Goal: Information Seeking & Learning: Learn about a topic

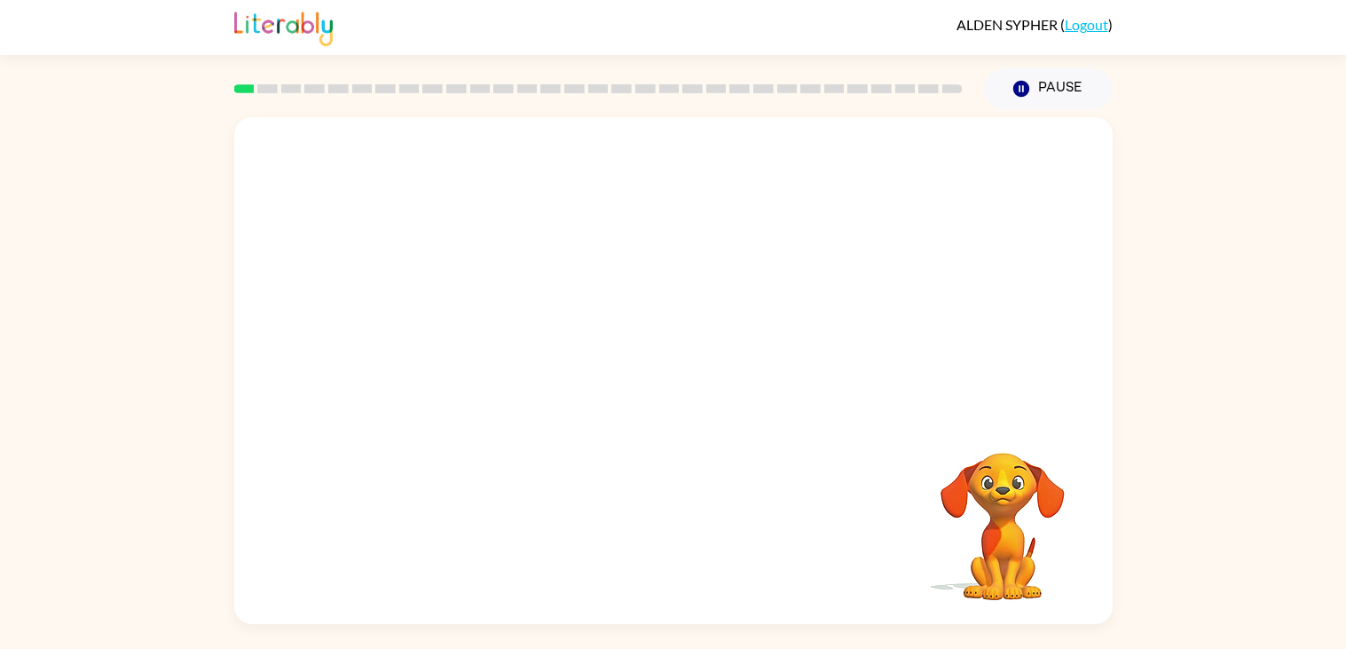
drag, startPoint x: 1344, startPoint y: 648, endPoint x: 1335, endPoint y: 627, distance: 22.3
click at [1335, 627] on div "[PERSON_NAME] ( Logout ) Pause Pause Your browser must support playing .mp4 fil…" at bounding box center [673, 324] width 1346 height 649
click at [1211, 539] on div "Your browser must support playing .mp4 files to use Literably. Please try using…" at bounding box center [673, 366] width 1346 height 515
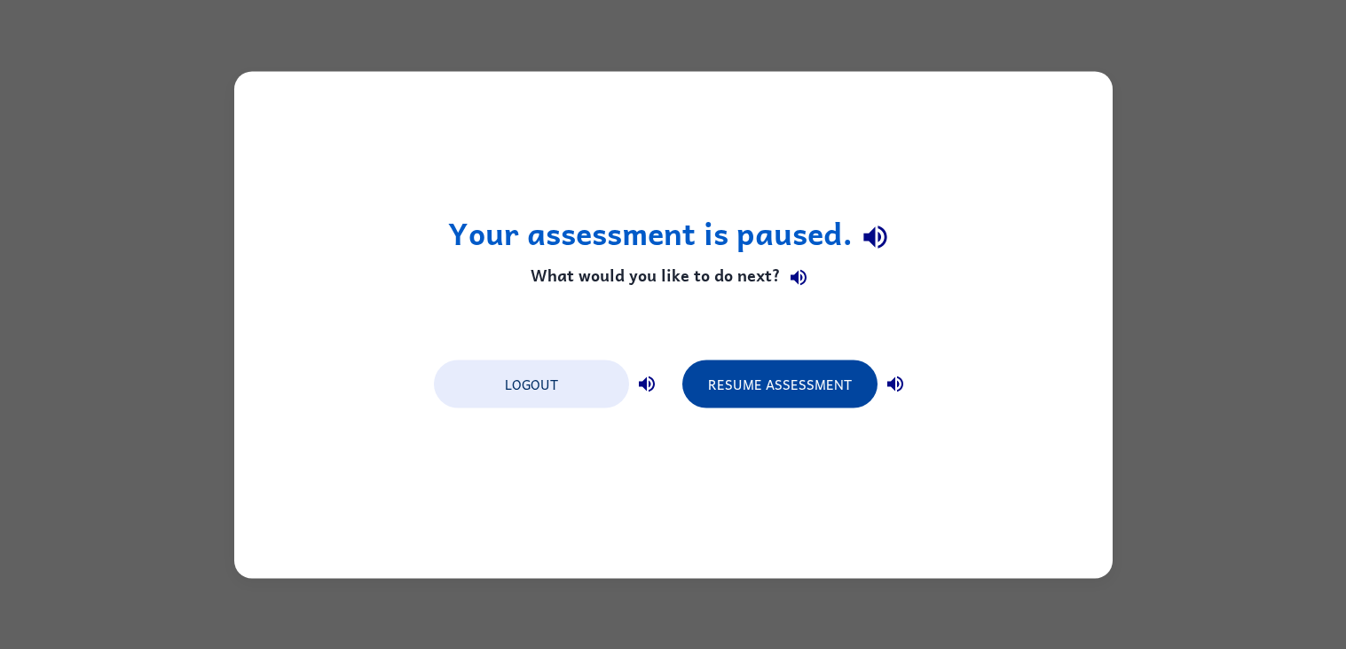
click at [817, 397] on button "Resume Assessment" at bounding box center [779, 383] width 195 height 48
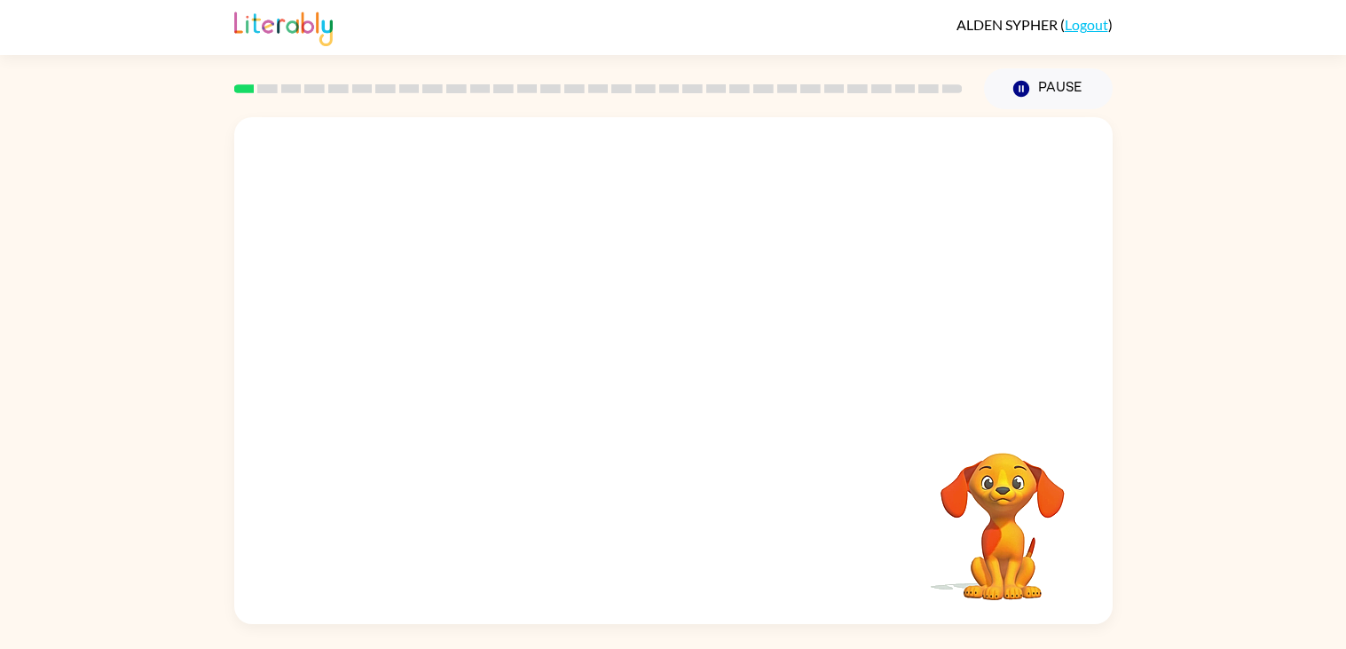
click at [854, 65] on div at bounding box center [599, 89] width 750 height 62
click at [665, 398] on button "button" at bounding box center [674, 379] width 114 height 65
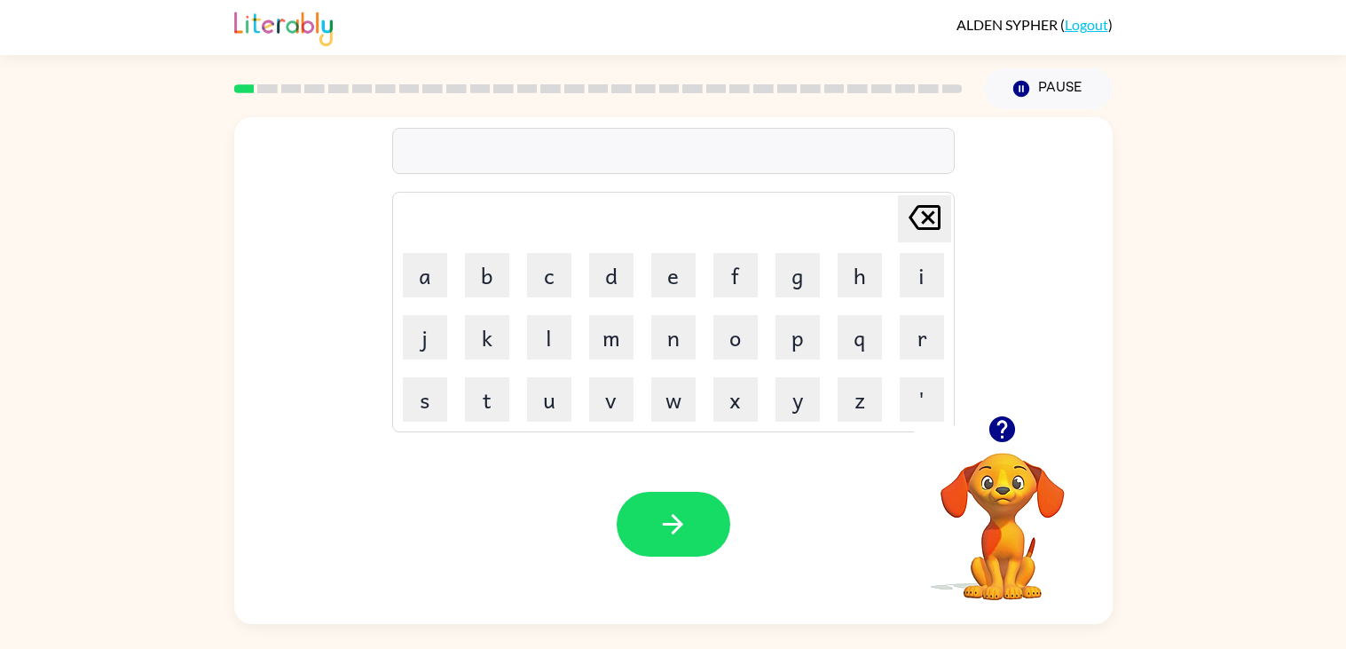
click at [945, 212] on button "Delete Delete last character input" at bounding box center [924, 218] width 53 height 47
click at [922, 228] on icon at bounding box center [924, 217] width 32 height 25
click at [1010, 444] on button "button" at bounding box center [1001, 428] width 45 height 45
click at [740, 278] on button "f" at bounding box center [735, 275] width 44 height 44
click at [924, 342] on button "r" at bounding box center [922, 337] width 44 height 44
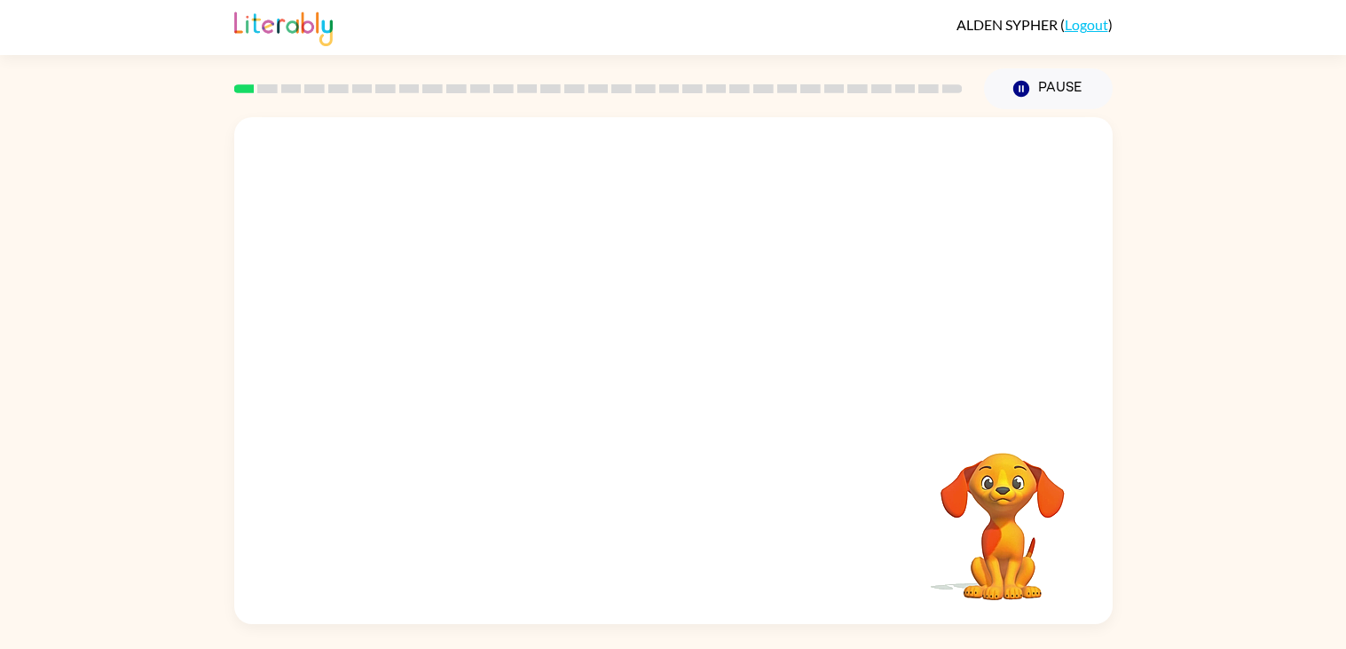
click at [438, 341] on video "Your browser must support playing .mp4 files to use Literably. Please try using…" at bounding box center [673, 266] width 878 height 298
drag, startPoint x: 438, startPoint y: 341, endPoint x: 462, endPoint y: 232, distance: 110.9
click at [462, 232] on div "Your browser must support playing .mp4 files to use Literably. Please try using…" at bounding box center [673, 366] width 1346 height 515
drag, startPoint x: 462, startPoint y: 232, endPoint x: 503, endPoint y: 241, distance: 41.8
click at [503, 241] on video "Your browser must support playing .mp4 files to use Literably. Please try using…" at bounding box center [673, 266] width 878 height 298
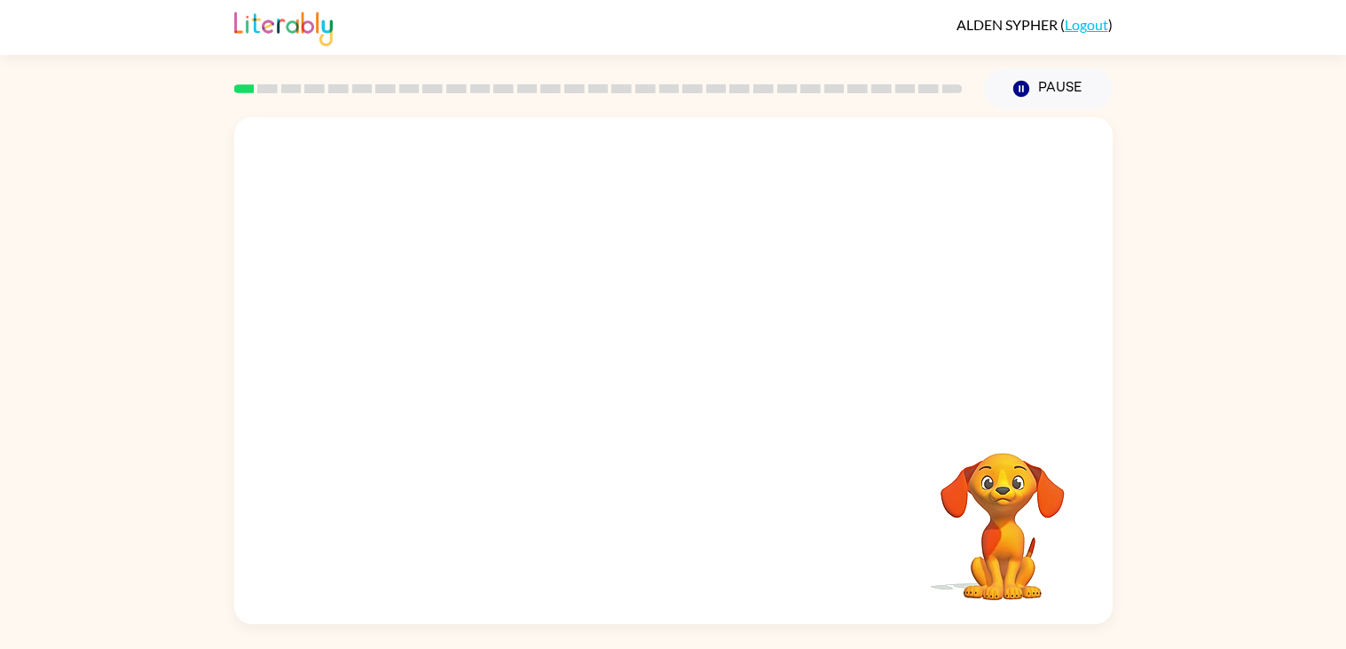
drag, startPoint x: 503, startPoint y: 241, endPoint x: 396, endPoint y: 352, distance: 154.3
click at [396, 352] on video "Your browser must support playing .mp4 files to use Literably. Please try using…" at bounding box center [673, 266] width 878 height 298
drag, startPoint x: 350, startPoint y: 356, endPoint x: 368, endPoint y: 350, distance: 19.4
click at [368, 350] on video "Your browser must support playing .mp4 files to use Literably. Please try using…" at bounding box center [673, 266] width 878 height 298
click at [565, 195] on div at bounding box center [673, 370] width 878 height 507
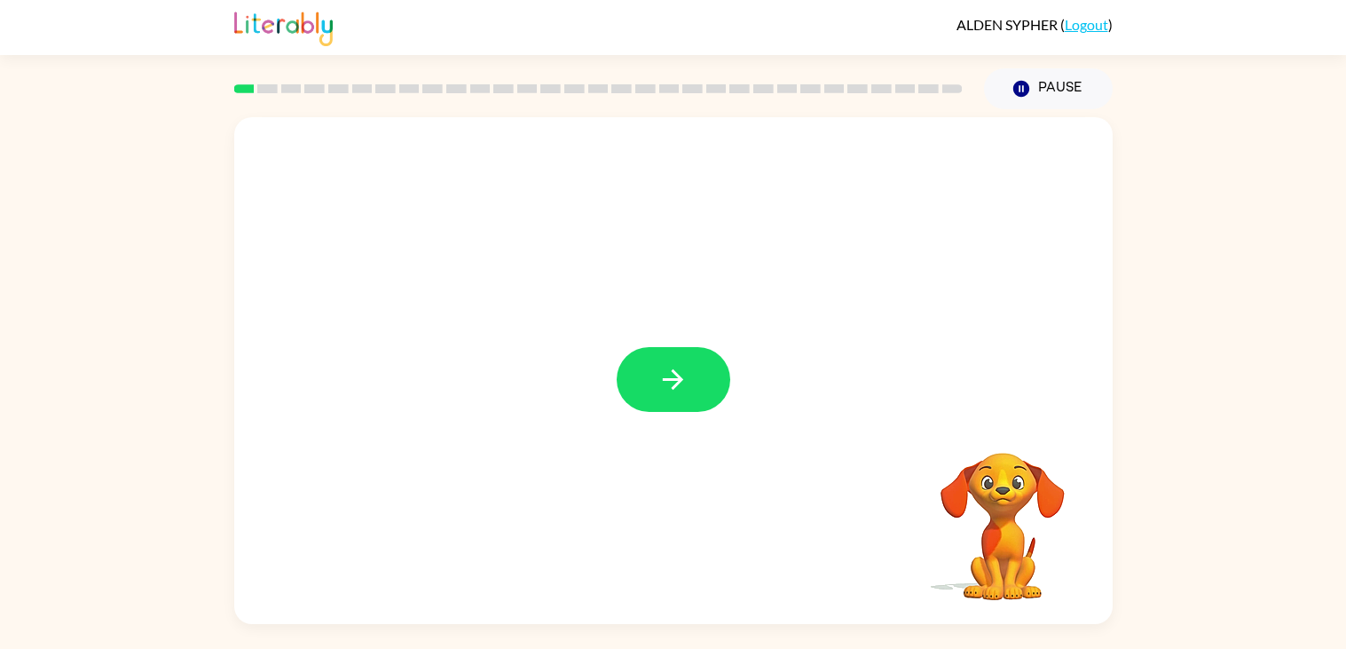
click at [735, 405] on div at bounding box center [673, 370] width 878 height 507
click at [685, 386] on icon "button" at bounding box center [672, 379] width 31 height 31
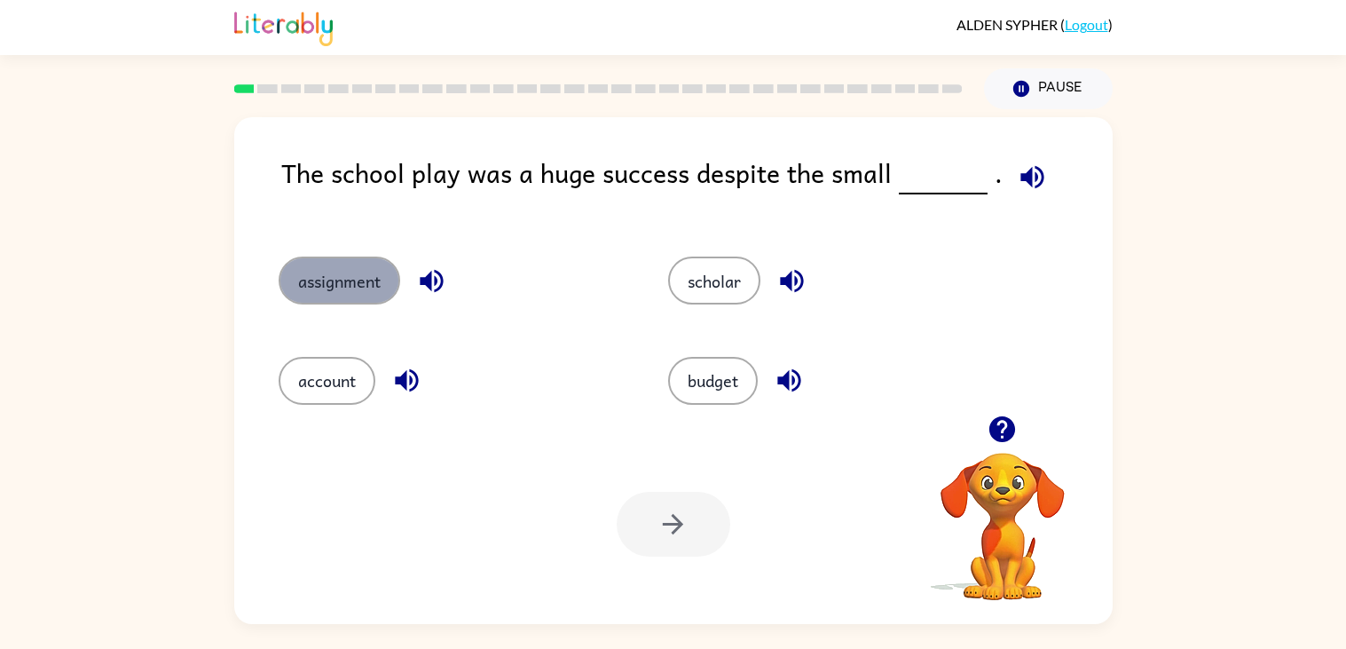
click at [324, 284] on button "assignment" at bounding box center [340, 280] width 122 height 48
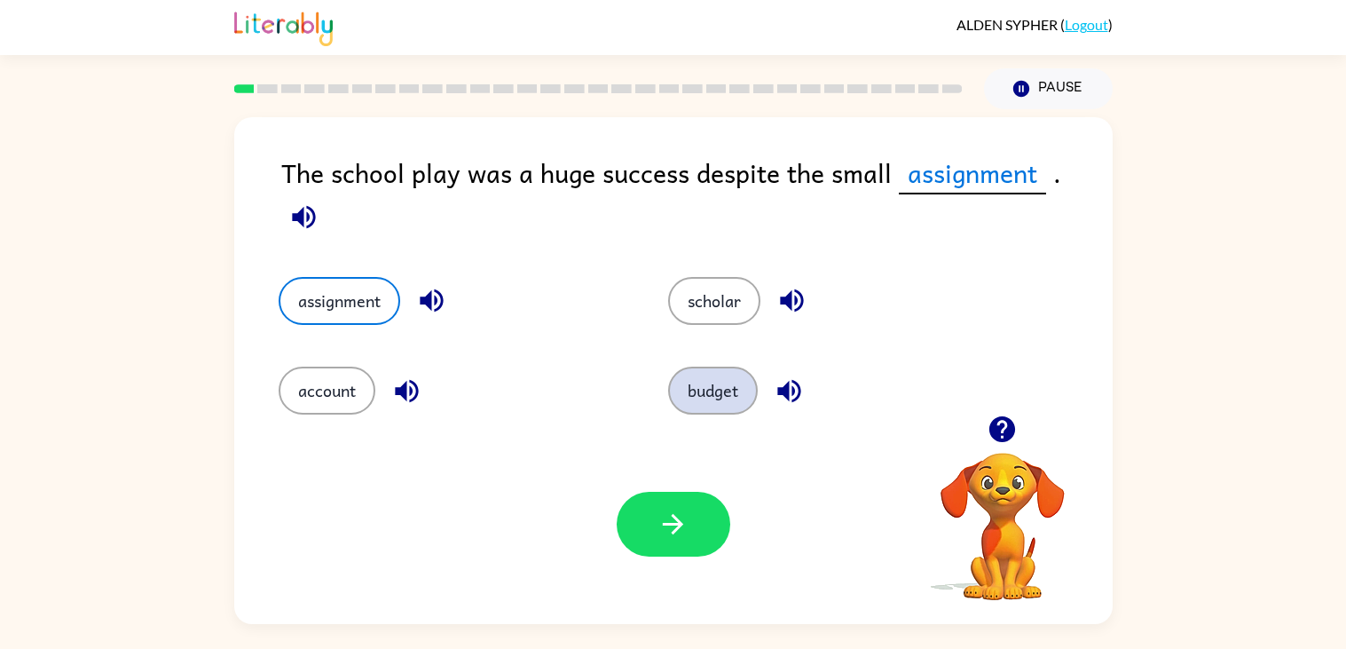
click at [707, 399] on button "budget" at bounding box center [713, 390] width 90 height 48
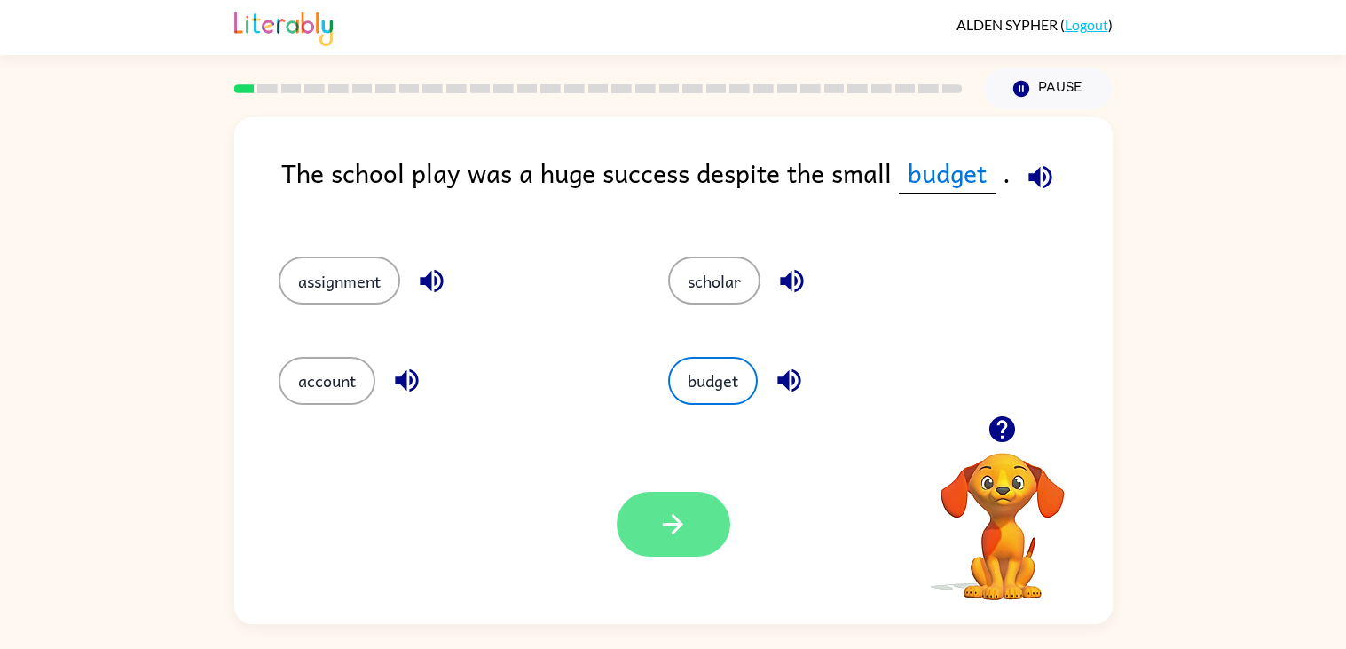
click at [636, 523] on button "button" at bounding box center [674, 524] width 114 height 65
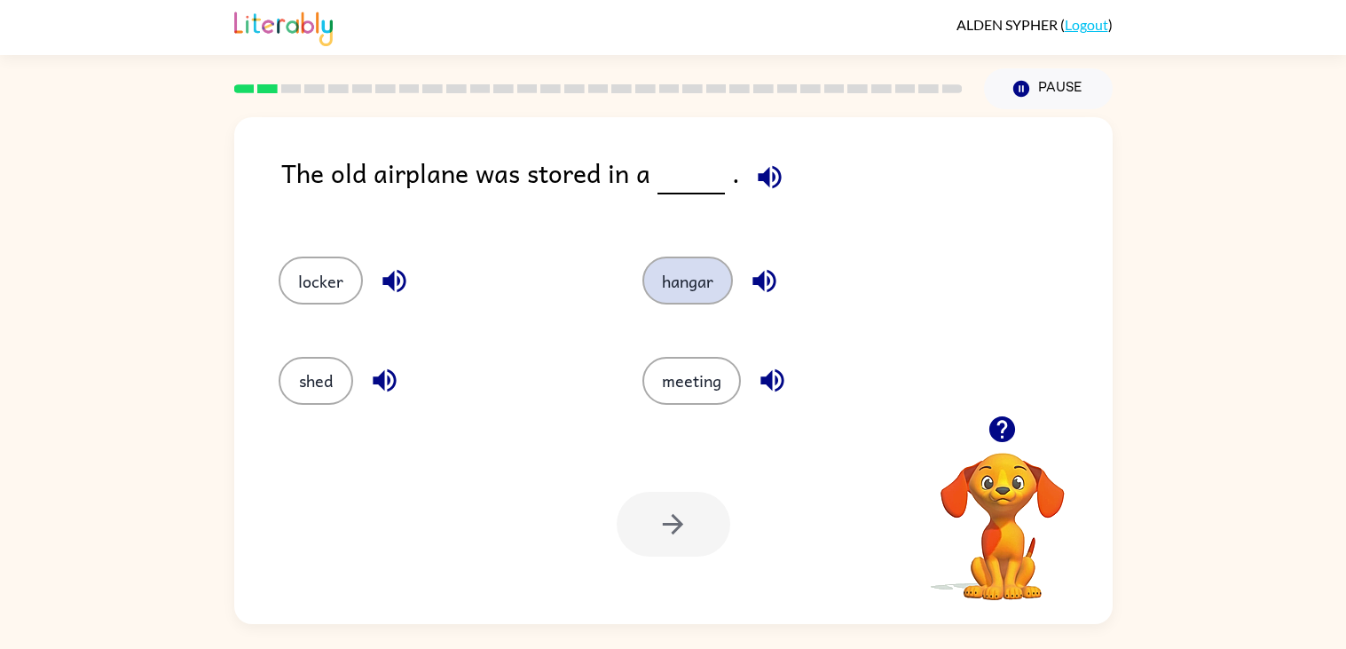
click at [718, 292] on button "hangar" at bounding box center [687, 280] width 90 height 48
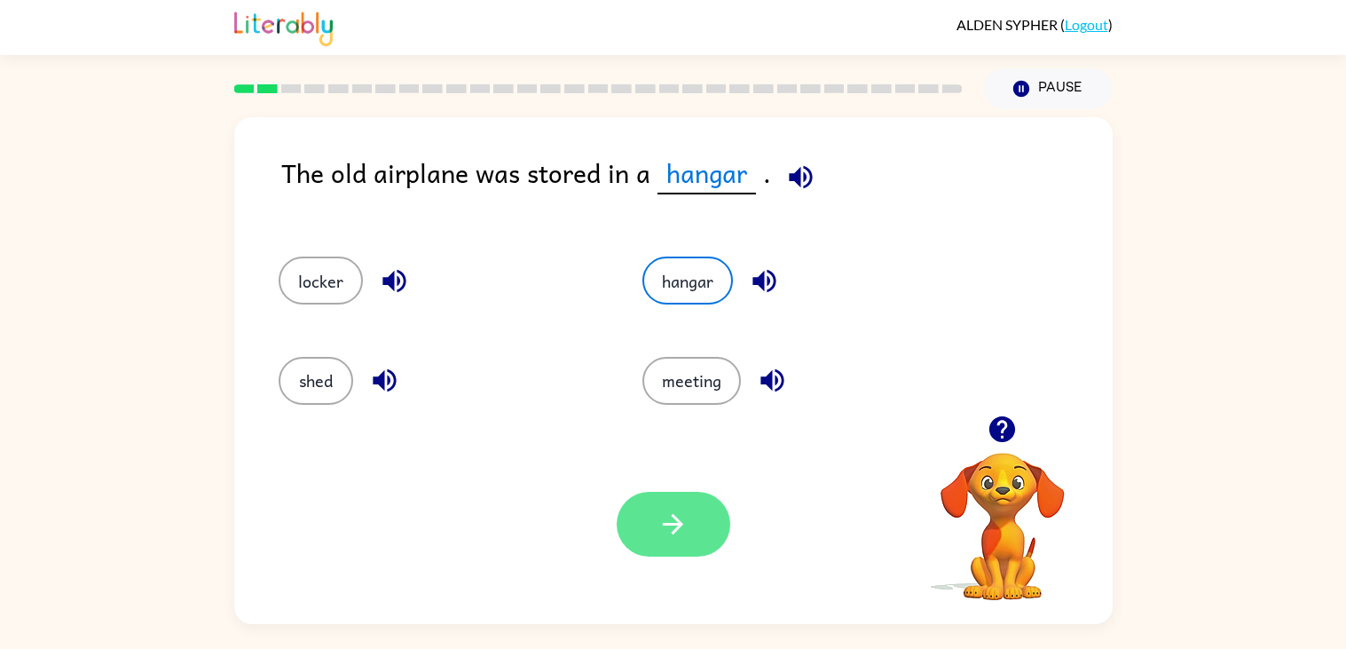
click at [666, 547] on button "button" at bounding box center [674, 524] width 114 height 65
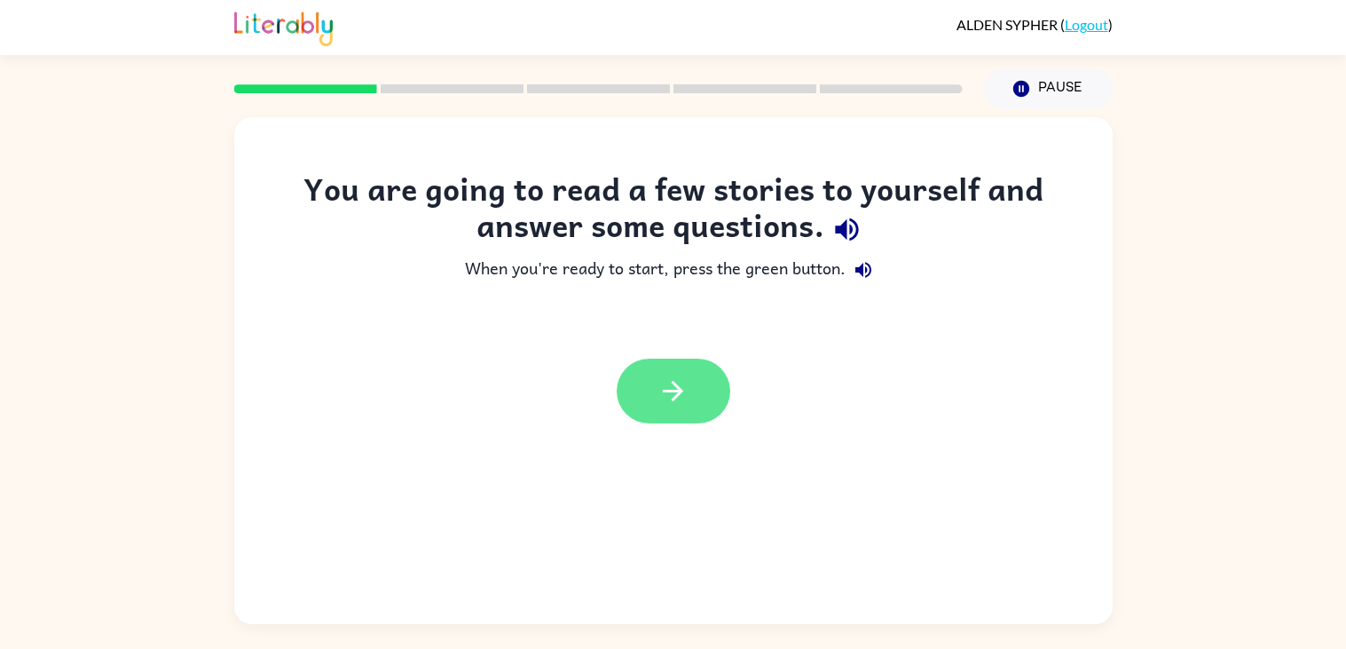
click at [706, 421] on button "button" at bounding box center [674, 390] width 114 height 65
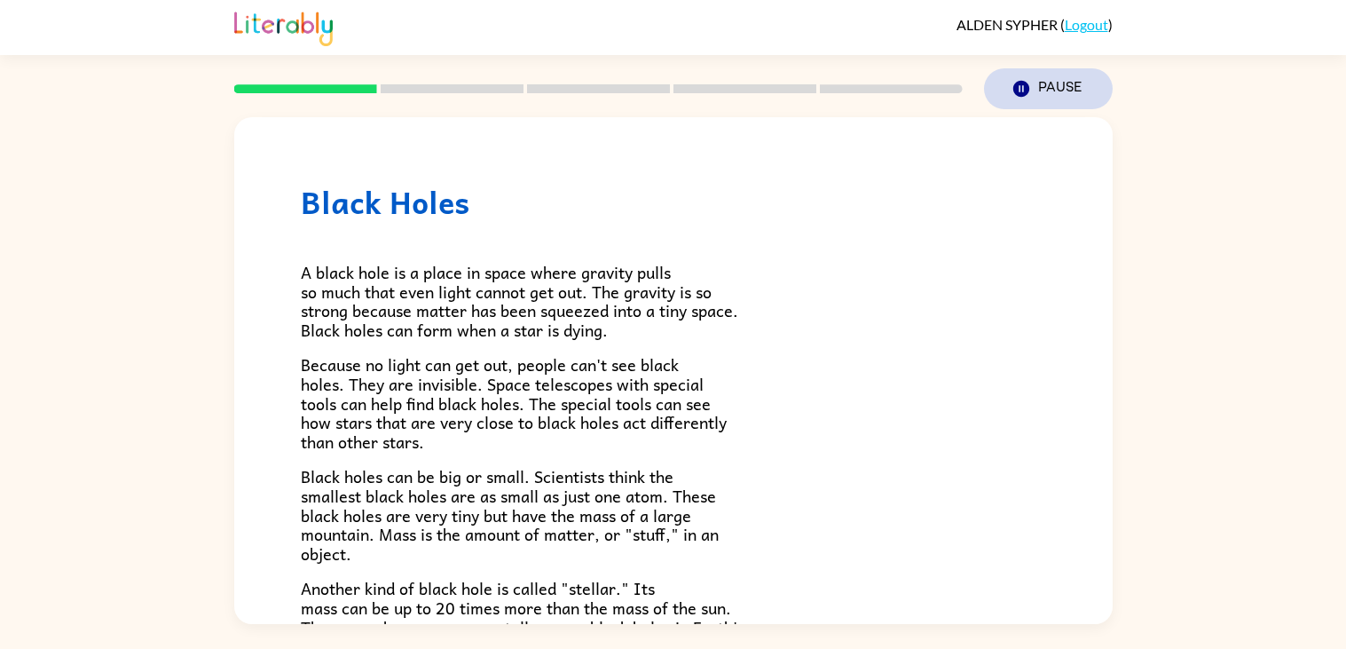
click at [1070, 90] on button "Pause Pause" at bounding box center [1048, 88] width 129 height 41
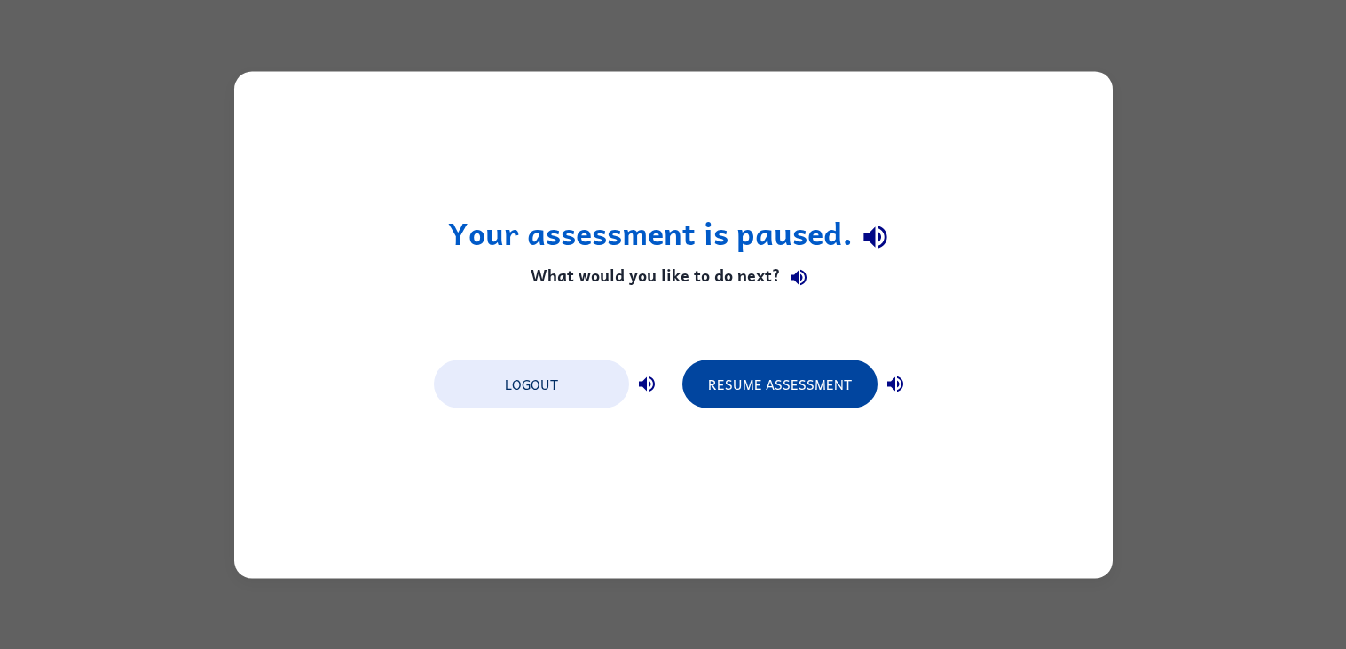
click at [831, 387] on button "Resume Assessment" at bounding box center [779, 383] width 195 height 48
click at [822, 397] on button "Resume Assessment" at bounding box center [779, 383] width 195 height 48
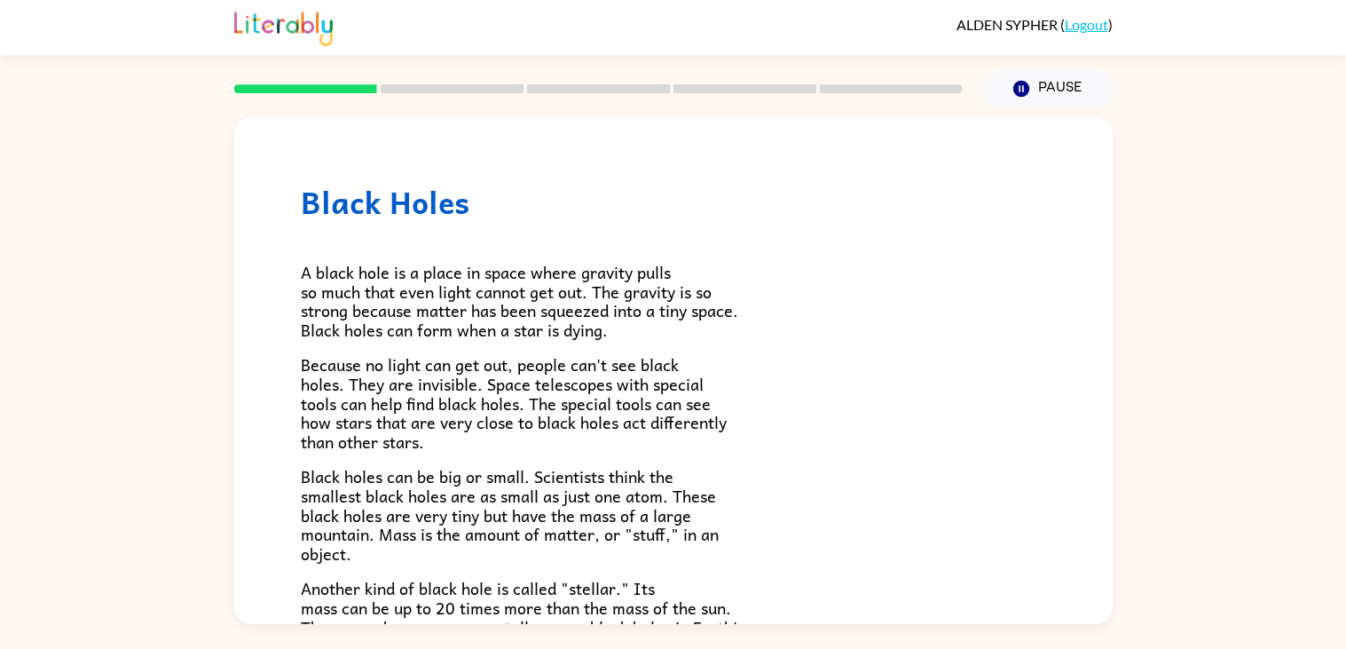
click at [790, 556] on div "A black hole is a place in space where gravity pulls so much that even light ca…" at bounding box center [673, 522] width 745 height 604
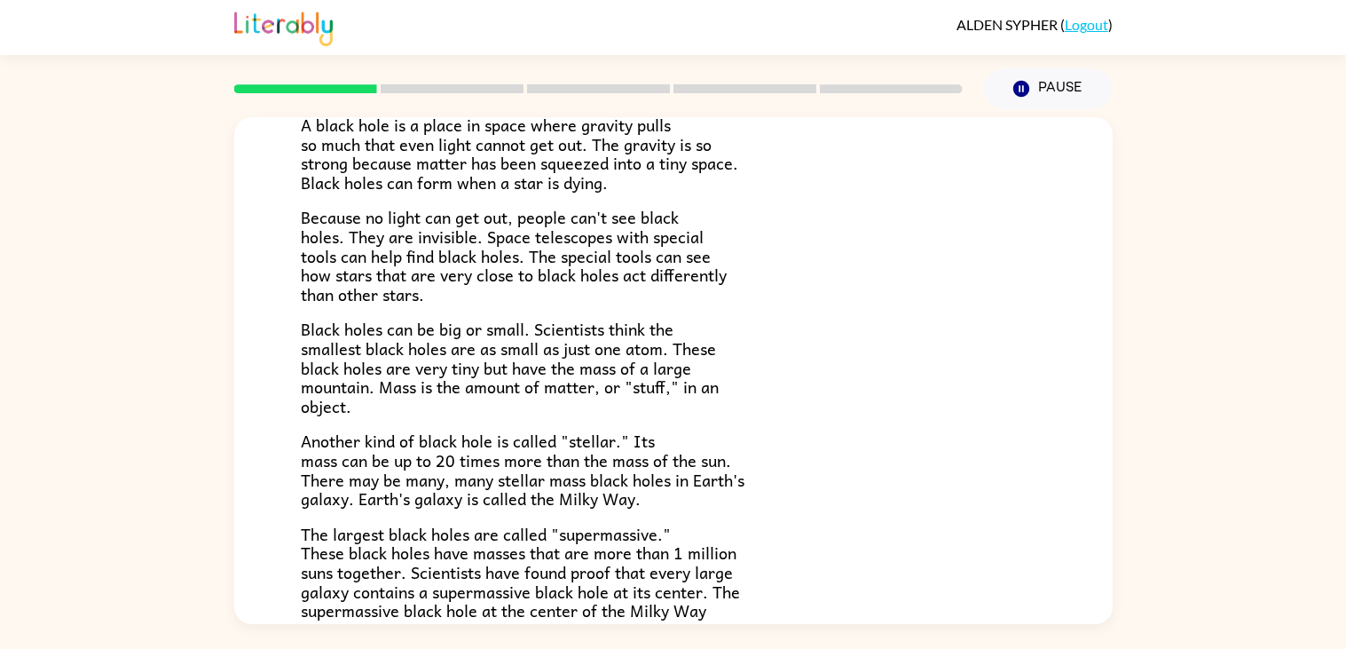
scroll to position [146, 0]
drag, startPoint x: 787, startPoint y: 460, endPoint x: 790, endPoint y: 554, distance: 95.0
click at [790, 554] on p "The largest black holes are called "supermassive." These black holes have masse…" at bounding box center [673, 601] width 745 height 153
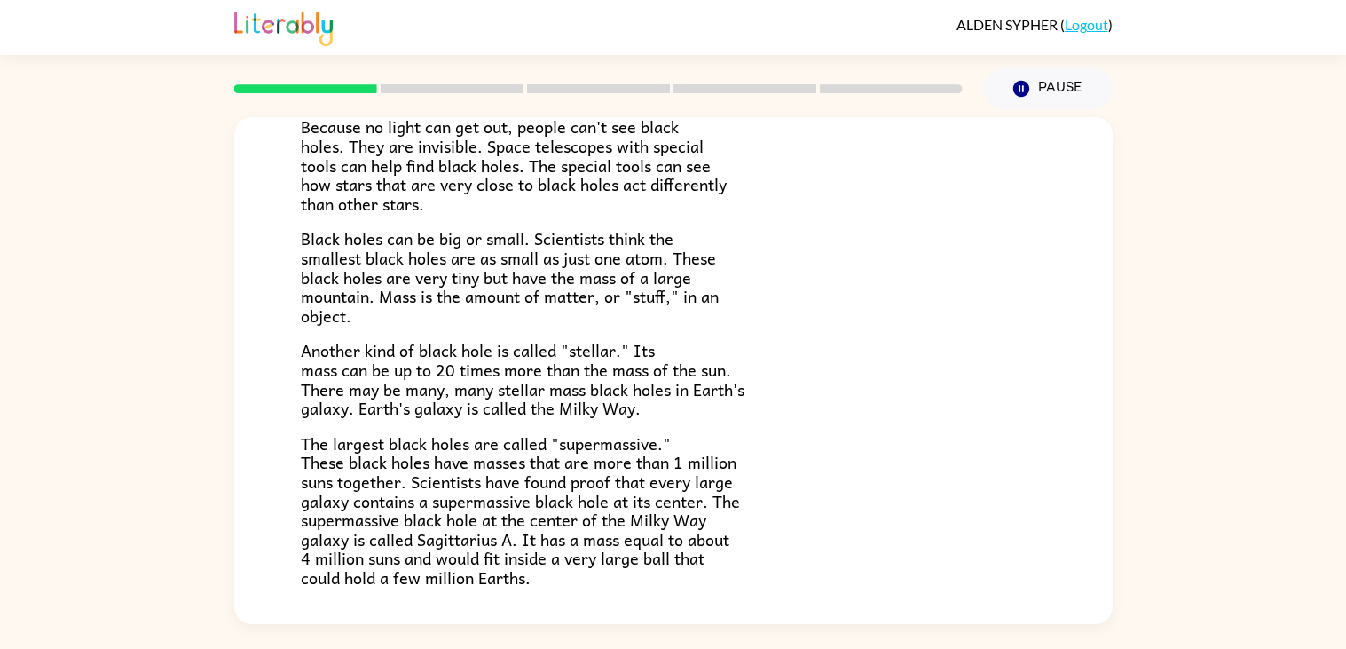
scroll to position [374, 0]
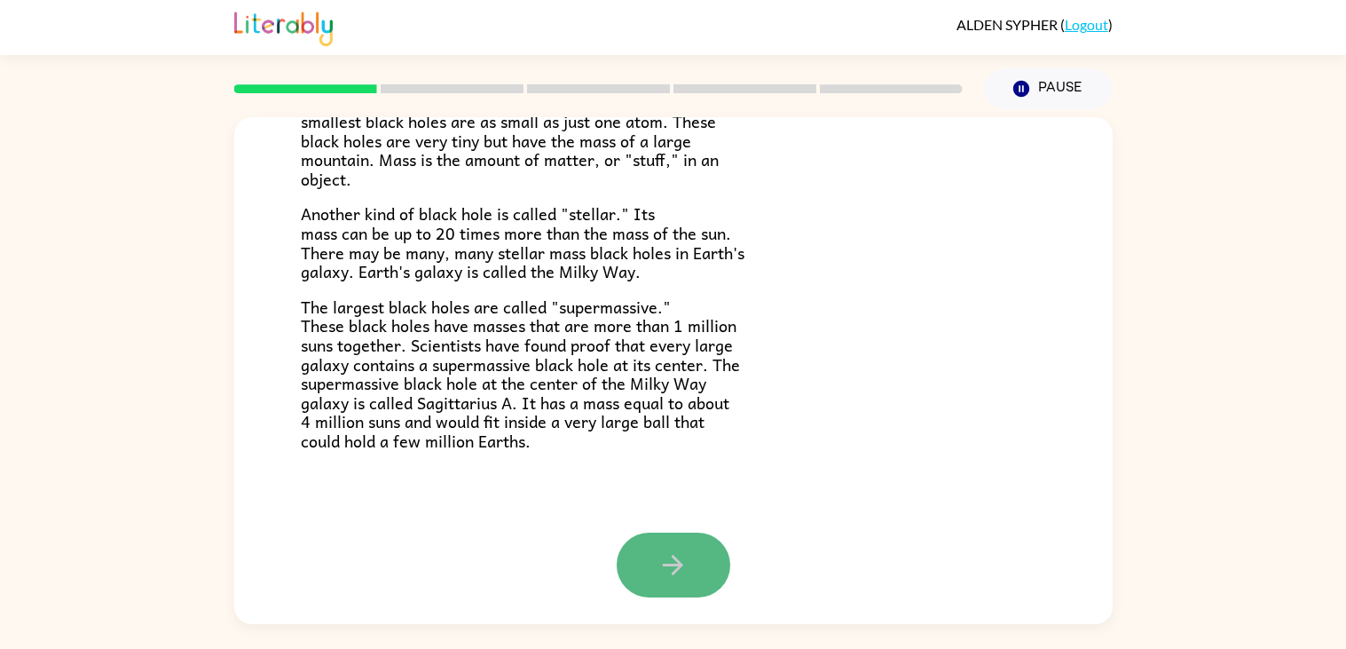
click at [703, 593] on button "button" at bounding box center [674, 564] width 114 height 65
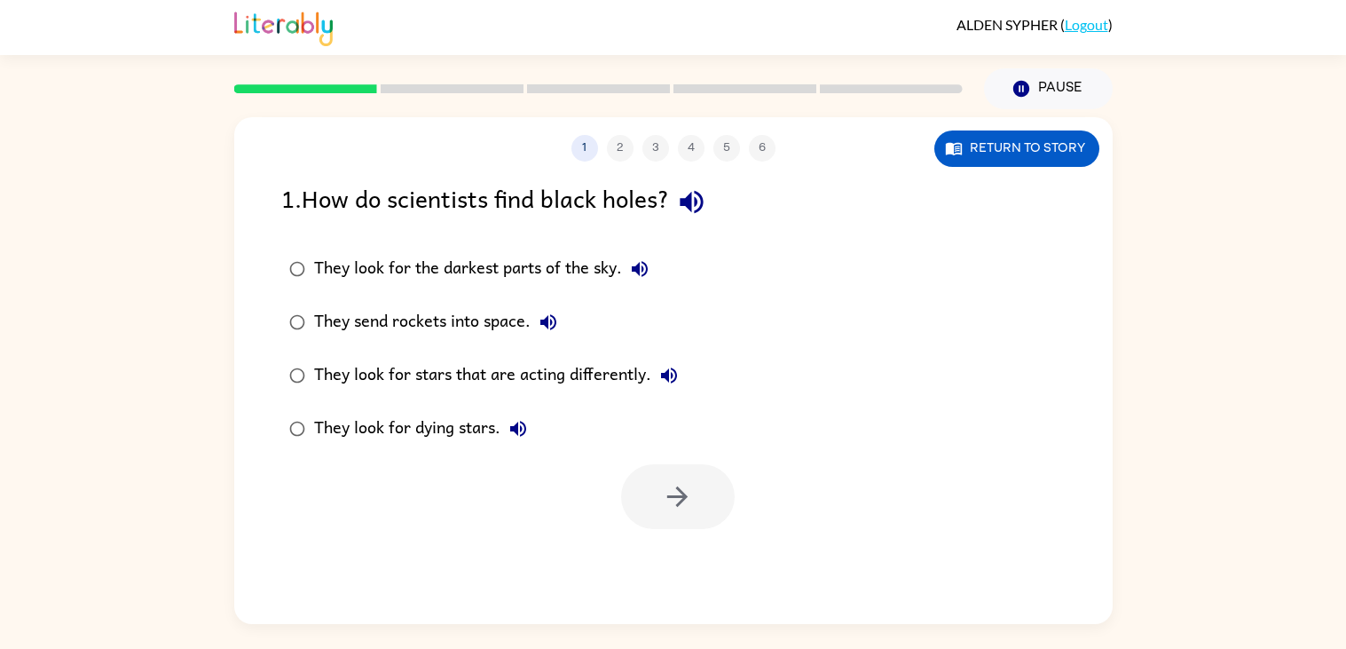
scroll to position [0, 0]
click at [341, 429] on div "They look for dying stars." at bounding box center [425, 428] width 222 height 35
click at [683, 517] on button "button" at bounding box center [678, 496] width 114 height 65
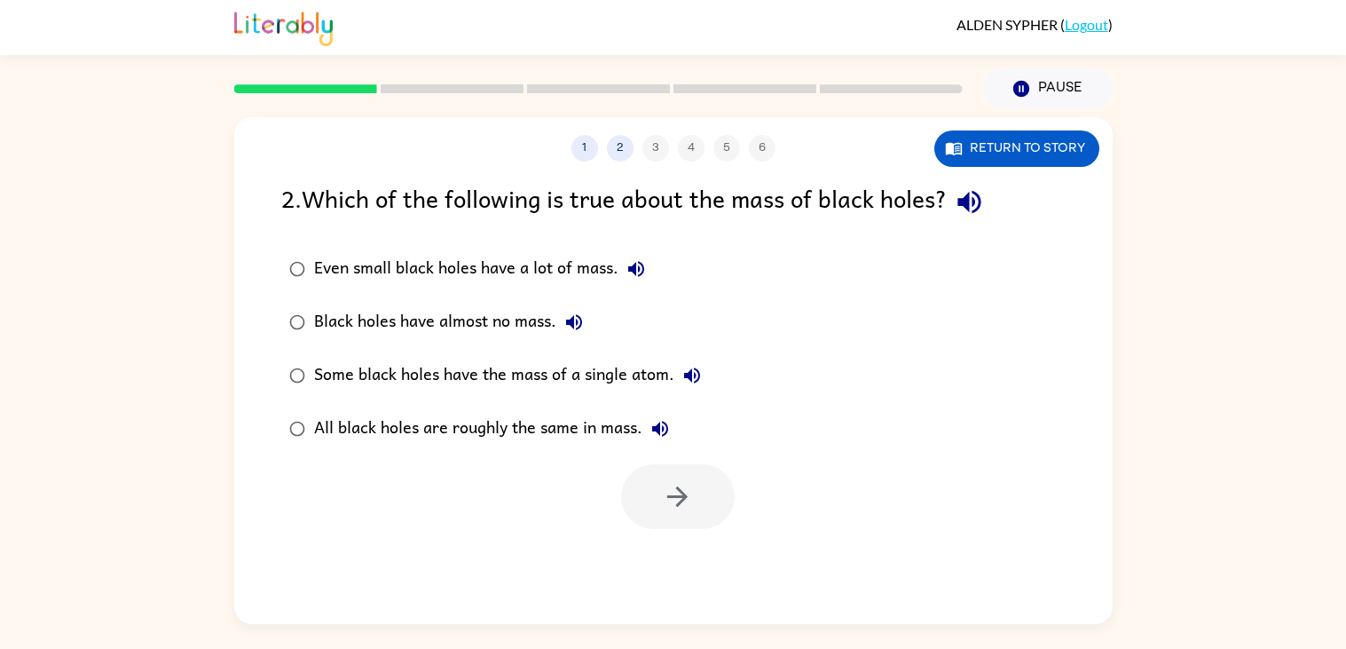
click at [692, 523] on div at bounding box center [678, 496] width 114 height 65
click at [673, 523] on button "button" at bounding box center [678, 496] width 114 height 65
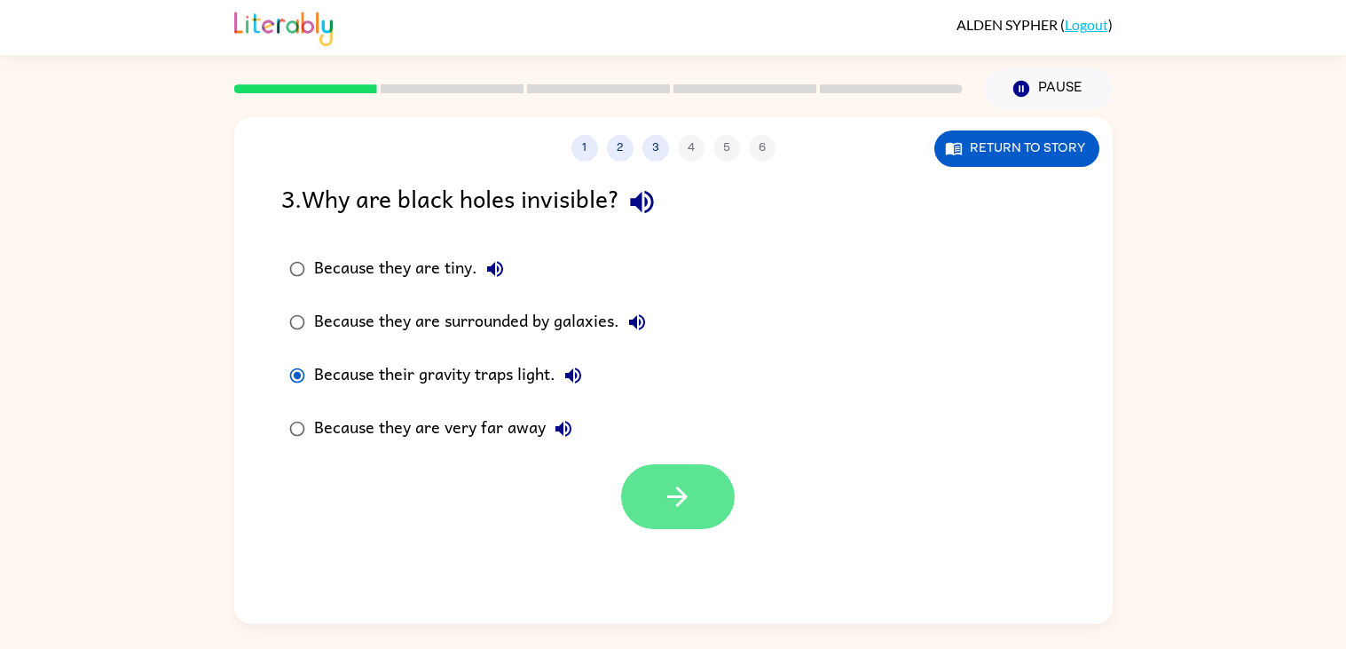
click at [717, 523] on button "button" at bounding box center [678, 496] width 114 height 65
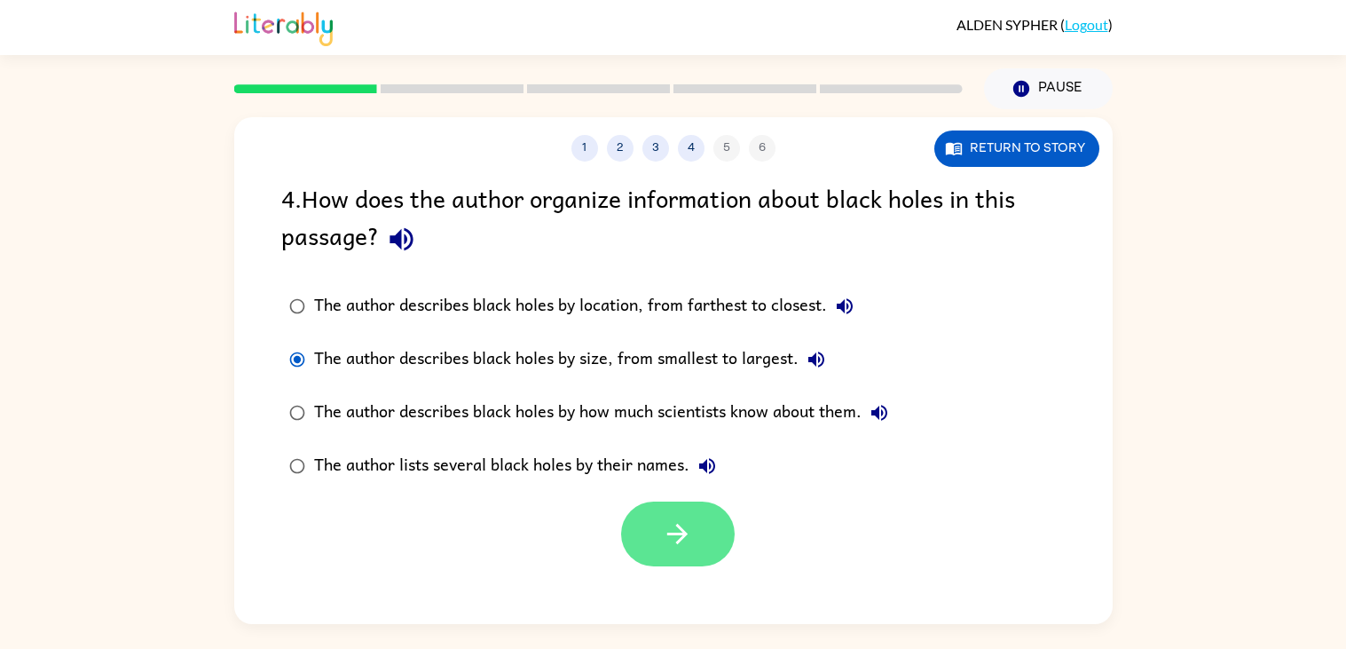
click at [690, 548] on icon "button" at bounding box center [677, 533] width 31 height 31
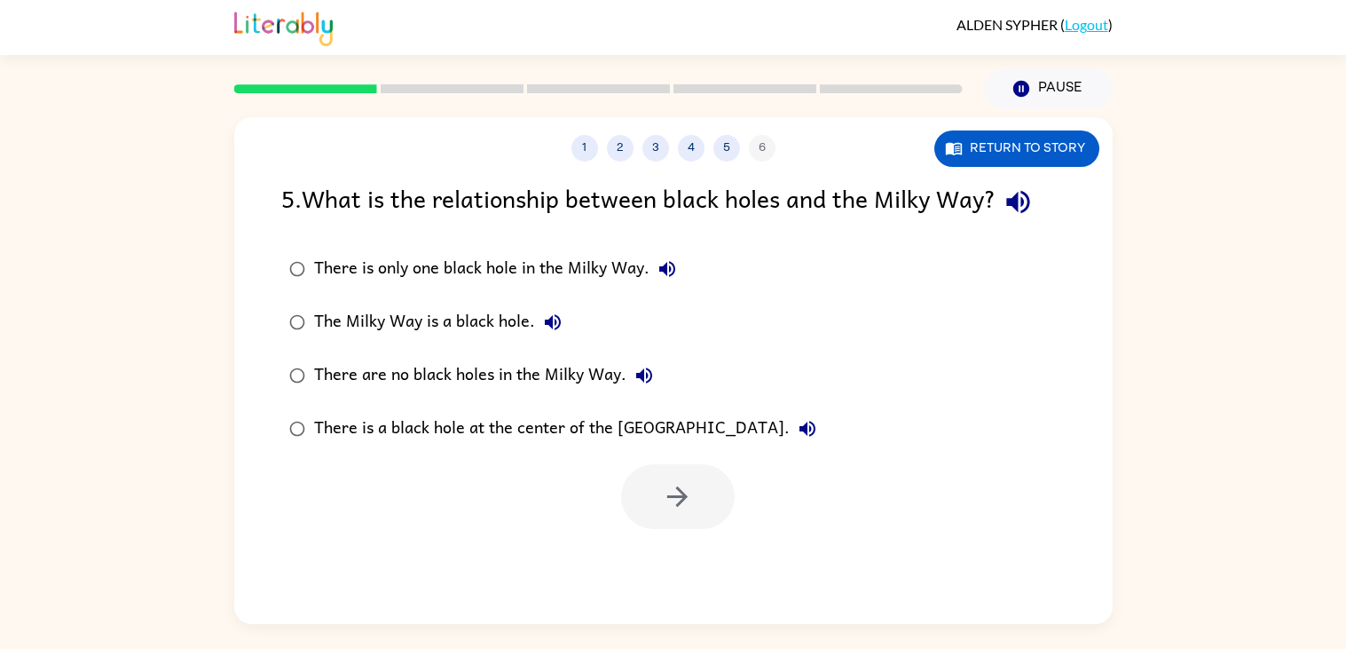
click at [337, 448] on label "There is a black hole at the center of the Milky Way." at bounding box center [552, 428] width 562 height 53
click at [513, 442] on div "There is a black hole at the center of the Milky Way." at bounding box center [569, 428] width 511 height 35
click at [709, 524] on button "button" at bounding box center [678, 496] width 114 height 65
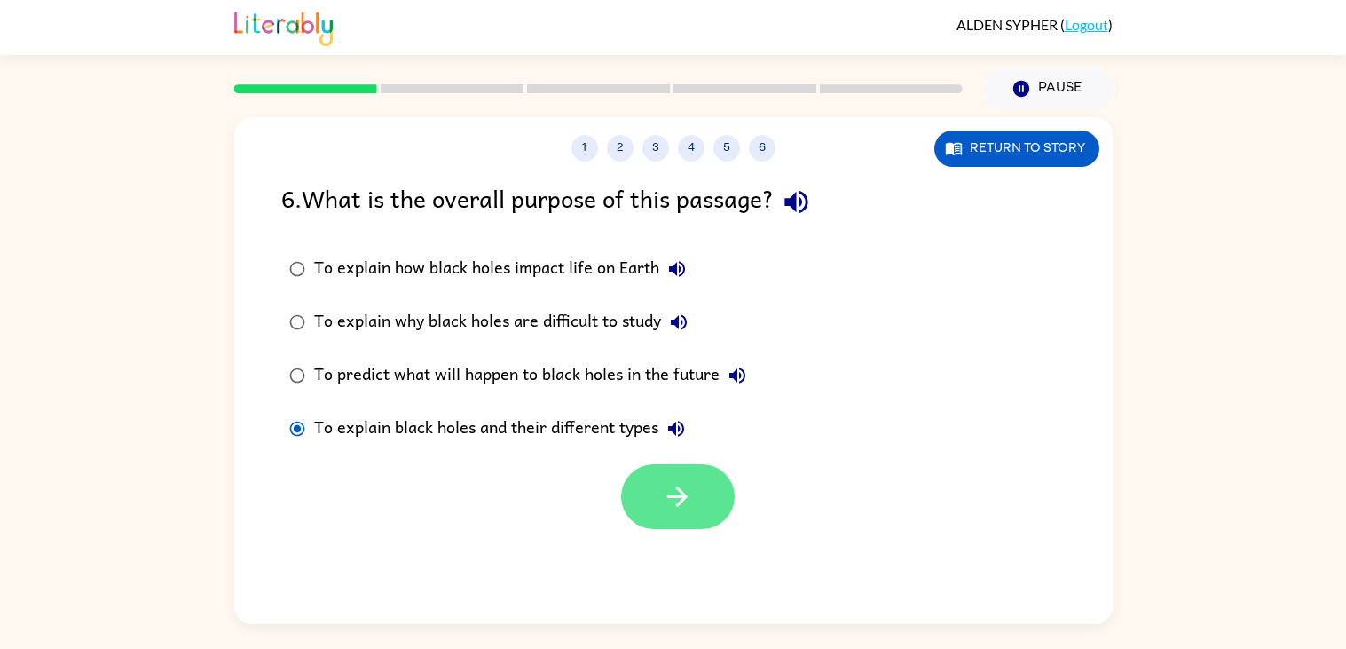
click at [680, 521] on button "button" at bounding box center [678, 496] width 114 height 65
click at [666, 554] on div "1 2 3 4 5 6 Return to story 6 . What is the overall purpose of this passage? To…" at bounding box center [673, 370] width 878 height 507
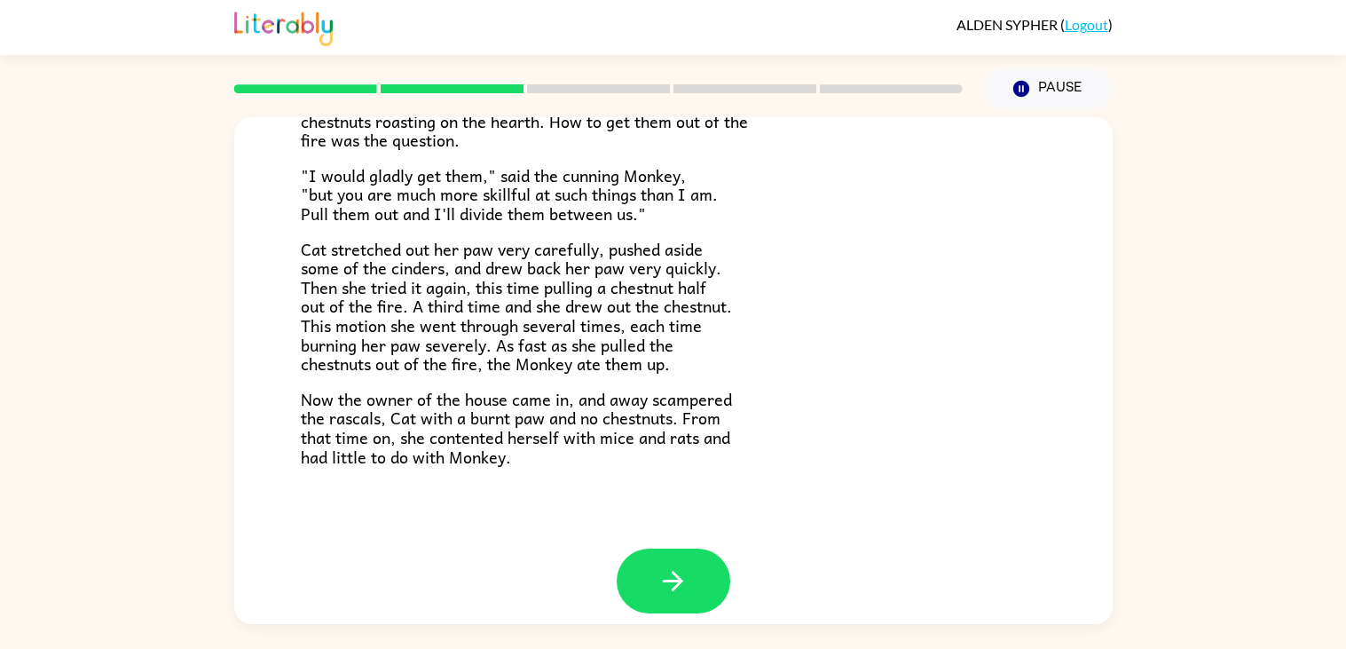
scroll to position [297, 0]
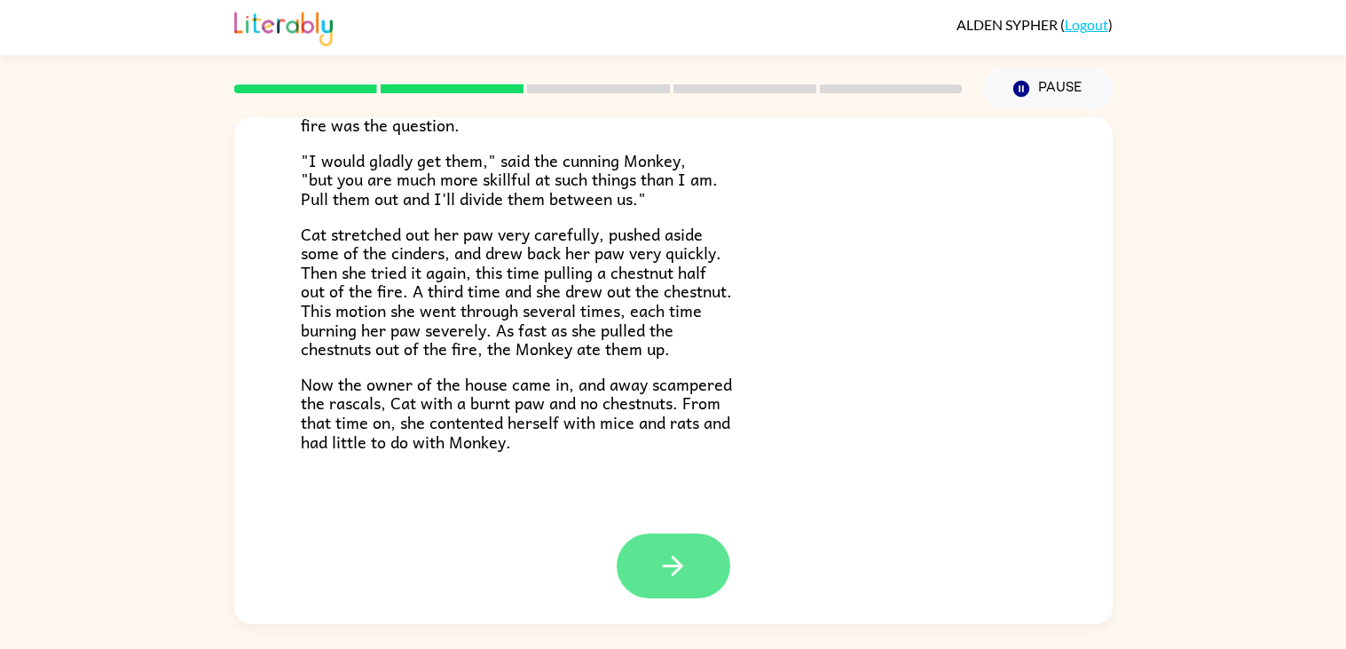
click at [688, 596] on button "button" at bounding box center [674, 565] width 114 height 65
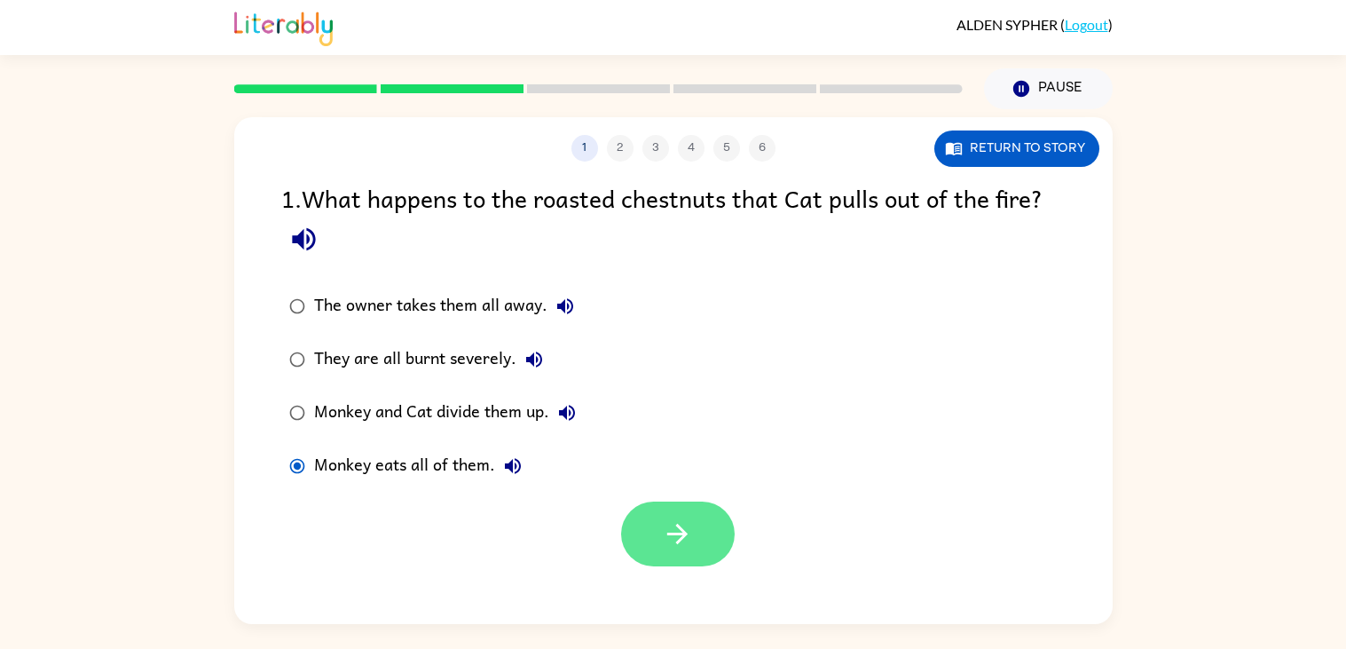
click at [679, 542] on icon "button" at bounding box center [677, 533] width 20 height 20
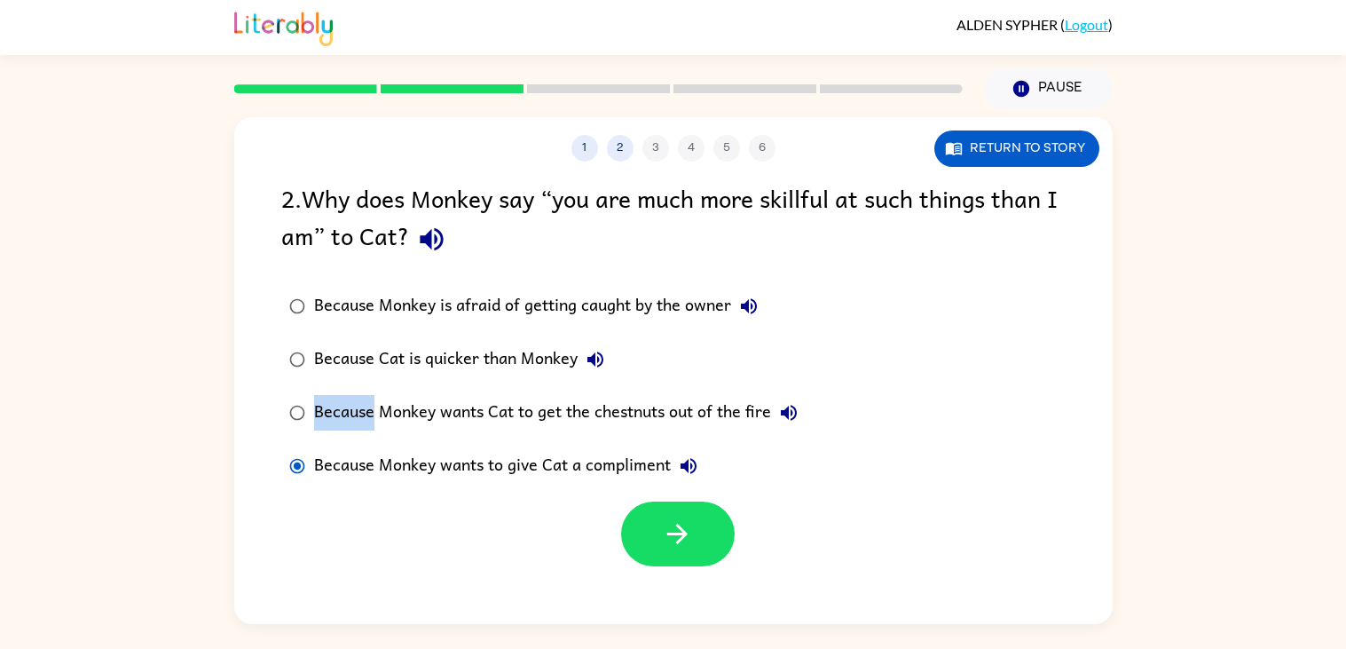
click at [238, 457] on div "2 . Why does Monkey say “you are much more skillful at such things than I am” t…" at bounding box center [673, 372] width 878 height 387
click at [255, 471] on div "2 . Why does Monkey say “you are much more skillful at such things than I am” t…" at bounding box center [673, 372] width 878 height 387
click at [303, 443] on label "Because Monkey wants to give Cat a compliment" at bounding box center [543, 465] width 544 height 53
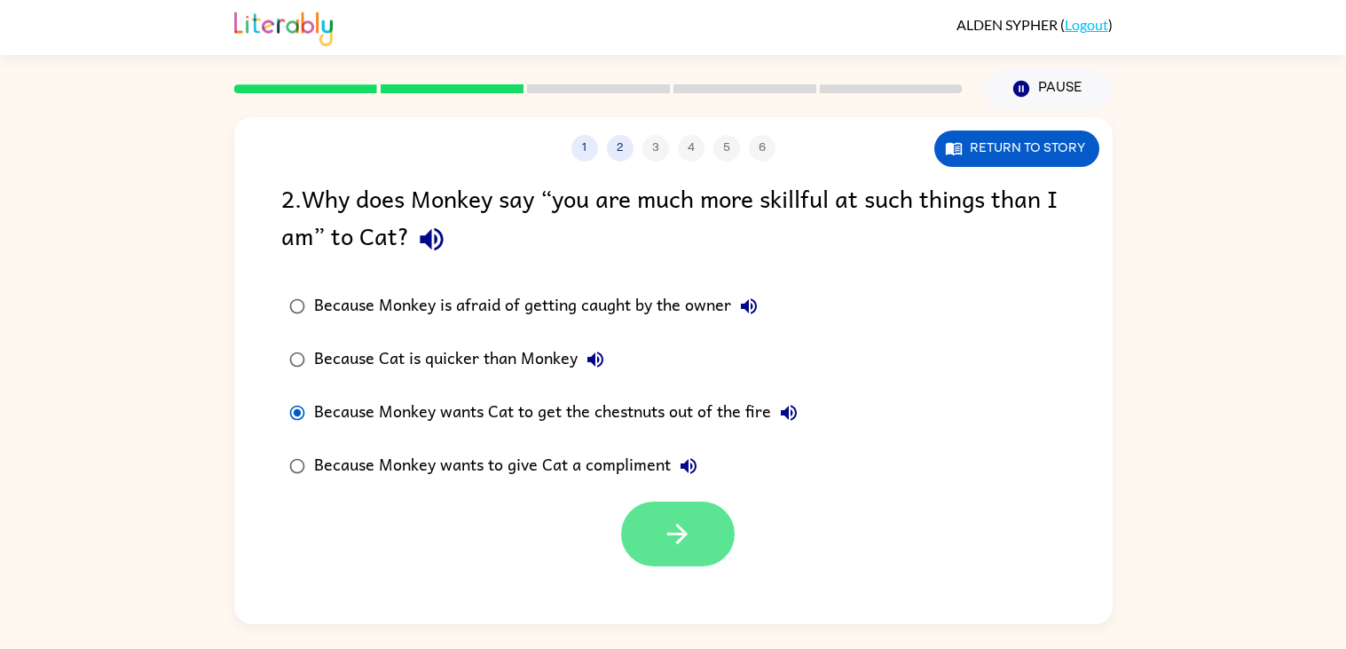
click at [692, 559] on button "button" at bounding box center [678, 533] width 114 height 65
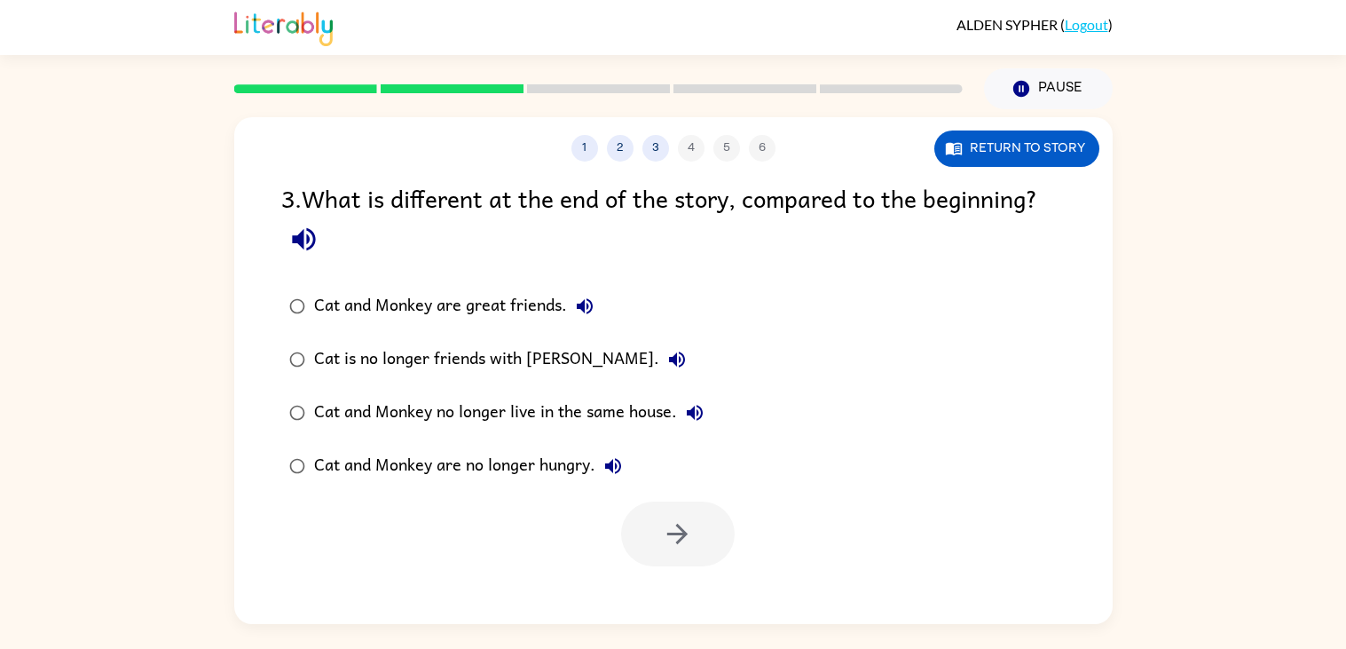
click at [366, 383] on label "Cat is no longer friends with Monkey." at bounding box center [496, 359] width 450 height 53
click at [661, 515] on button "button" at bounding box center [678, 533] width 114 height 65
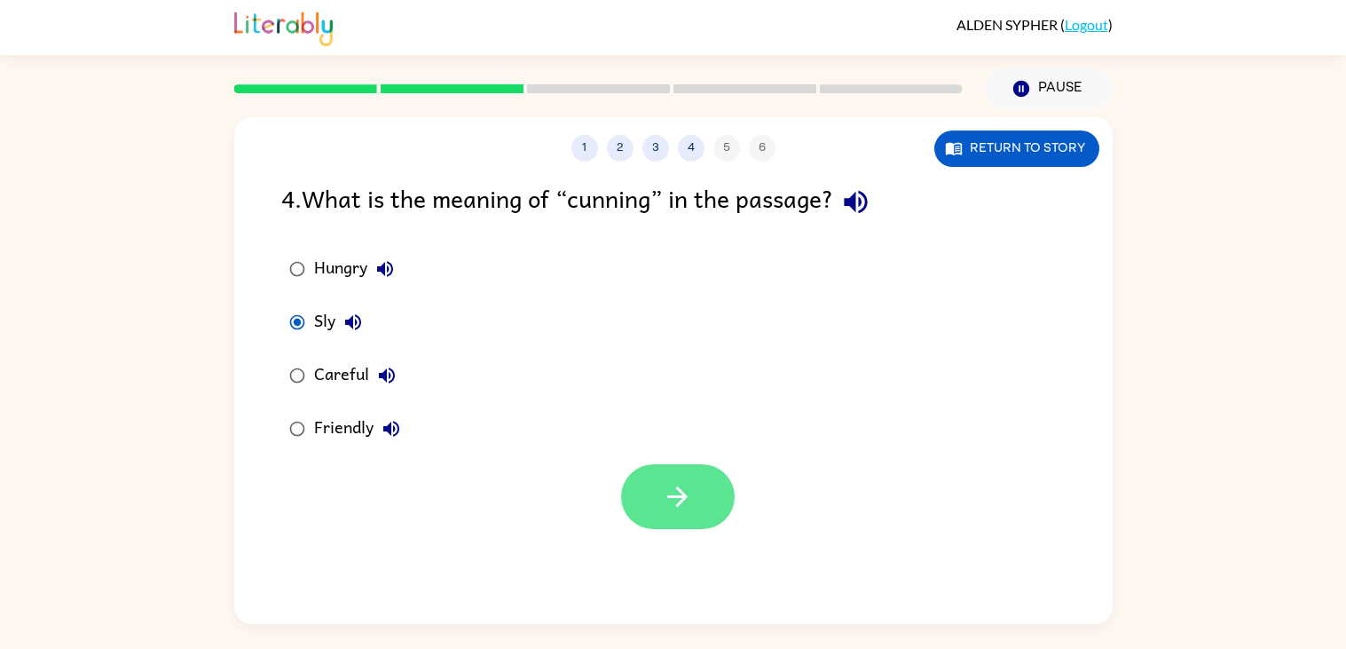
click at [646, 523] on button "button" at bounding box center [678, 496] width 114 height 65
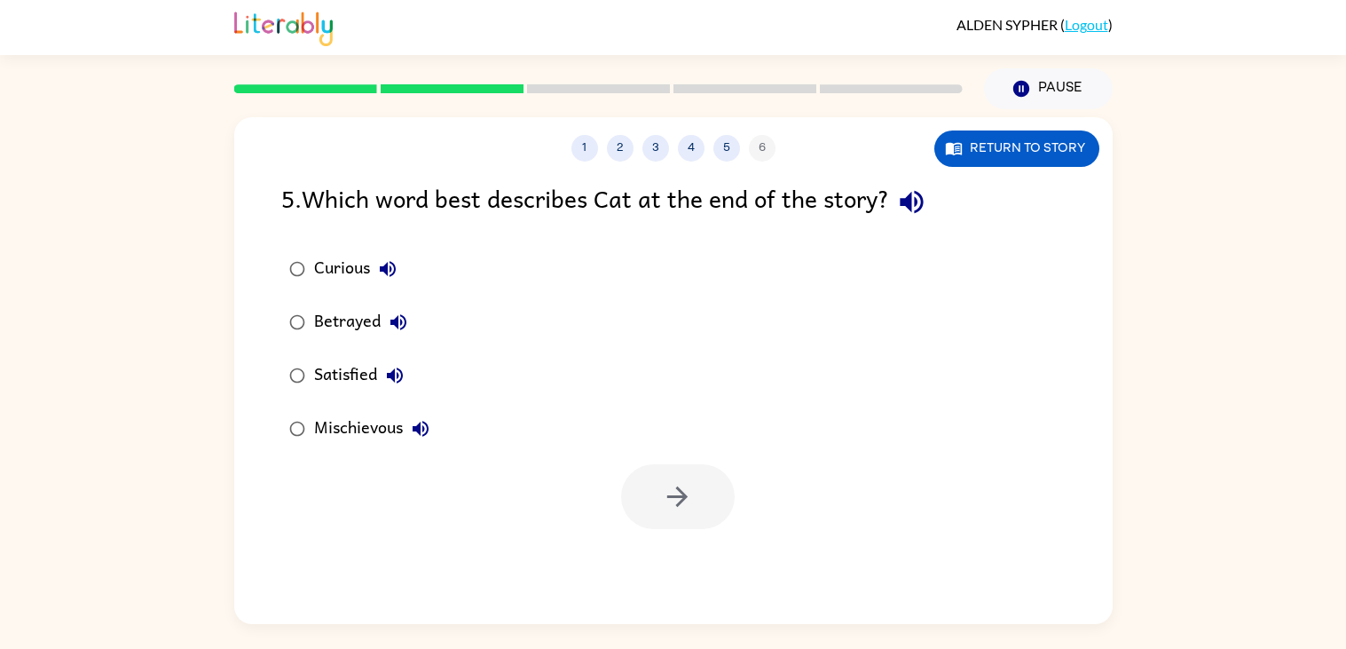
click at [330, 341] on label "Betrayed" at bounding box center [359, 321] width 176 height 53
click at [669, 517] on button "button" at bounding box center [678, 496] width 114 height 65
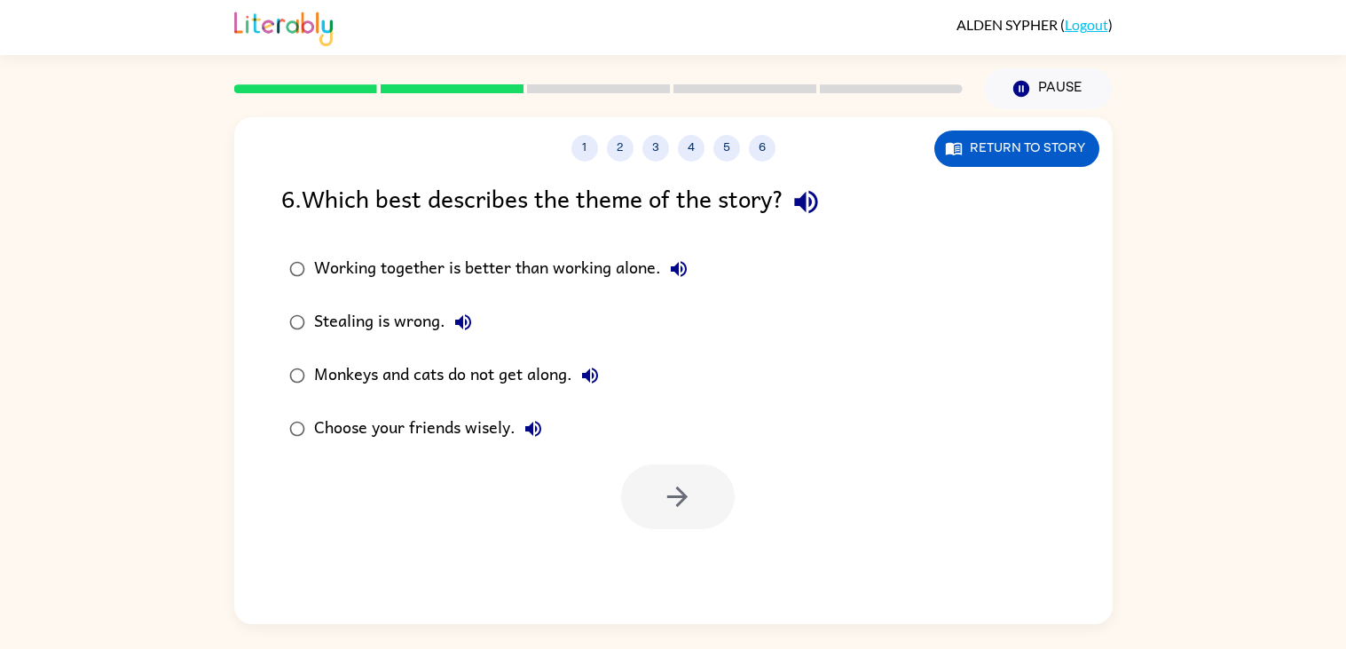
click at [467, 453] on label "Choose your friends wisely." at bounding box center [488, 428] width 434 height 53
click at [709, 514] on button "button" at bounding box center [678, 496] width 114 height 65
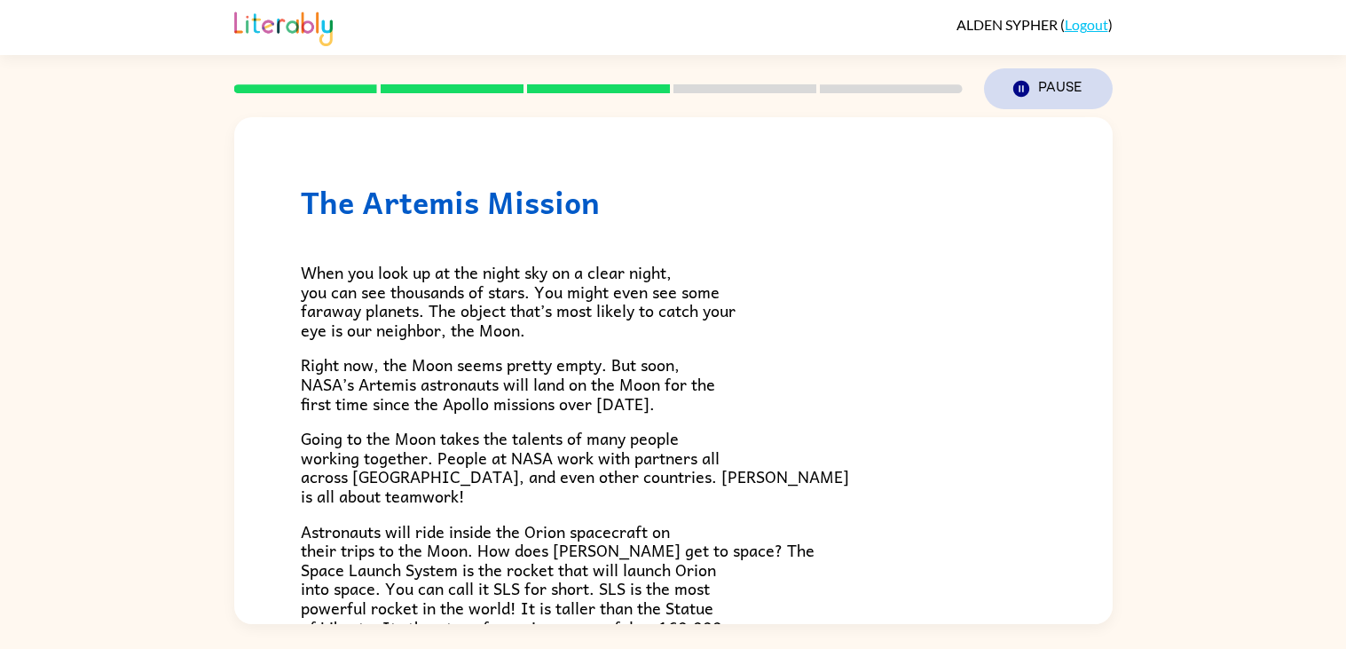
click at [1074, 99] on button "Pause Pause" at bounding box center [1048, 88] width 129 height 41
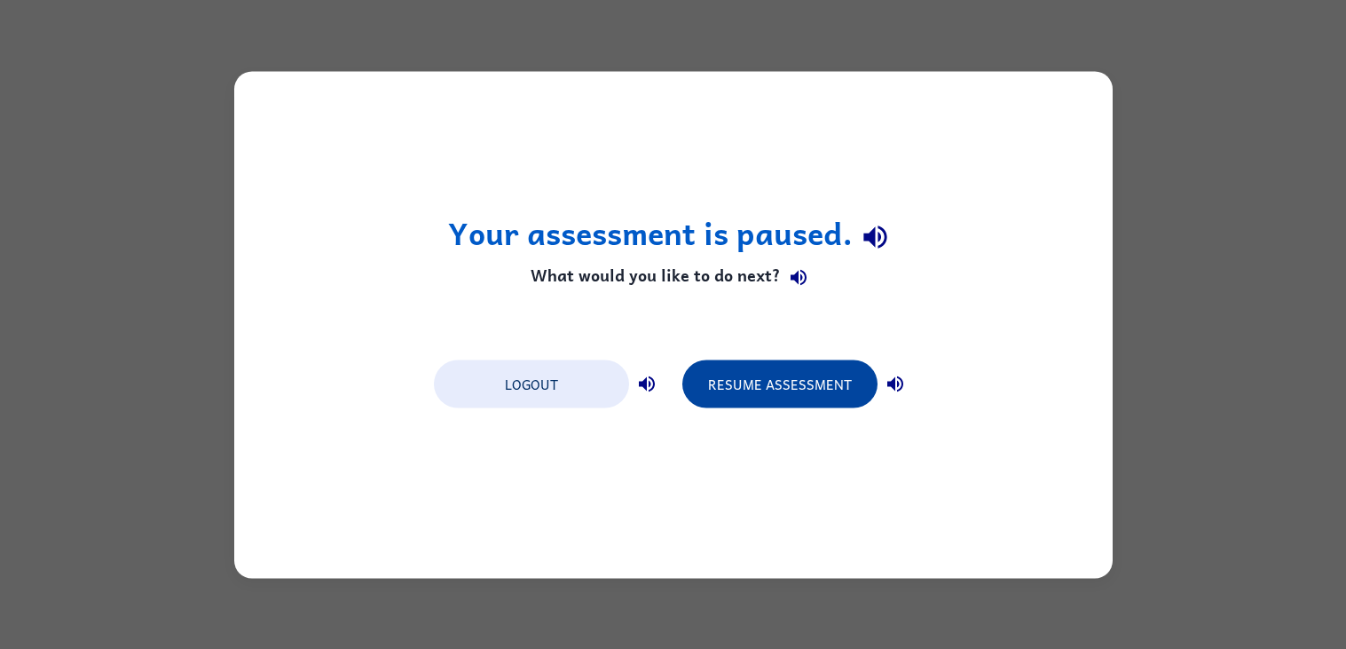
click at [791, 390] on button "Resume Assessment" at bounding box center [779, 383] width 195 height 48
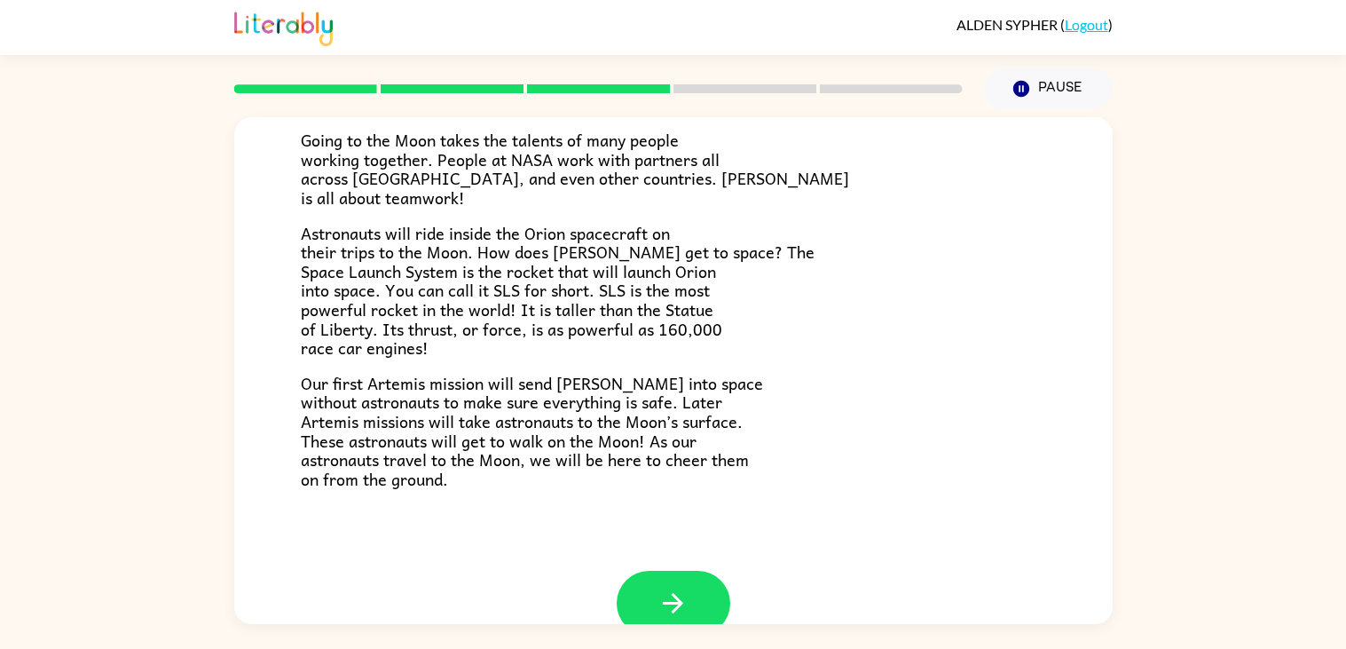
scroll to position [295, 0]
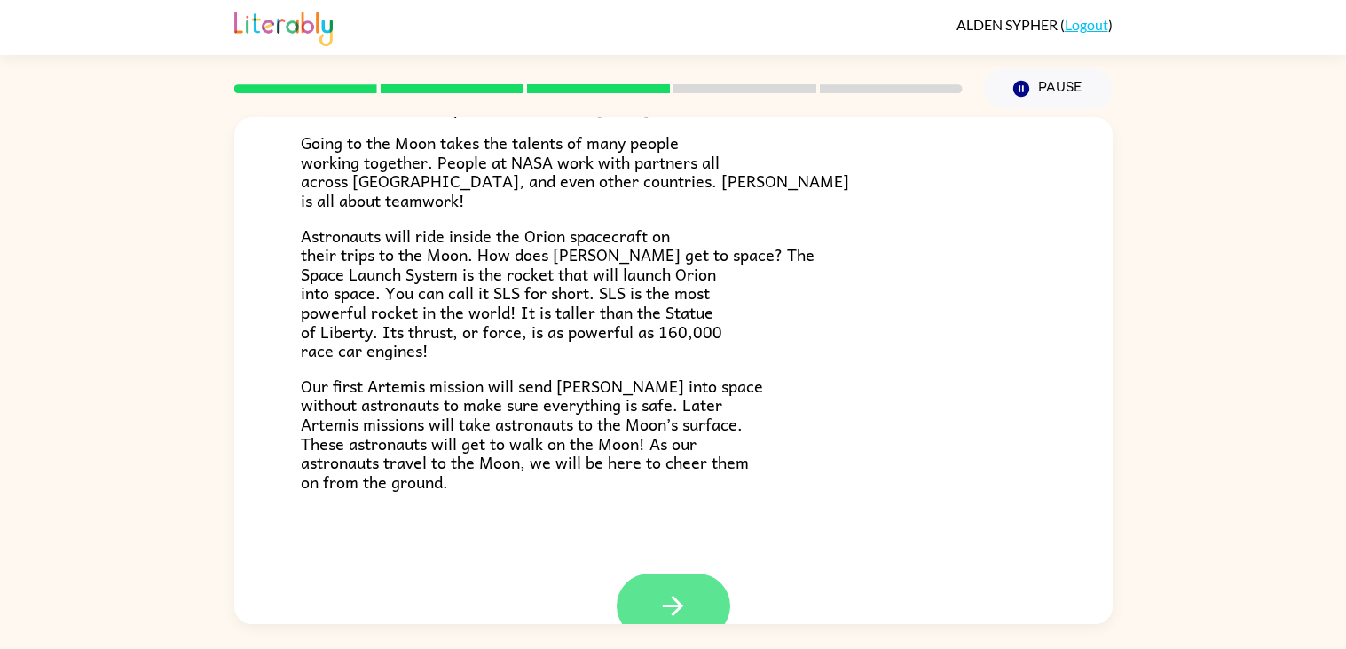
click at [708, 610] on button "button" at bounding box center [674, 605] width 114 height 65
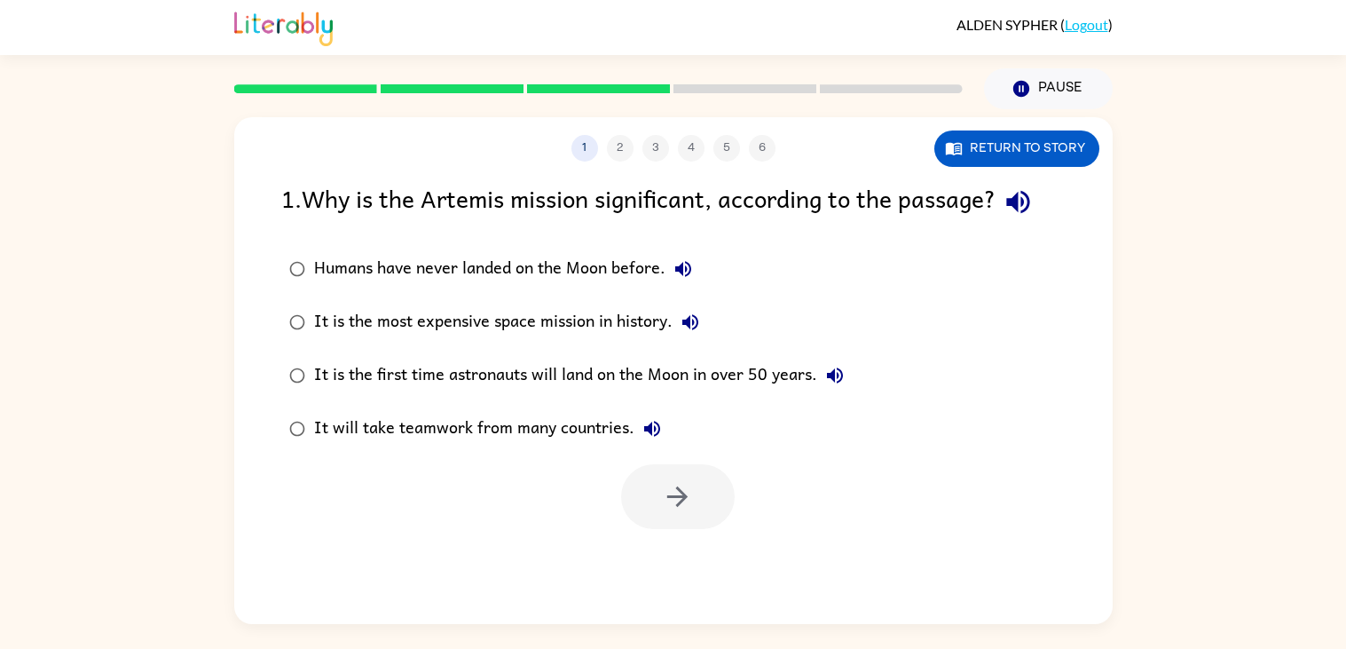
scroll to position [0, 0]
click at [710, 541] on div "1 2 3 4 5 6 Return to story 1 . Why is the Artemis mission significant, accordi…" at bounding box center [673, 370] width 878 height 507
click at [667, 499] on icon "button" at bounding box center [677, 496] width 31 height 31
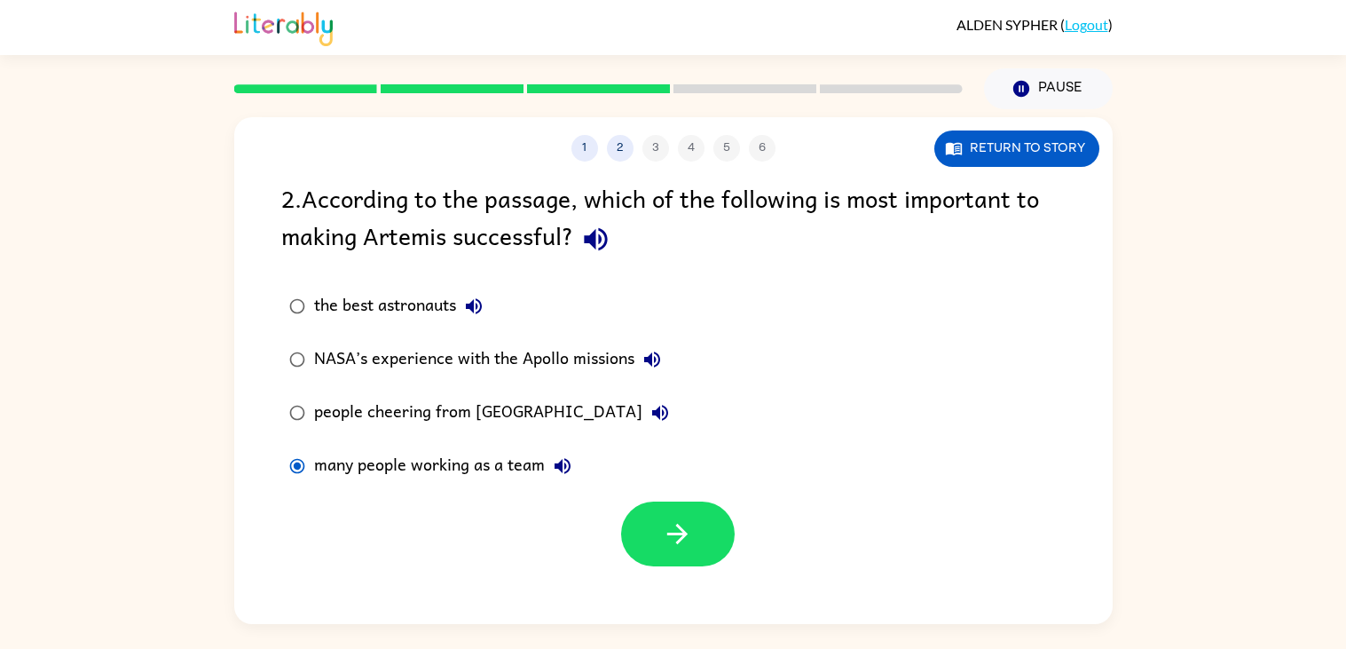
click at [734, 528] on div at bounding box center [678, 533] width 114 height 65
click at [709, 565] on button "button" at bounding box center [678, 533] width 114 height 65
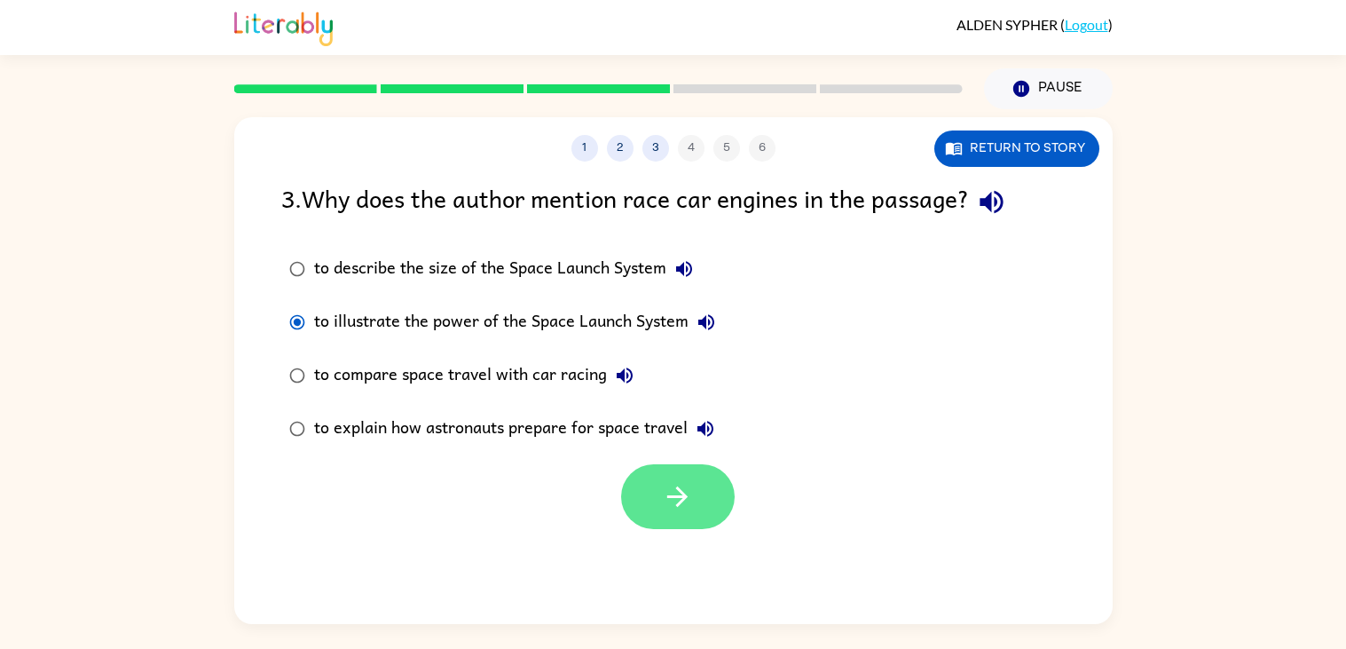
click at [696, 510] on button "button" at bounding box center [678, 496] width 114 height 65
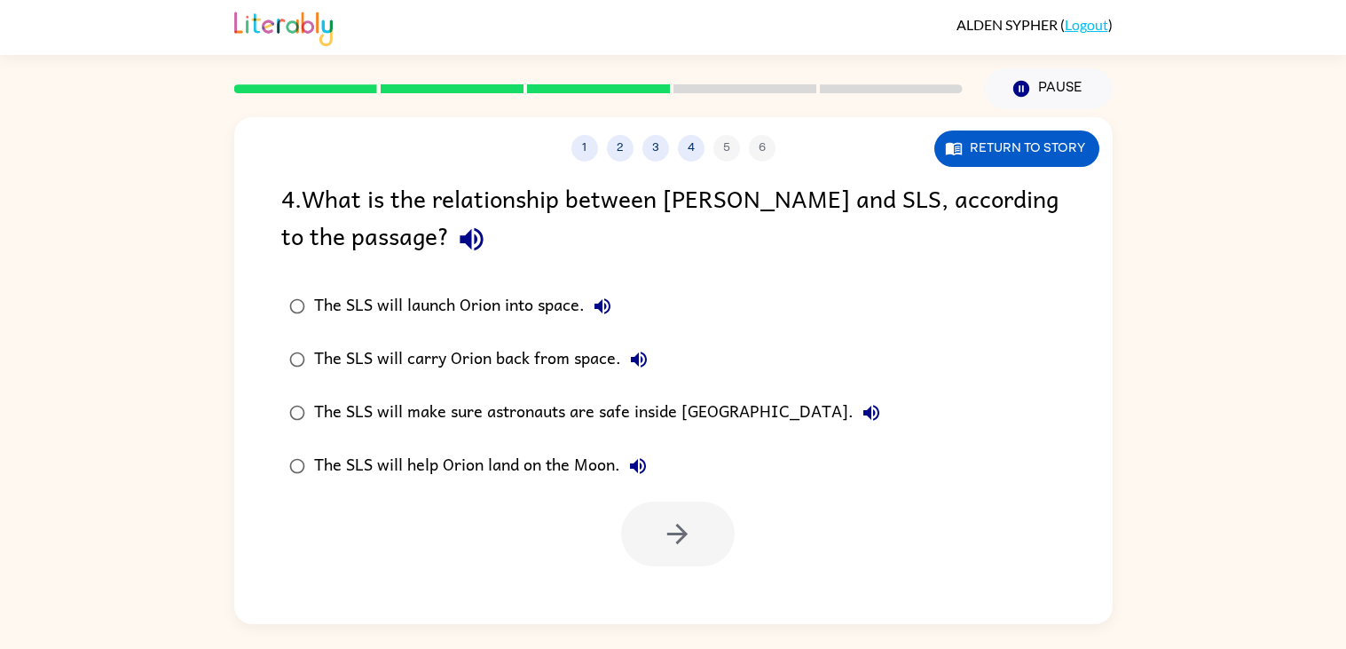
click at [396, 385] on label "The SLS will carry Orion back from space." at bounding box center [584, 359] width 626 height 53
click at [417, 387] on label "The SLS will make sure astronauts are safe inside Orion." at bounding box center [584, 412] width 626 height 53
click at [587, 404] on div "The SLS will make sure astronauts are safe inside Orion." at bounding box center [601, 412] width 575 height 35
click at [684, 405] on div "The SLS will make sure astronauts are safe inside Orion." at bounding box center [601, 412] width 575 height 35
click at [562, 461] on div "The SLS will help Orion land on the Moon." at bounding box center [485, 465] width 342 height 35
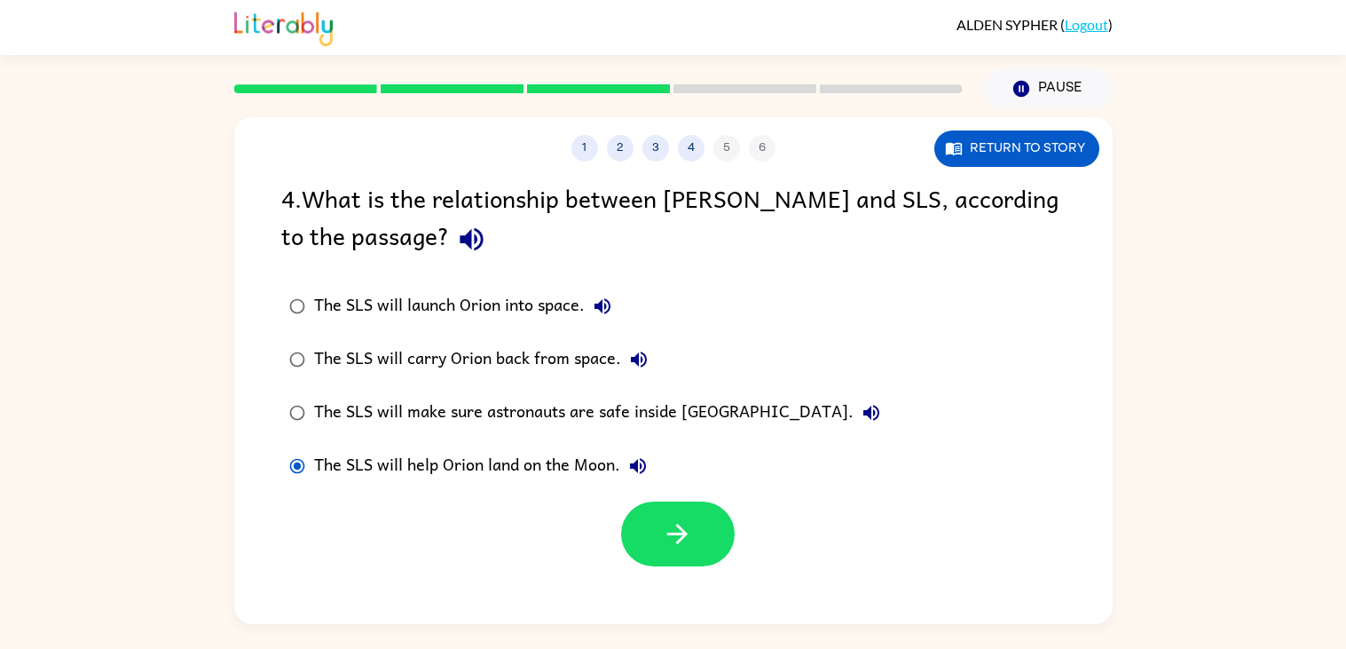
click at [546, 464] on div "The SLS will help Orion land on the Moon." at bounding box center [485, 465] width 342 height 35
click at [682, 540] on icon "button" at bounding box center [677, 533] width 31 height 31
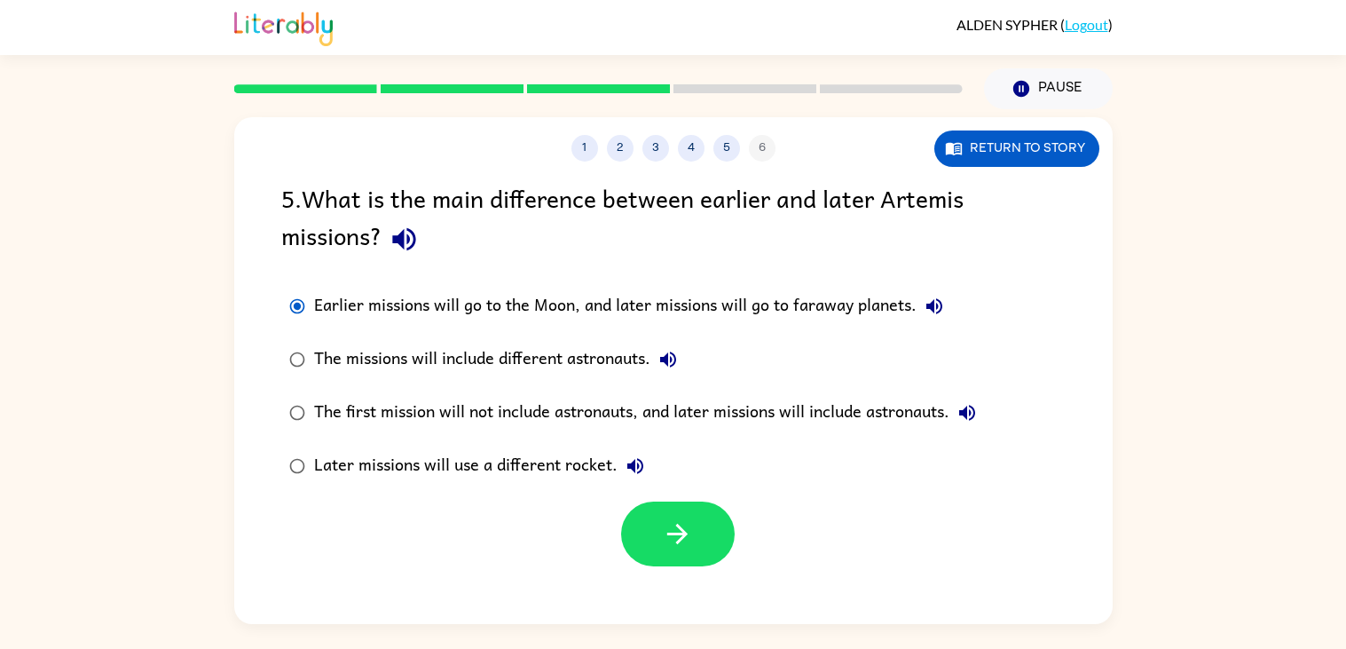
click at [330, 357] on div "The missions will include different astronauts." at bounding box center [500, 359] width 372 height 35
click at [342, 506] on div at bounding box center [673, 529] width 878 height 74
click at [354, 468] on div "Later missions will use a different rocket." at bounding box center [483, 465] width 339 height 35
click at [340, 452] on div "Later missions will use a different rocket." at bounding box center [483, 465] width 339 height 35
click at [326, 394] on label "The first mission will not include astronauts, and later missions will include …" at bounding box center [632, 412] width 722 height 53
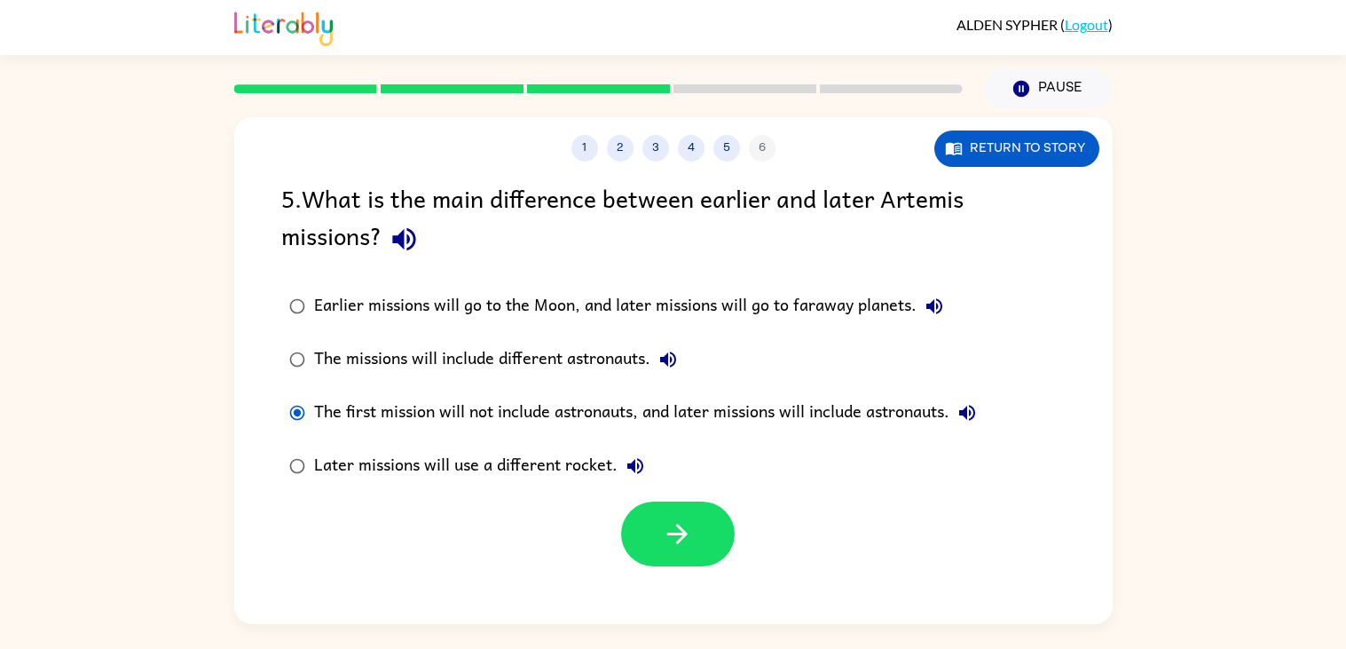
click at [373, 458] on div "Later missions will use a different rocket." at bounding box center [483, 465] width 339 height 35
click at [379, 352] on div "The missions will include different astronauts." at bounding box center [500, 359] width 372 height 35
click at [396, 423] on div "The first mission will not include astronauts, and later missions will include …" at bounding box center [649, 412] width 671 height 35
click at [421, 431] on label "The first mission will not include astronauts, and later missions will include …" at bounding box center [632, 412] width 722 height 53
click at [970, 145] on button "Return to story" at bounding box center [1016, 148] width 165 height 36
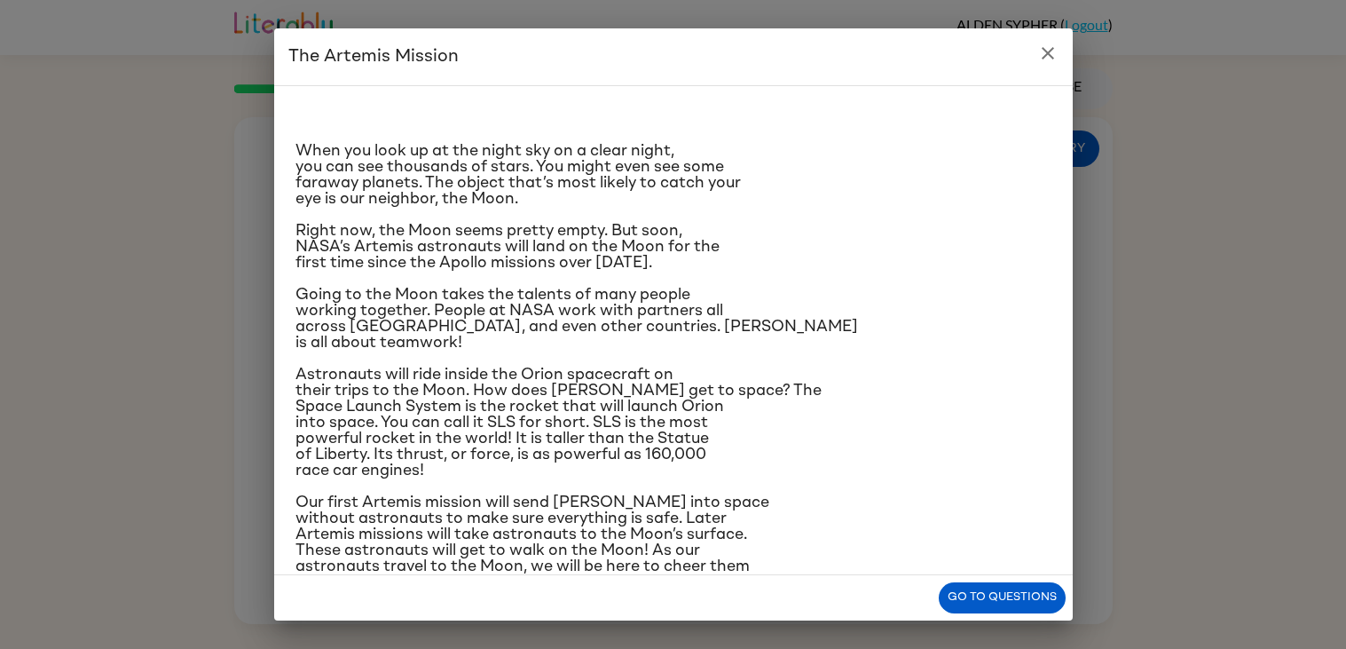
click at [295, 556] on span "Our first Artemis mission will send Orion into space without astronauts to make…" at bounding box center [532, 542] width 474 height 96
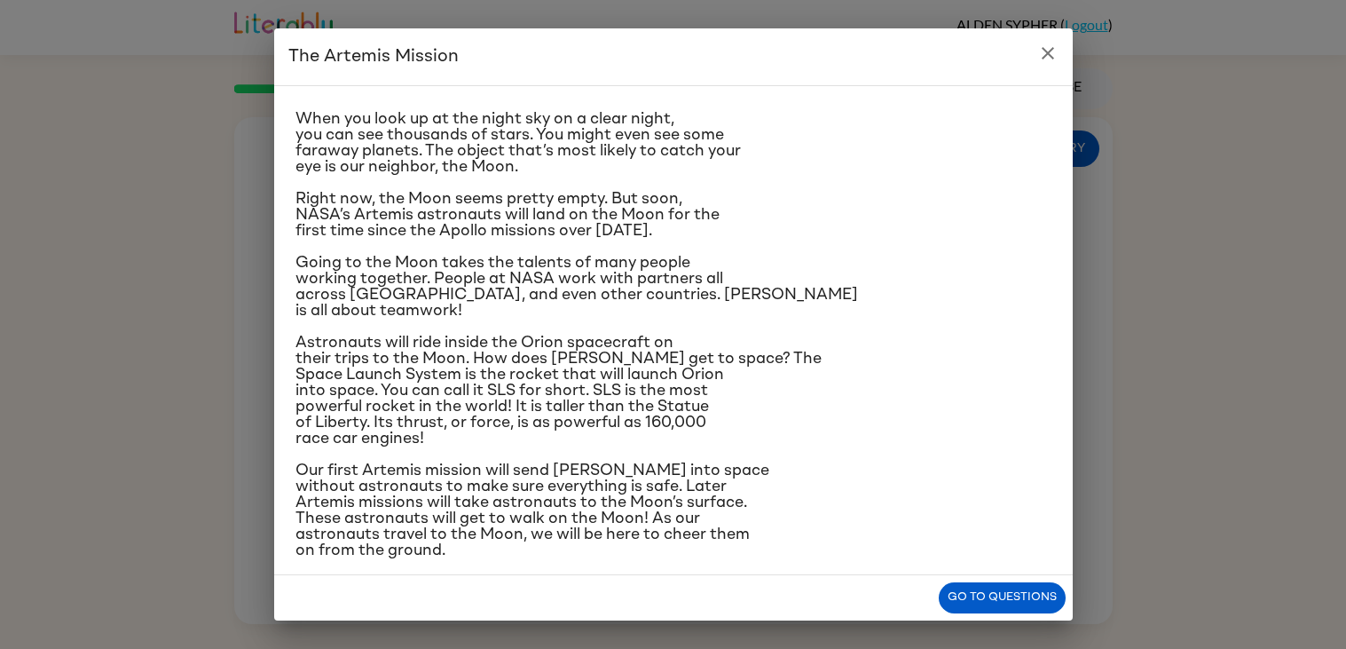
scroll to position [39, 0]
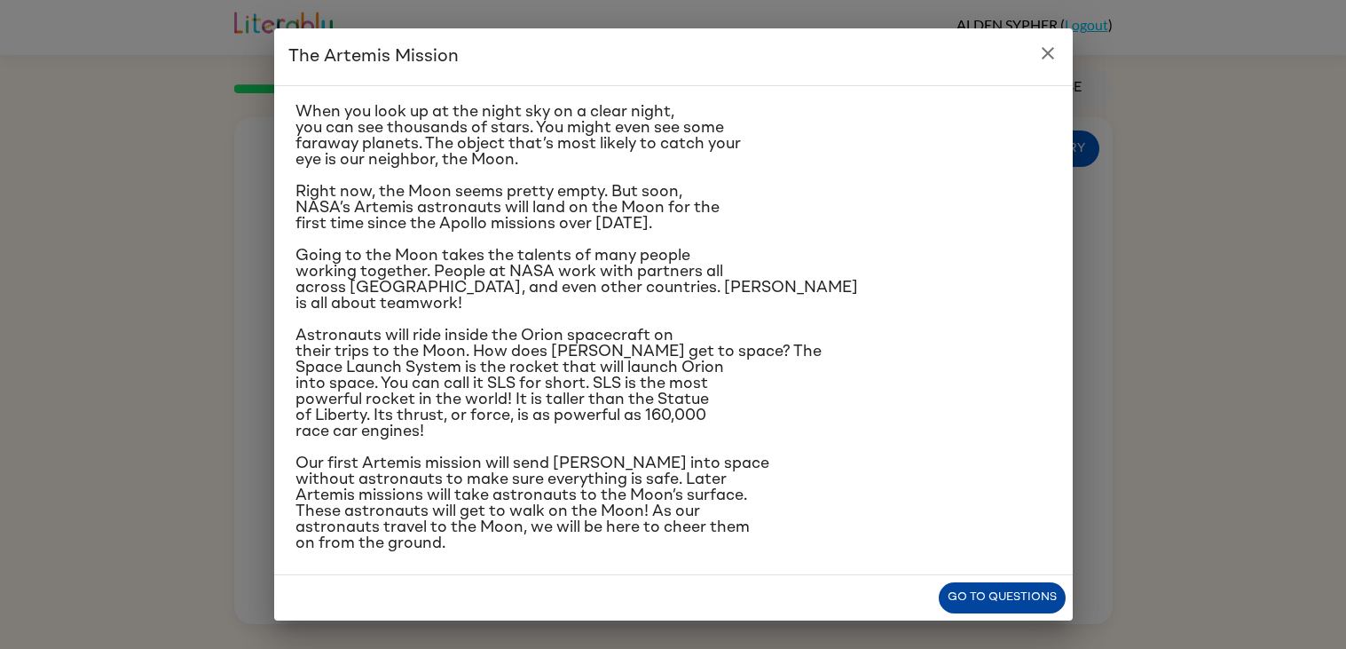
click at [987, 591] on button "Go to questions" at bounding box center [1002, 597] width 127 height 31
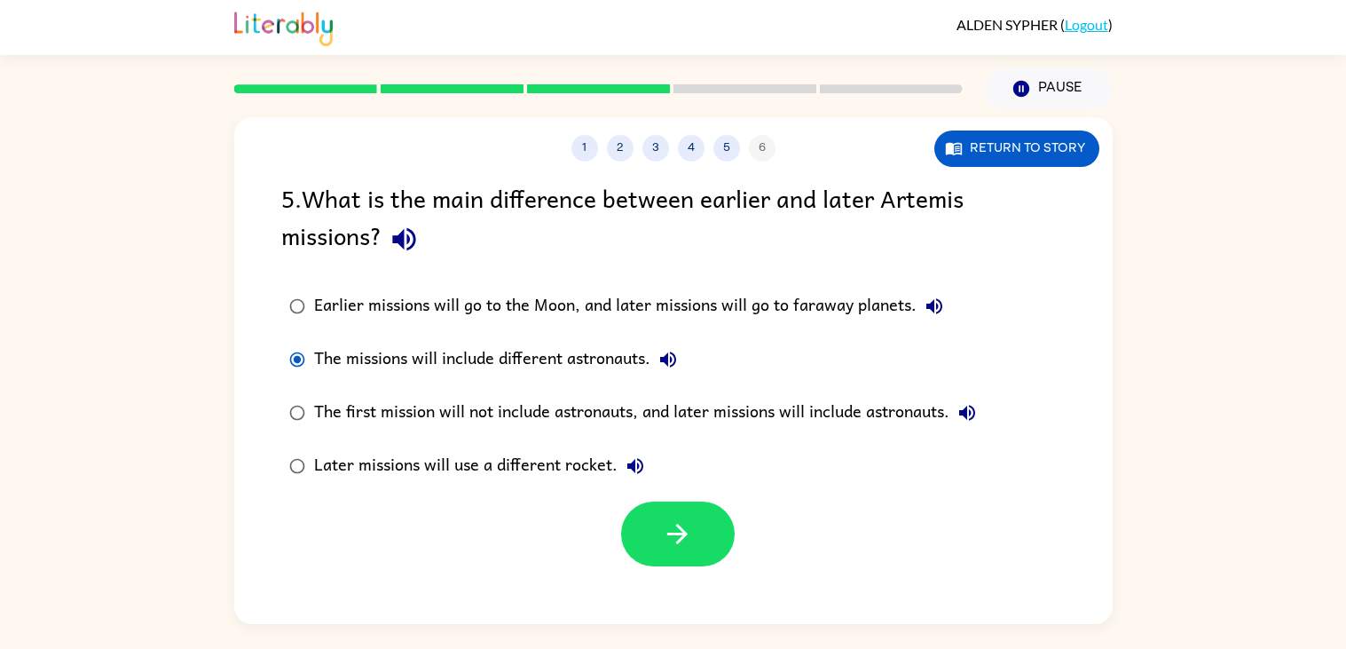
click at [273, 409] on label "The first mission will not include astronauts, and later missions will include …" at bounding box center [632, 412] width 722 height 53
click at [299, 331] on label "Earlier missions will go to the Moon, and later missions will go to faraway pla…" at bounding box center [632, 305] width 722 height 53
click at [304, 443] on label "Later missions will use a different rocket." at bounding box center [632, 465] width 722 height 53
click at [648, 524] on button "button" at bounding box center [678, 533] width 114 height 65
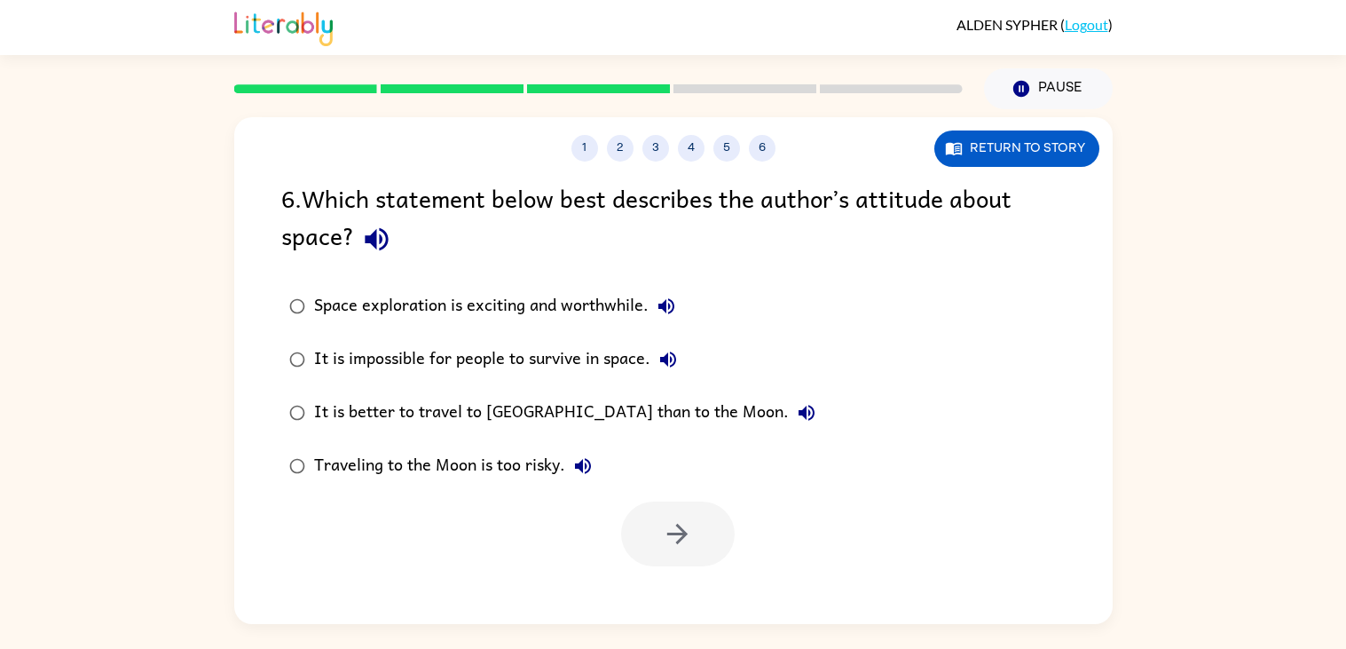
click at [323, 295] on div "Space exploration is exciting and worthwhile." at bounding box center [499, 305] width 370 height 35
click at [657, 544] on button "button" at bounding box center [678, 533] width 114 height 65
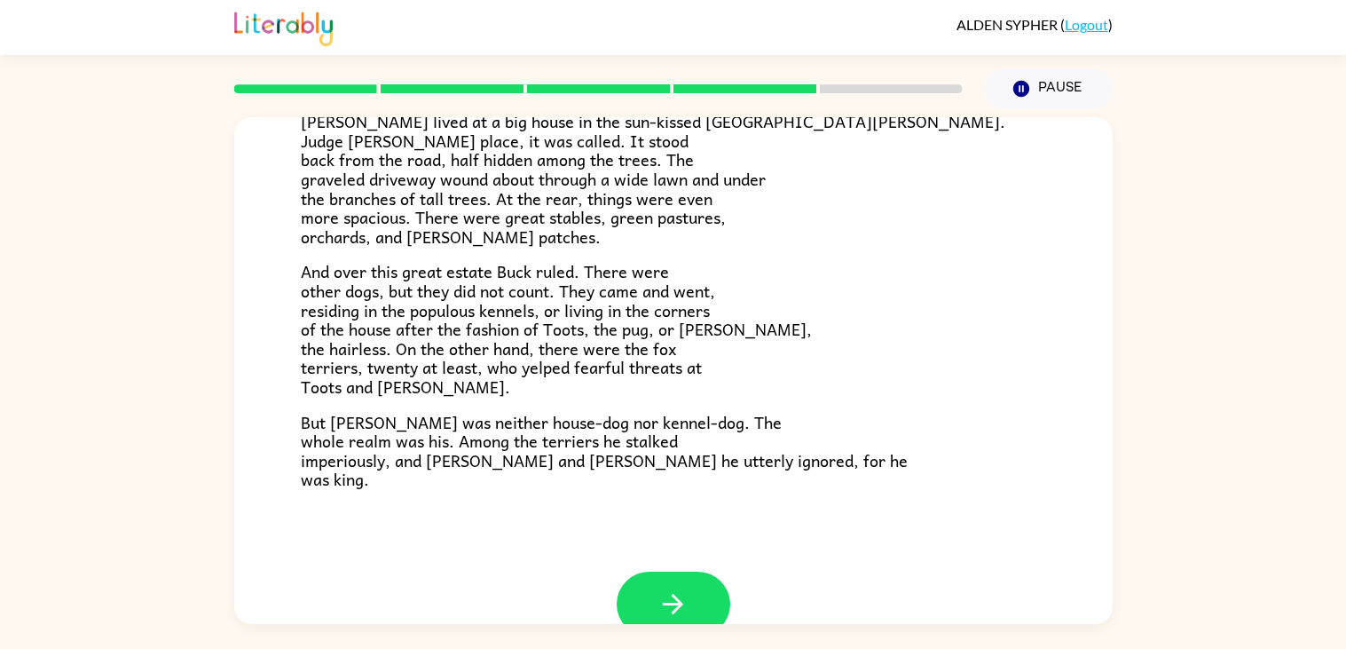
scroll to position [339, 0]
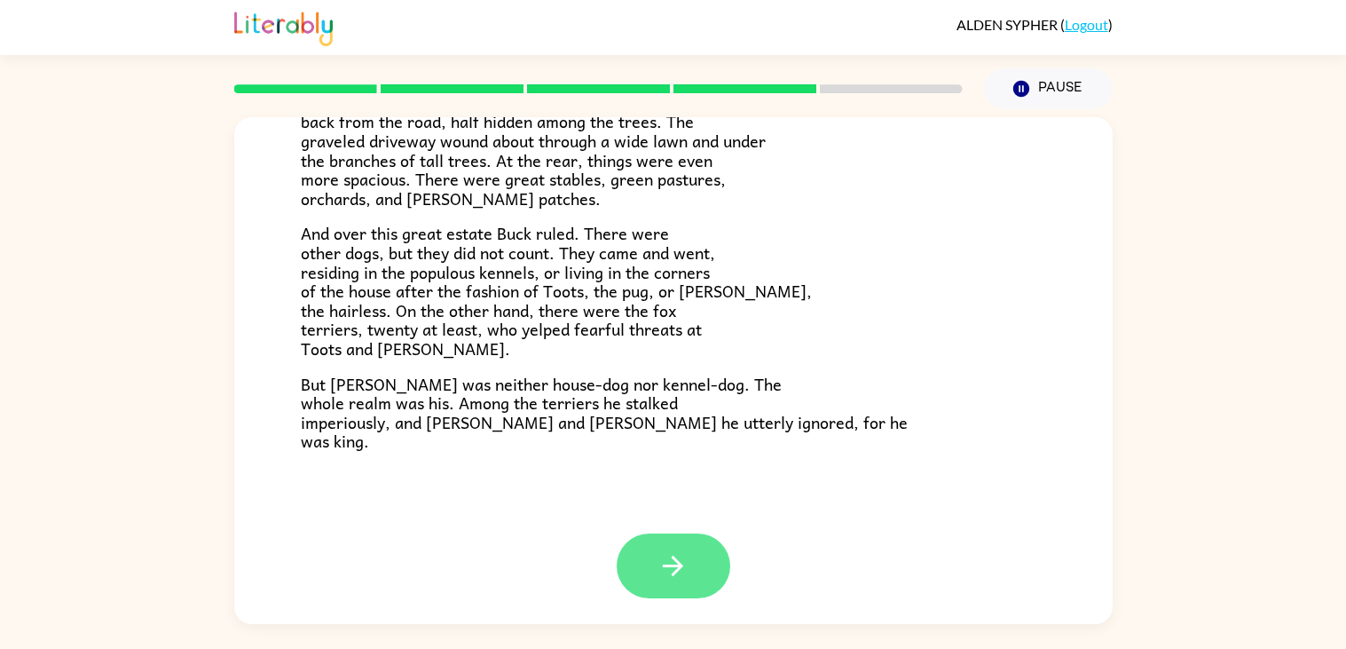
click at [670, 554] on icon "button" at bounding box center [672, 565] width 31 height 31
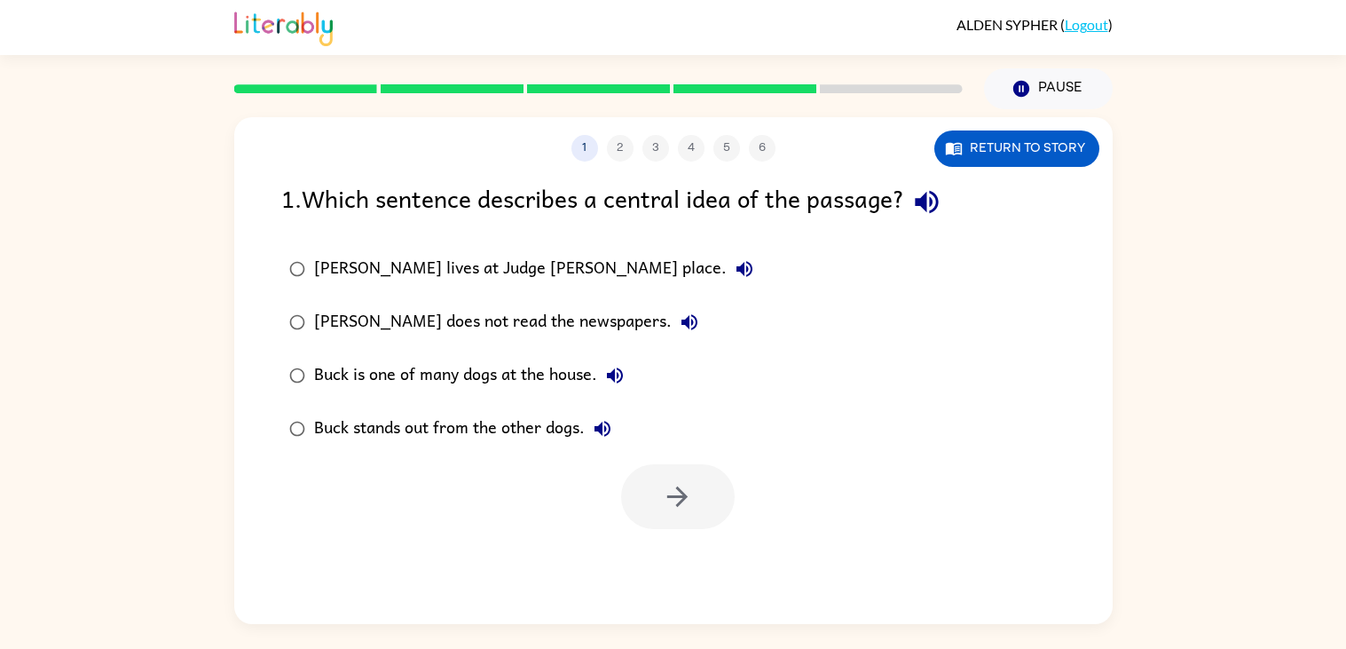
scroll to position [0, 0]
click at [25, 553] on div "1 2 3 4 5 6 Return to story 1 . Which sentence describes a central idea of the …" at bounding box center [673, 366] width 1346 height 515
click at [28, 554] on div "1 2 3 4 5 6 Return to story 1 . Which sentence describes a central idea of the …" at bounding box center [673, 366] width 1346 height 515
click at [646, 496] on button "button" at bounding box center [678, 496] width 114 height 65
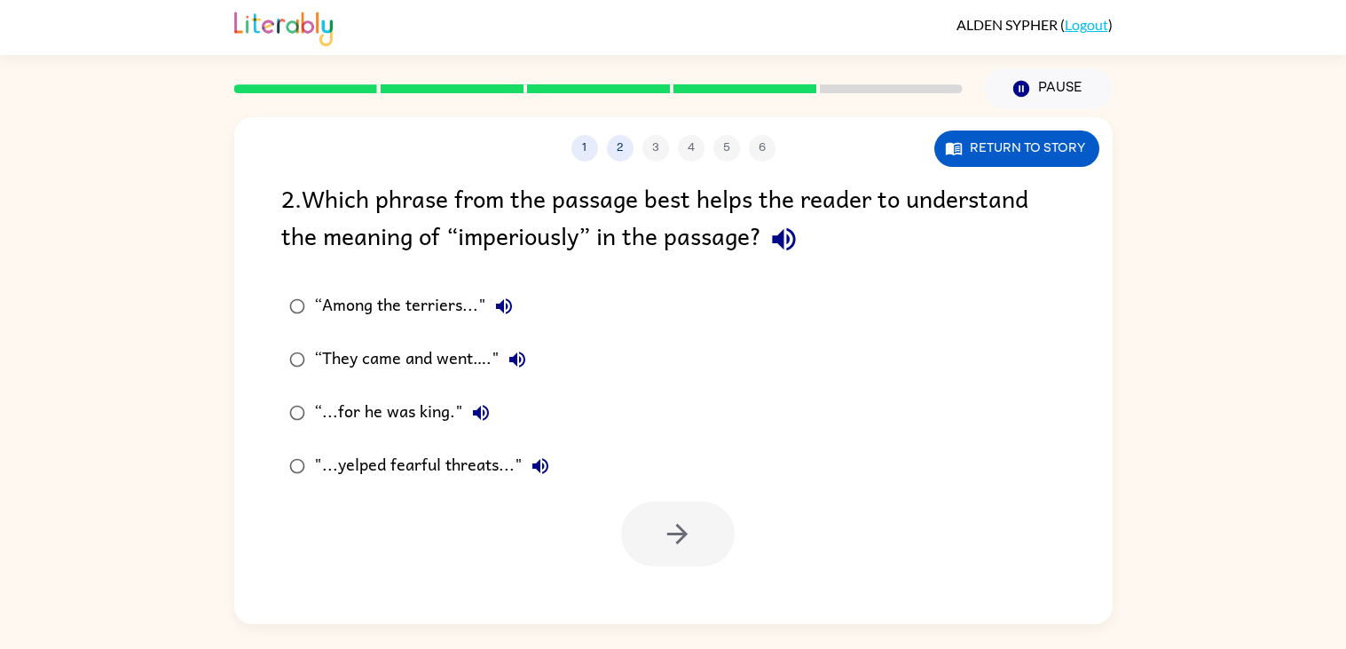
click at [111, 545] on div "1 2 3 4 5 6 Return to story 2 . Which phrase from the passage best helps the re…" at bounding box center [673, 366] width 1346 height 515
click at [694, 497] on div at bounding box center [673, 529] width 878 height 74
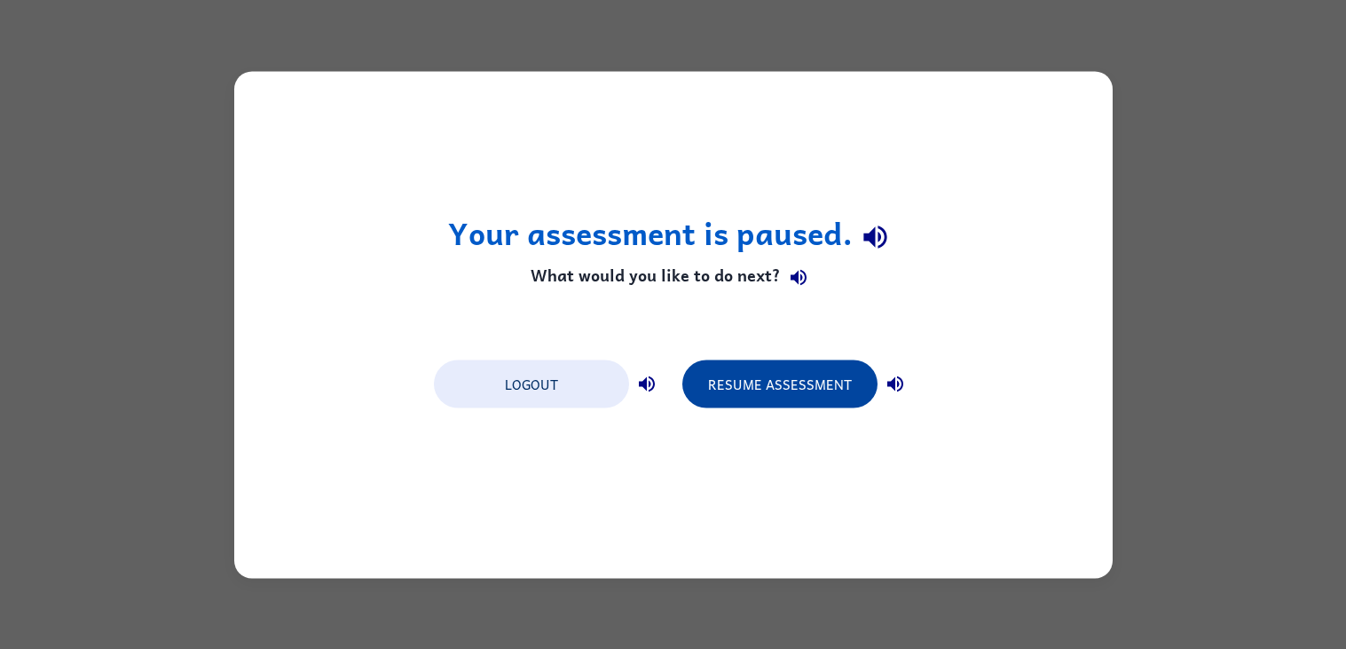
click at [759, 394] on button "Resume Assessment" at bounding box center [779, 383] width 195 height 48
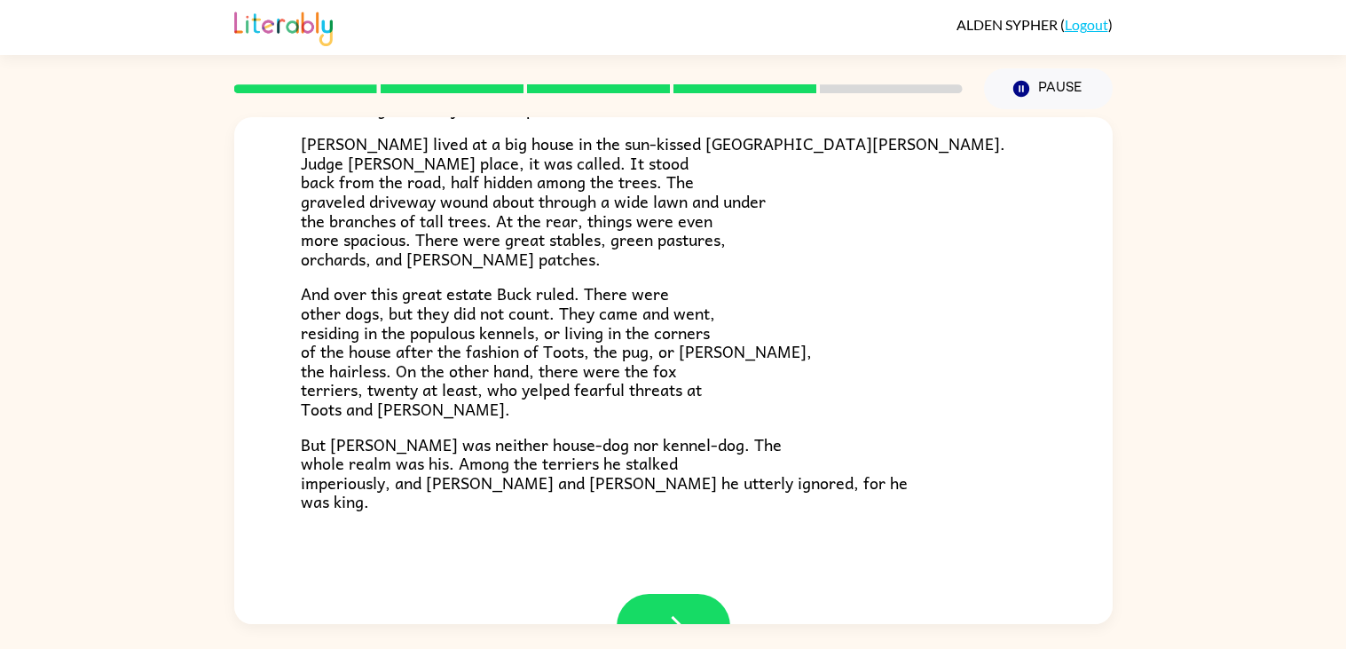
scroll to position [339, 0]
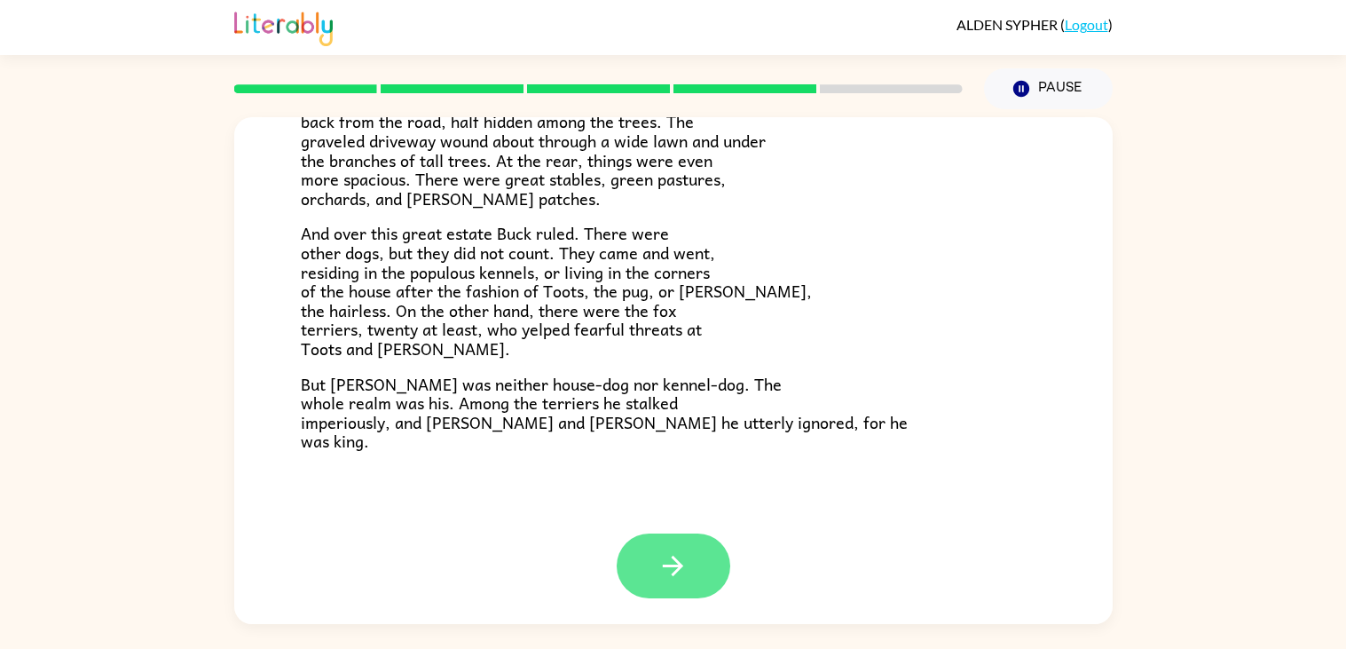
click at [641, 593] on button "button" at bounding box center [674, 565] width 114 height 65
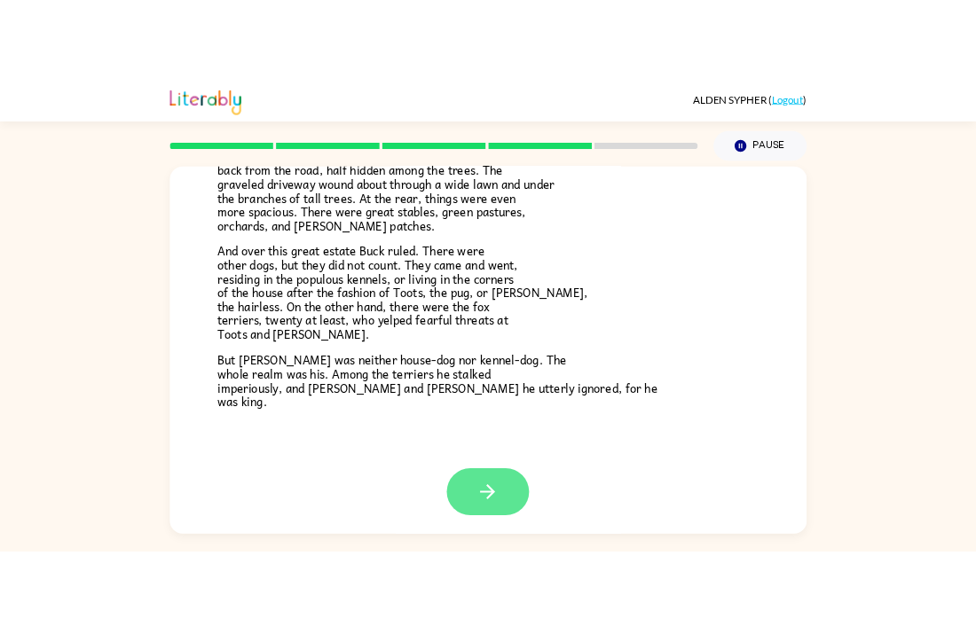
scroll to position [0, 0]
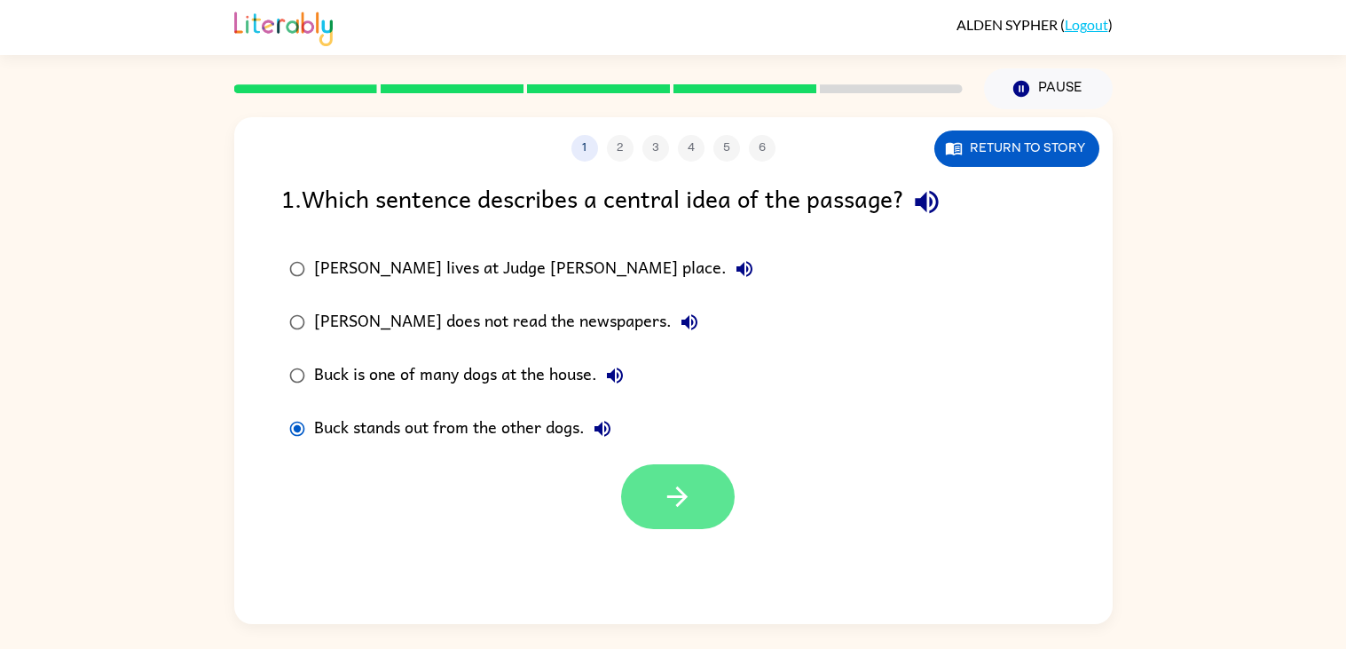
click at [657, 509] on button "button" at bounding box center [678, 496] width 114 height 65
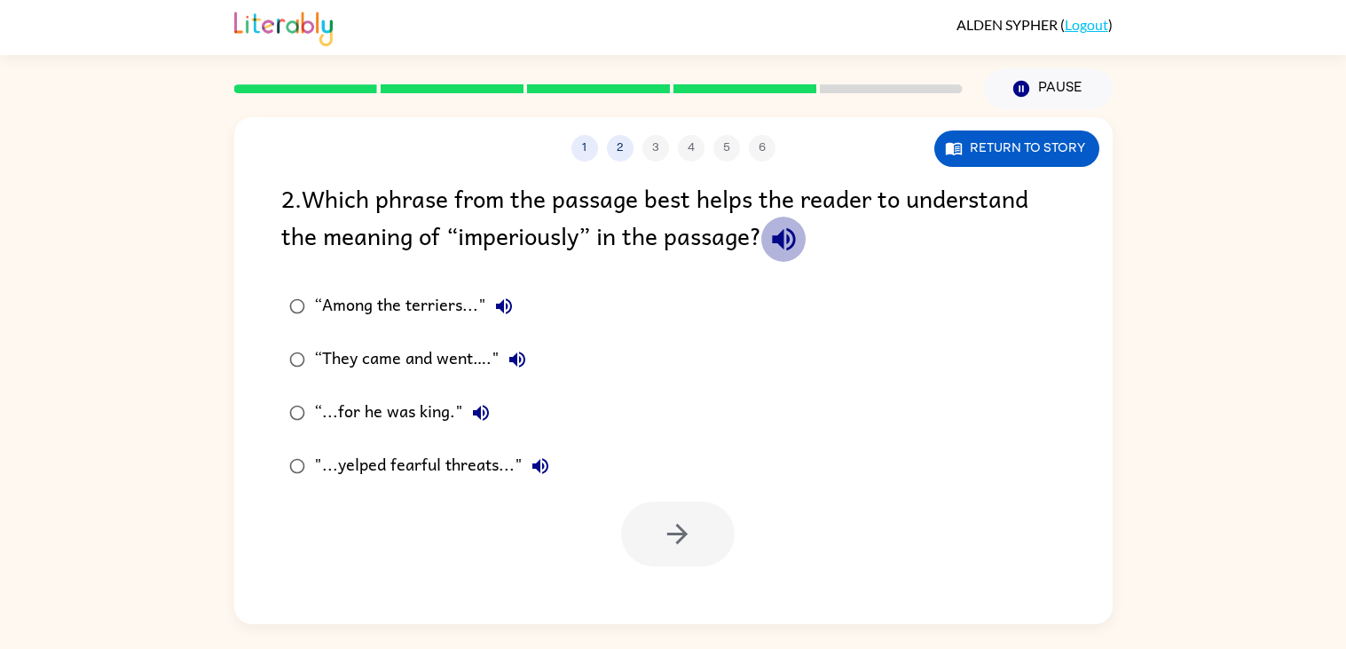
click at [372, 366] on div "“They came and went…."" at bounding box center [424, 359] width 221 height 35
click at [675, 565] on button "button" at bounding box center [678, 533] width 114 height 65
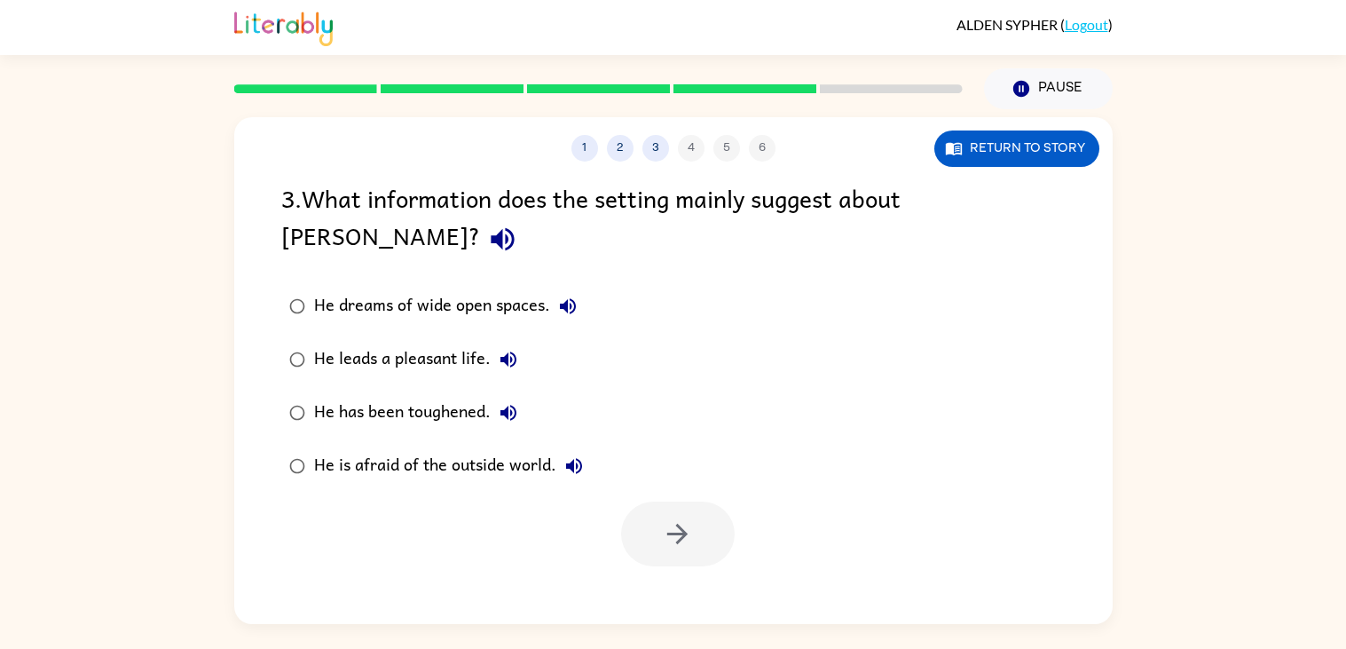
click at [672, 528] on div at bounding box center [678, 533] width 114 height 65
click at [669, 531] on div "1 2 3 4 5 6 Return to story 3 . What information does the setting mainly sugges…" at bounding box center [673, 370] width 878 height 507
click at [790, 554] on div "1 2 3 4 5 6 Return to story 3 . What information does the setting mainly sugges…" at bounding box center [673, 370] width 878 height 507
click at [835, 585] on div "1 2 3 4 5 6 Return to story 3 . What information does the setting mainly sugges…" at bounding box center [673, 370] width 878 height 507
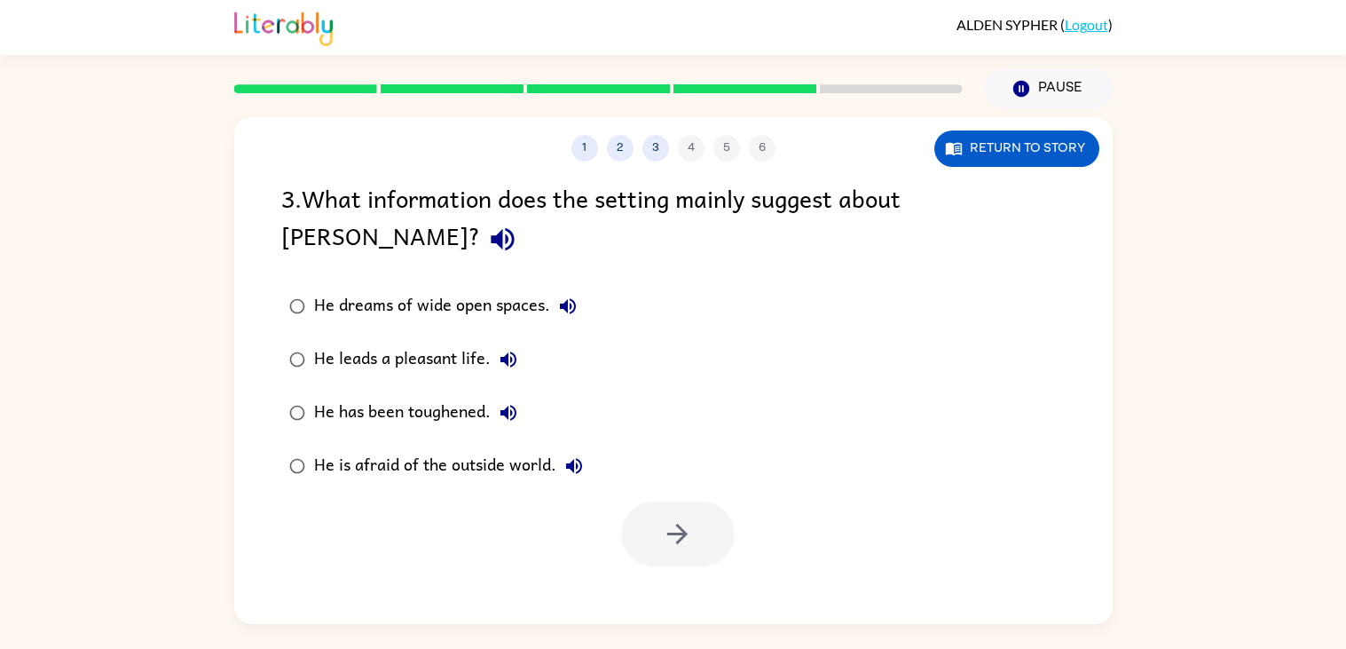
click at [449, 279] on label "He dreams of wide open spaces." at bounding box center [435, 305] width 329 height 53
click at [680, 515] on button "button" at bounding box center [678, 533] width 114 height 65
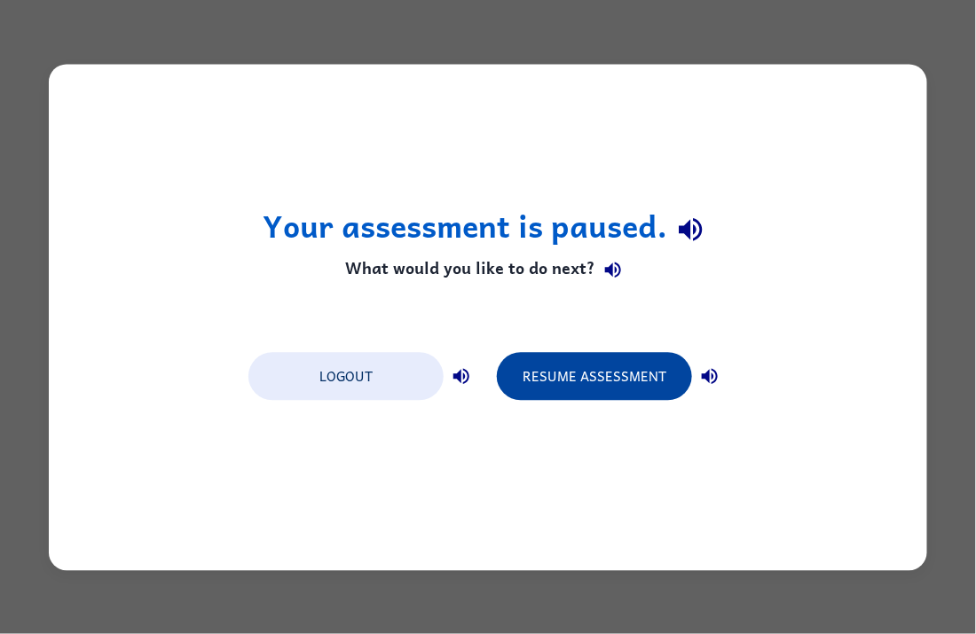
click at [623, 393] on button "Resume Assessment" at bounding box center [594, 376] width 195 height 48
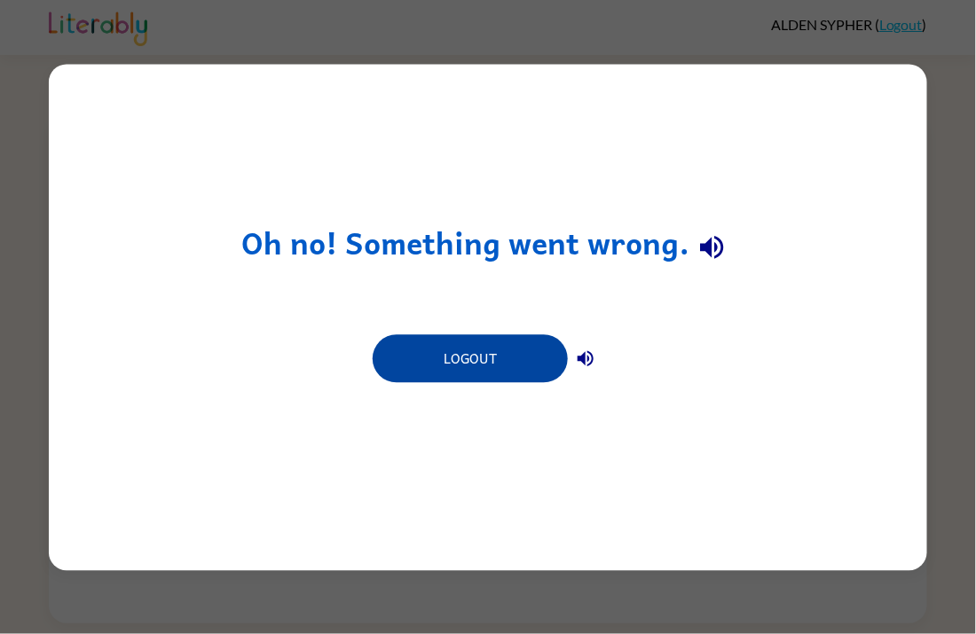
click at [515, 335] on button "Logout" at bounding box center [470, 358] width 195 height 48
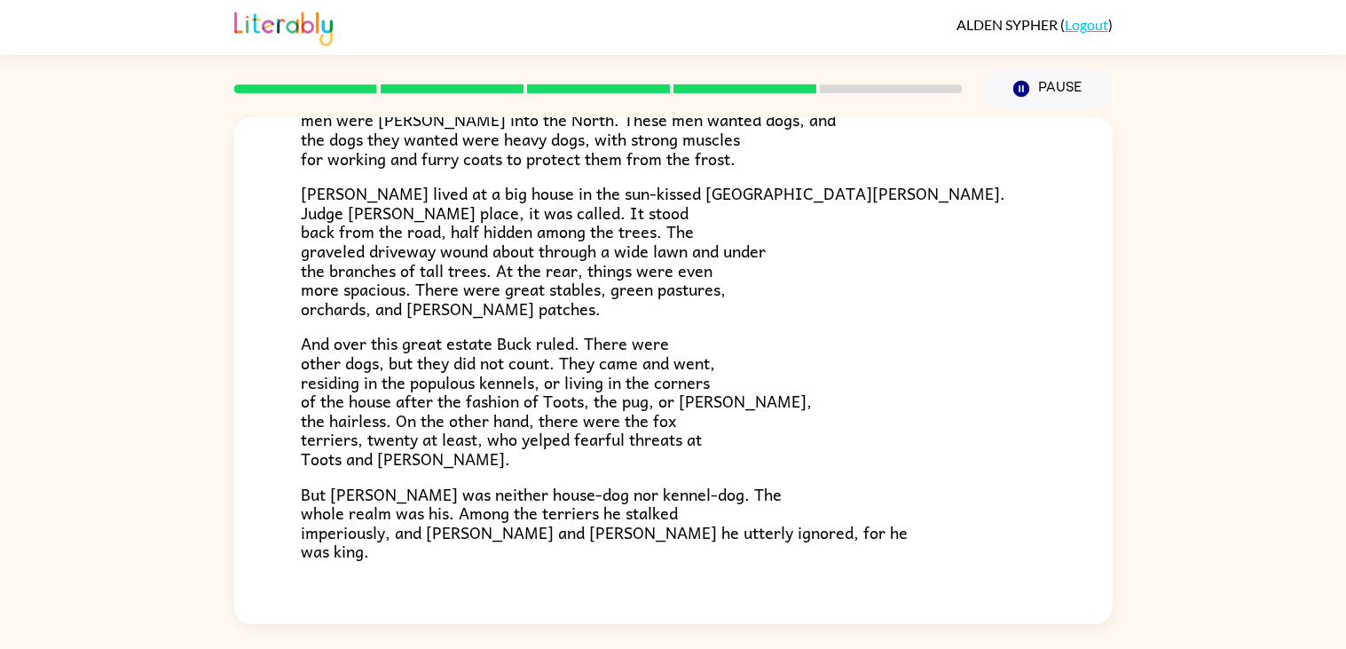
scroll to position [339, 0]
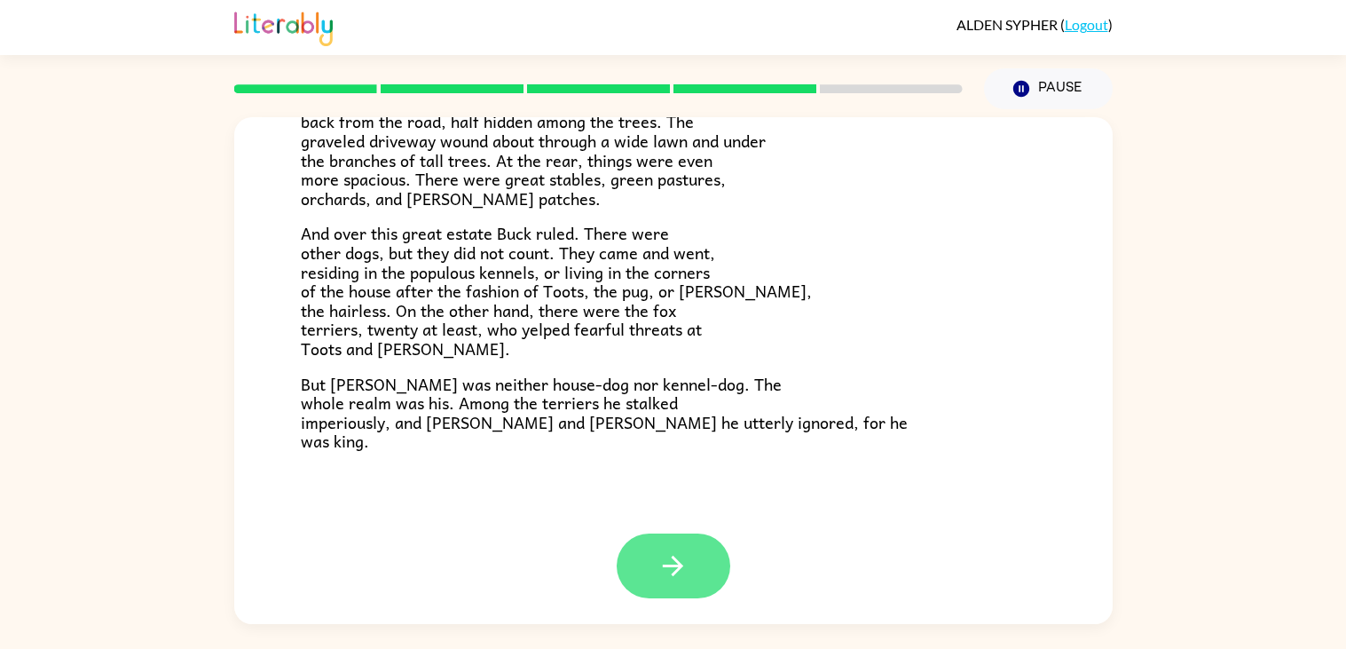
click at [685, 557] on icon "button" at bounding box center [672, 565] width 31 height 31
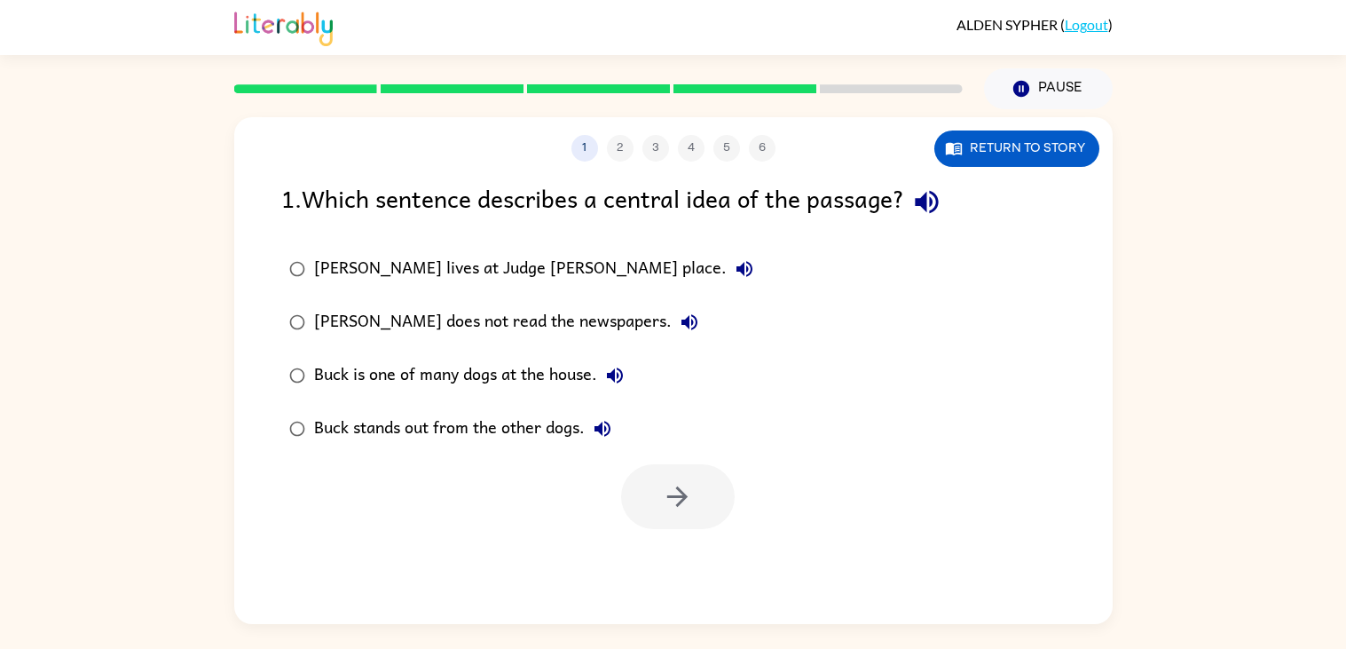
scroll to position [0, 0]
click at [367, 429] on div "Buck stands out from the other dogs." at bounding box center [467, 428] width 306 height 35
click at [656, 489] on button "button" at bounding box center [678, 496] width 114 height 65
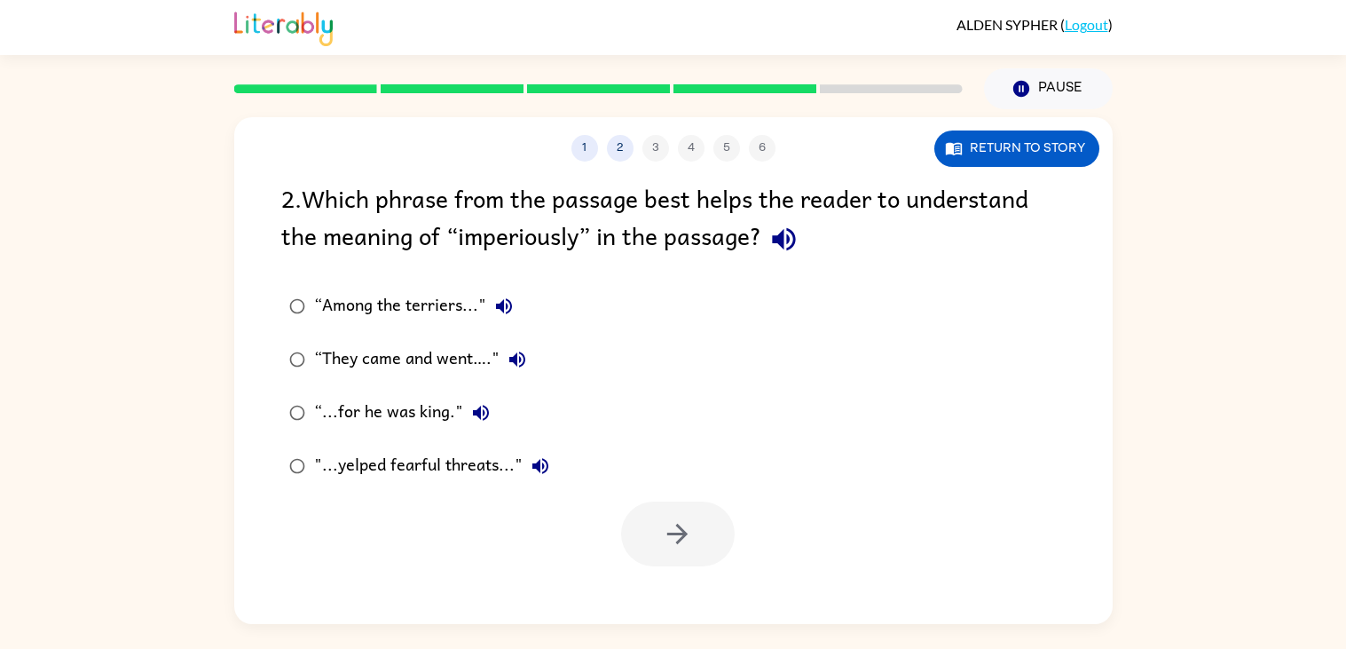
click at [855, 550] on div at bounding box center [673, 529] width 878 height 74
click at [655, 549] on button "button" at bounding box center [678, 533] width 114 height 65
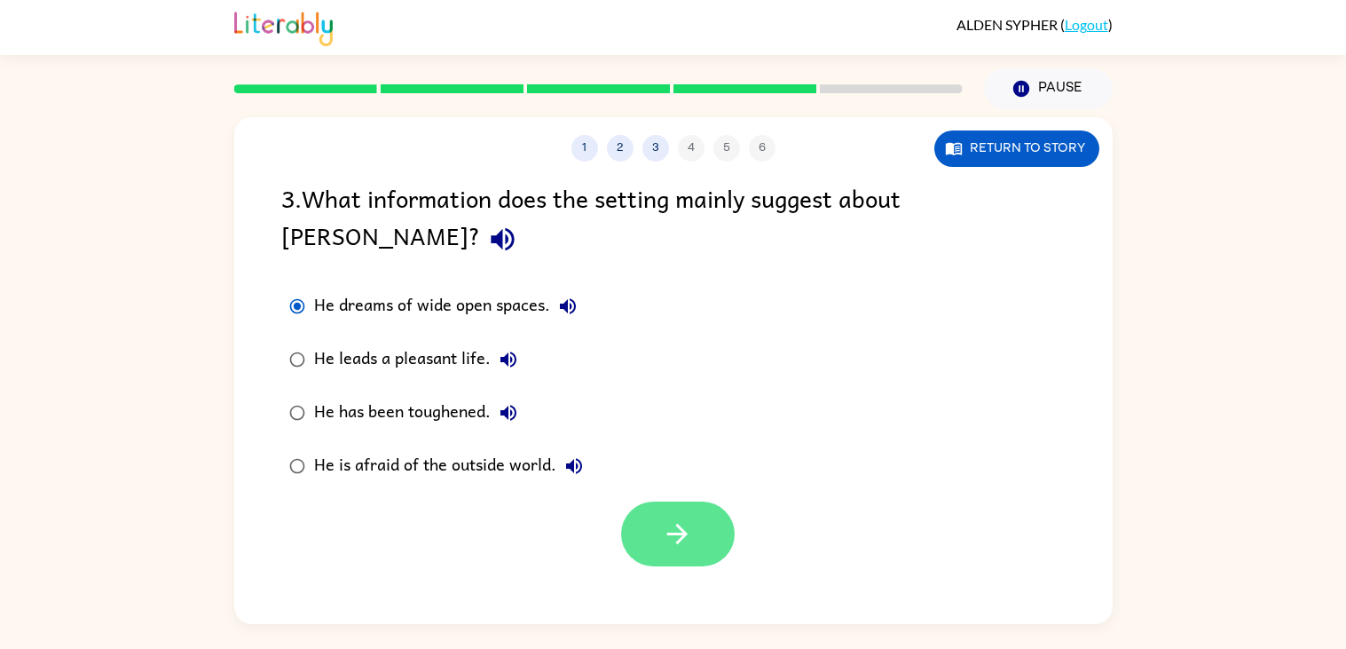
click at [647, 503] on button "button" at bounding box center [678, 533] width 114 height 65
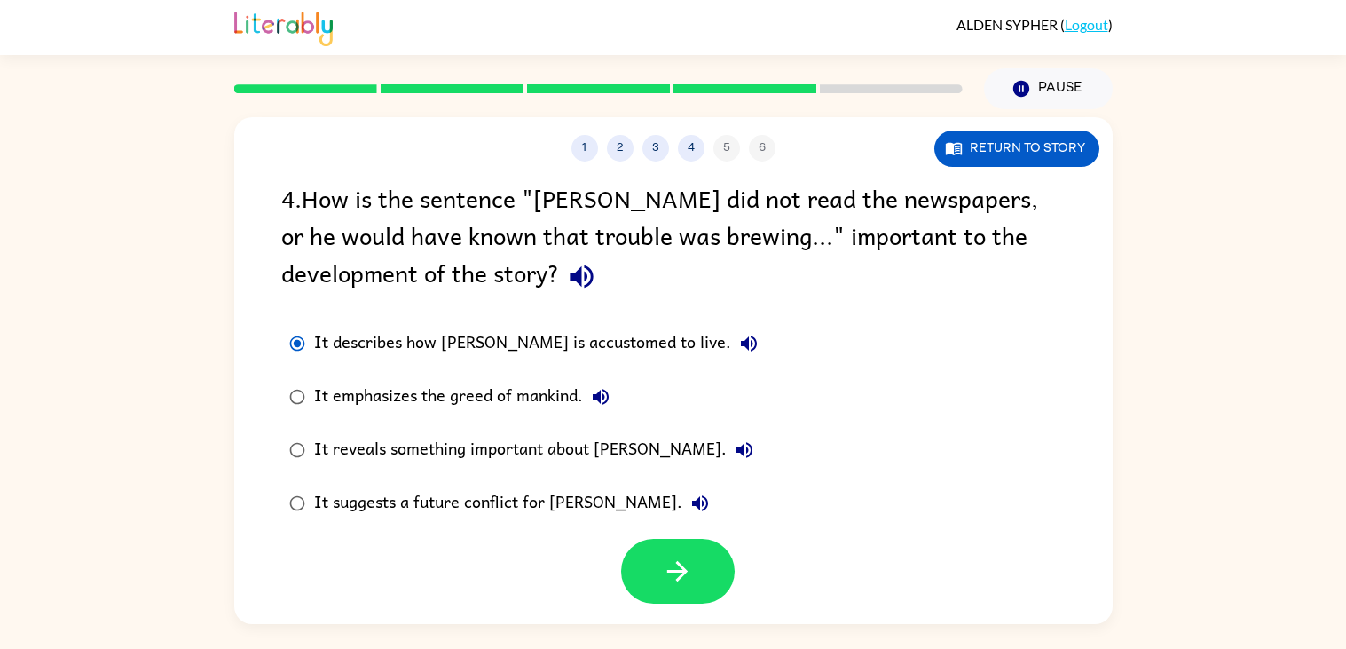
click at [604, 528] on label "It suggests a future conflict for [PERSON_NAME]." at bounding box center [523, 502] width 504 height 53
click at [672, 603] on button "button" at bounding box center [678, 571] width 114 height 65
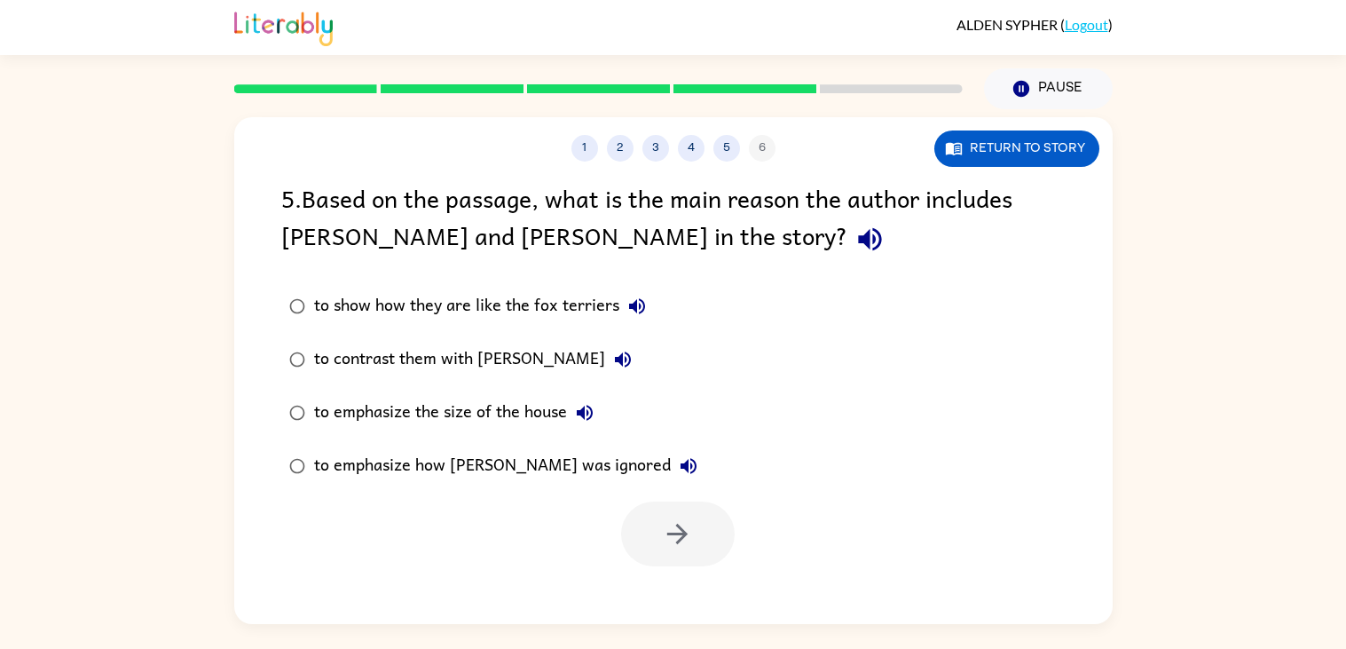
click at [688, 612] on div "1 2 3 4 5 6 Return to story 5 . Based on the passage, what is the main reason t…" at bounding box center [673, 370] width 878 height 507
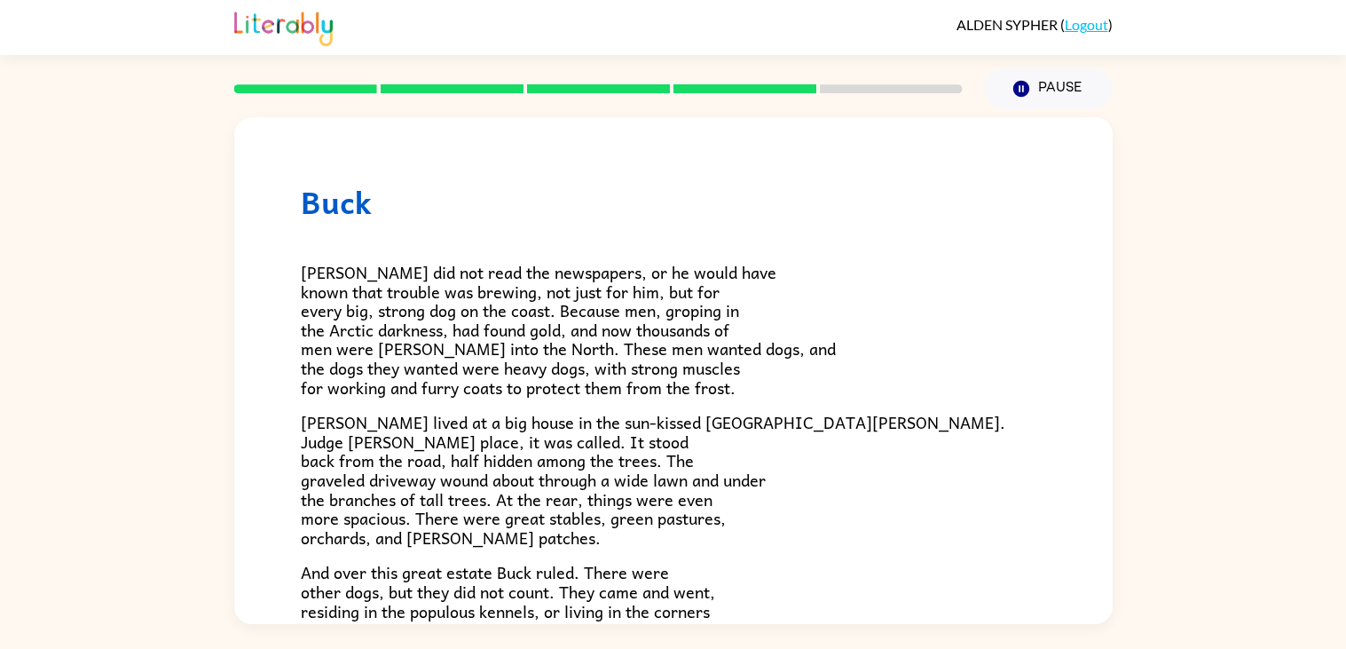
scroll to position [339, 0]
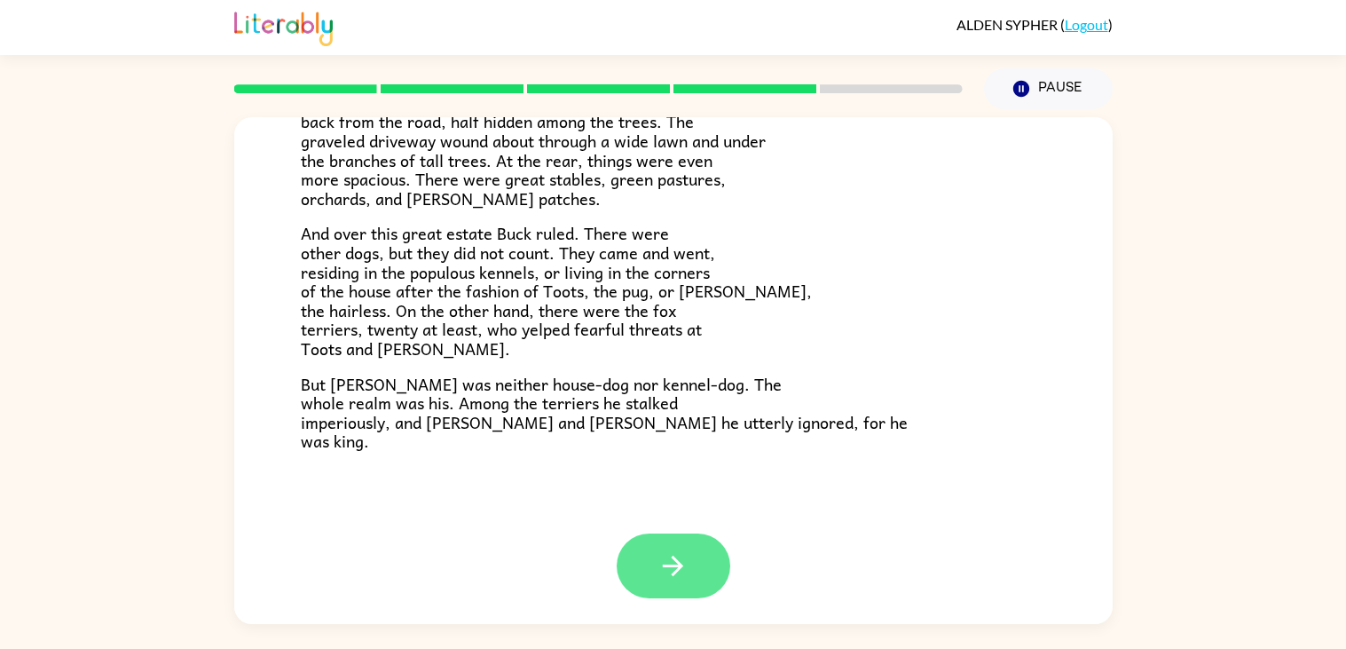
click at [653, 553] on button "button" at bounding box center [674, 565] width 114 height 65
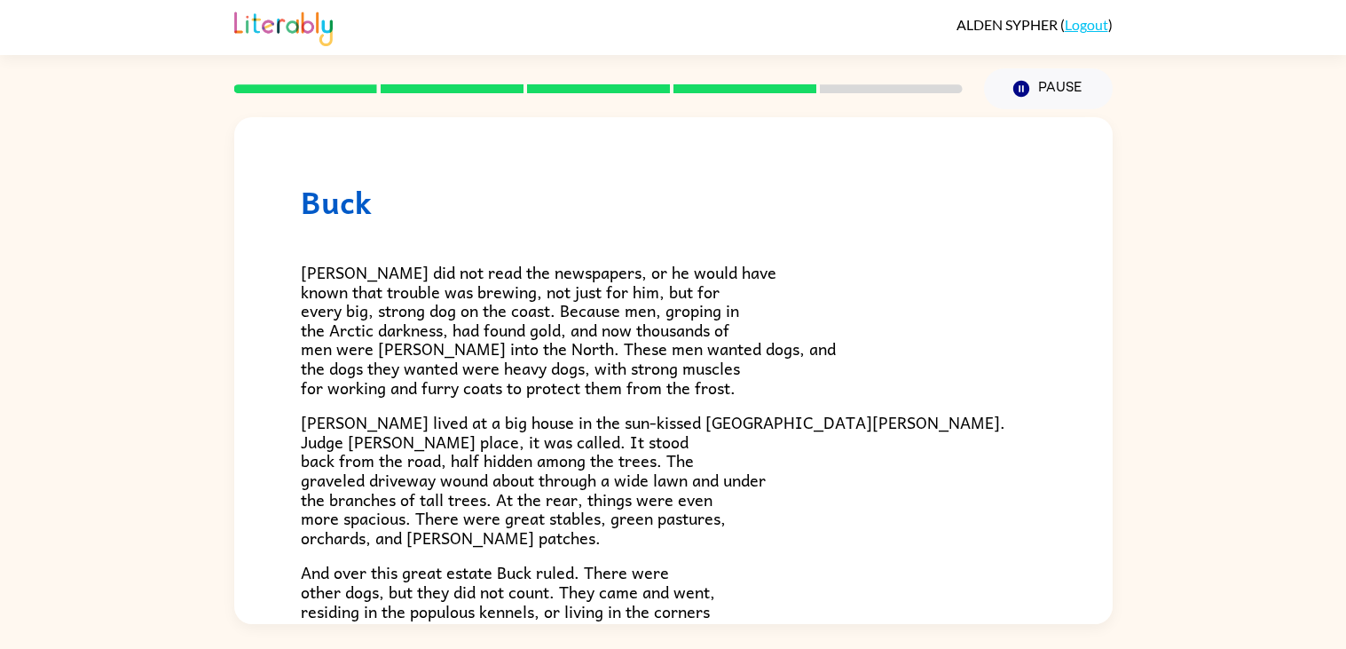
click at [656, 571] on div "[PERSON_NAME] [PERSON_NAME] did not read the newspapers, or he would have known…" at bounding box center [673, 370] width 878 height 507
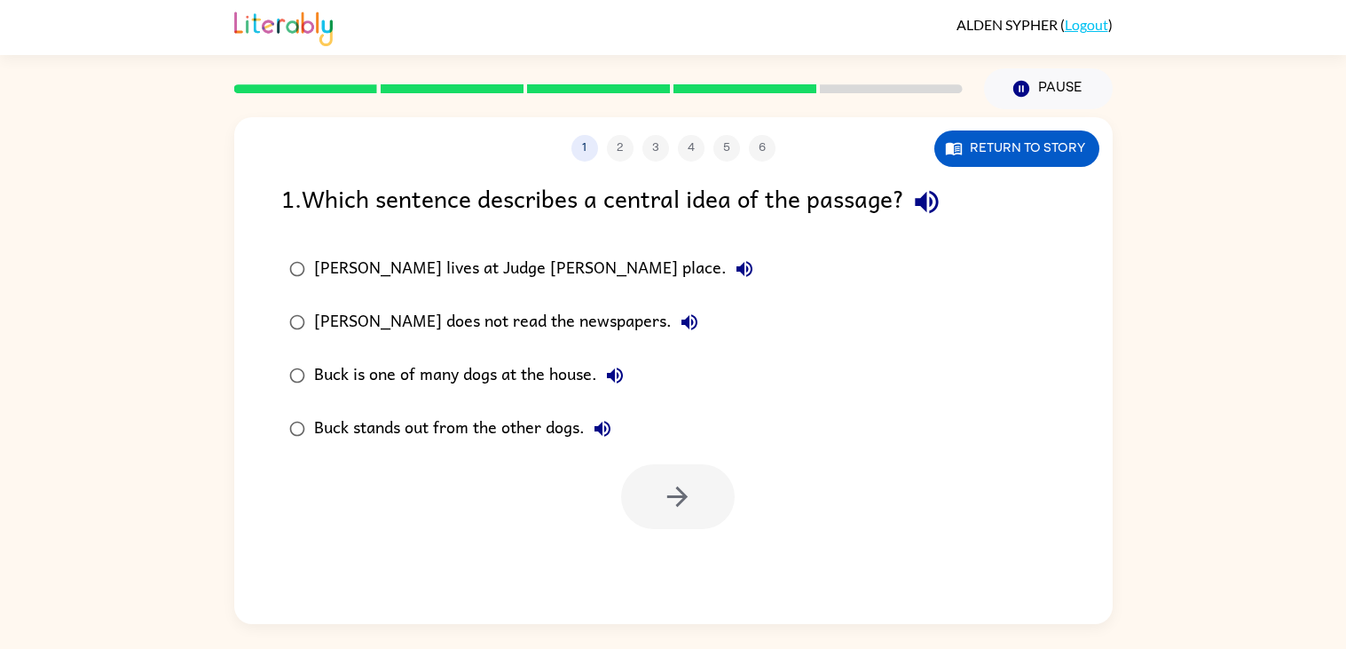
click at [351, 438] on div "Buck stands out from the other dogs." at bounding box center [467, 428] width 306 height 35
click at [692, 514] on button "button" at bounding box center [678, 496] width 114 height 65
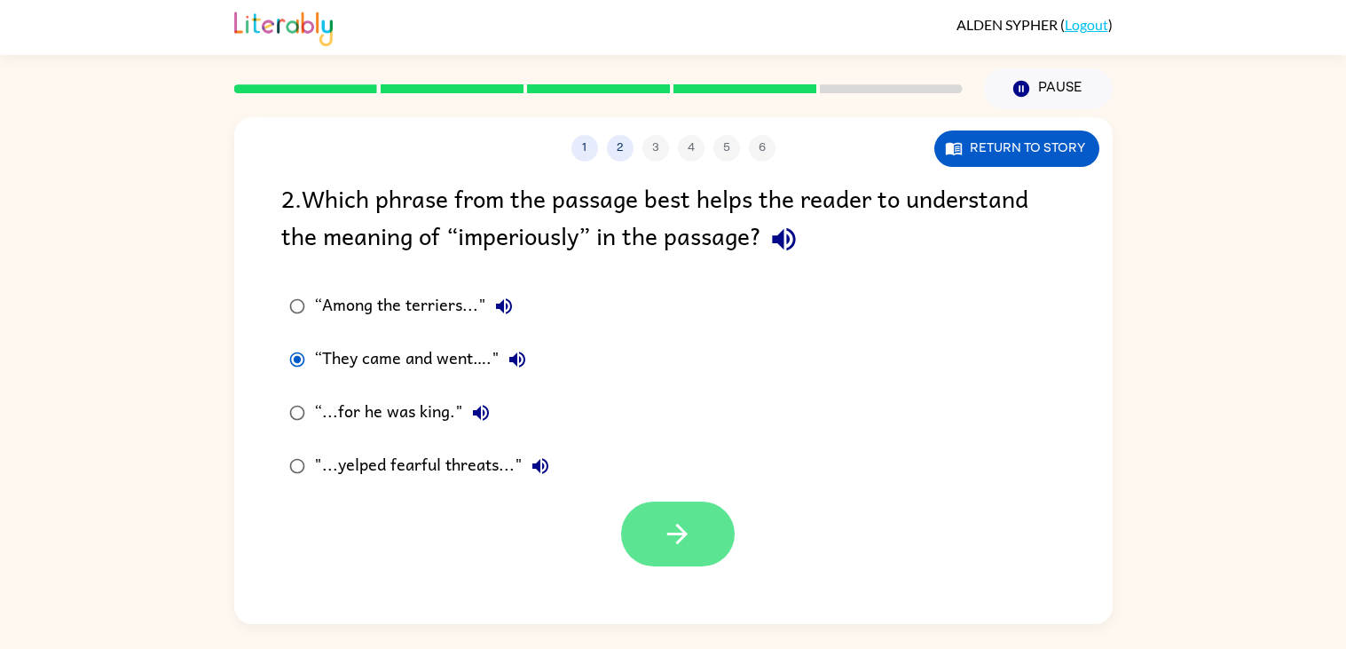
click at [670, 526] on icon "button" at bounding box center [677, 533] width 31 height 31
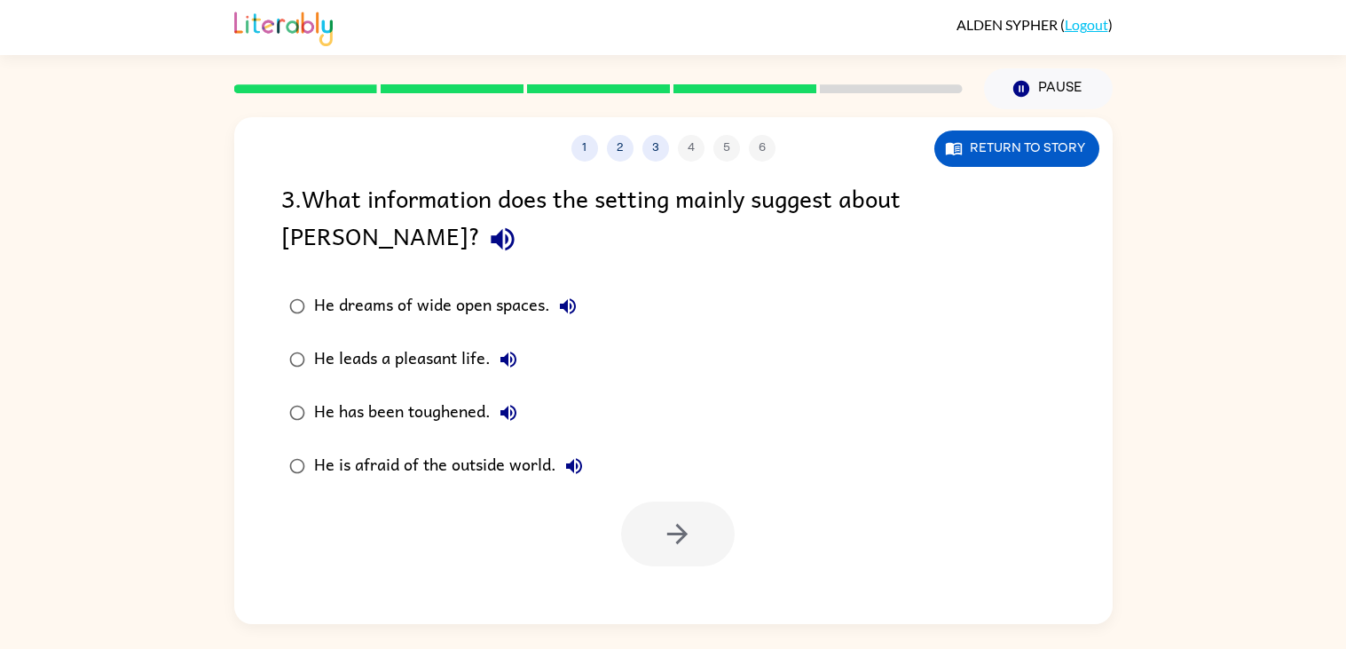
click at [322, 288] on div "He dreams of wide open spaces." at bounding box center [449, 305] width 271 height 35
click at [665, 514] on button "button" at bounding box center [678, 533] width 114 height 65
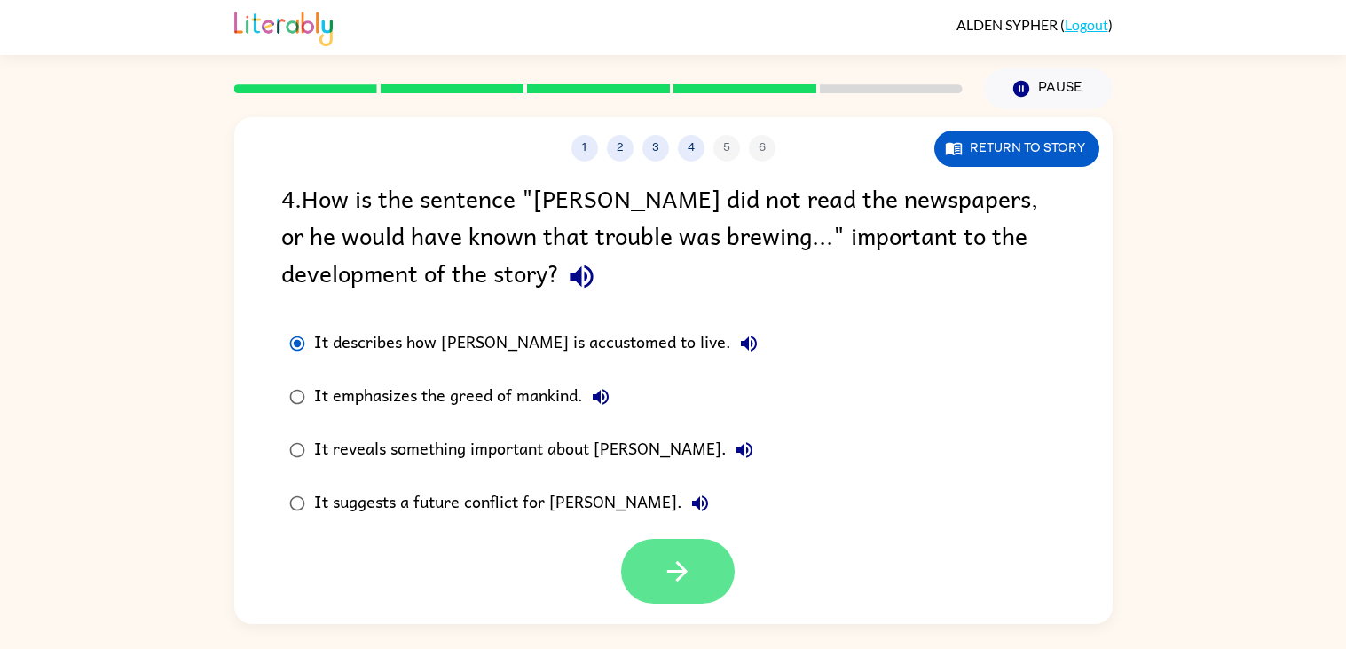
click at [664, 564] on icon "button" at bounding box center [677, 570] width 31 height 31
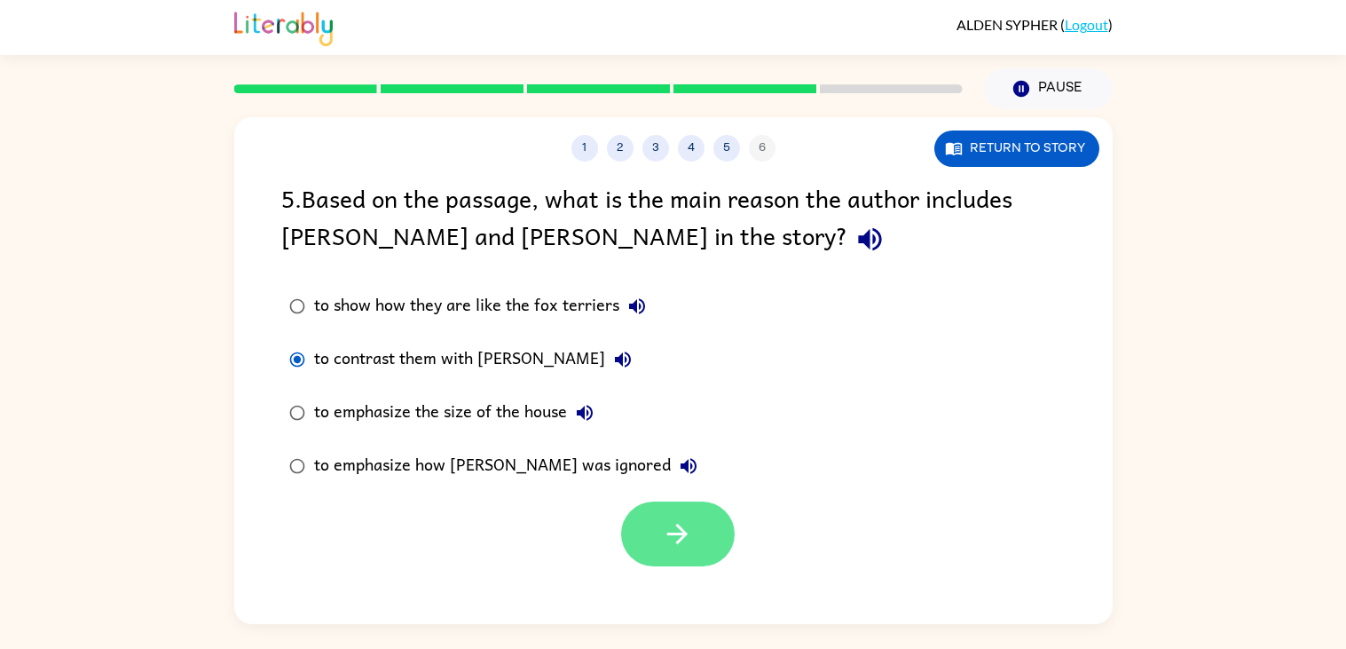
click at [641, 528] on button "button" at bounding box center [678, 533] width 114 height 65
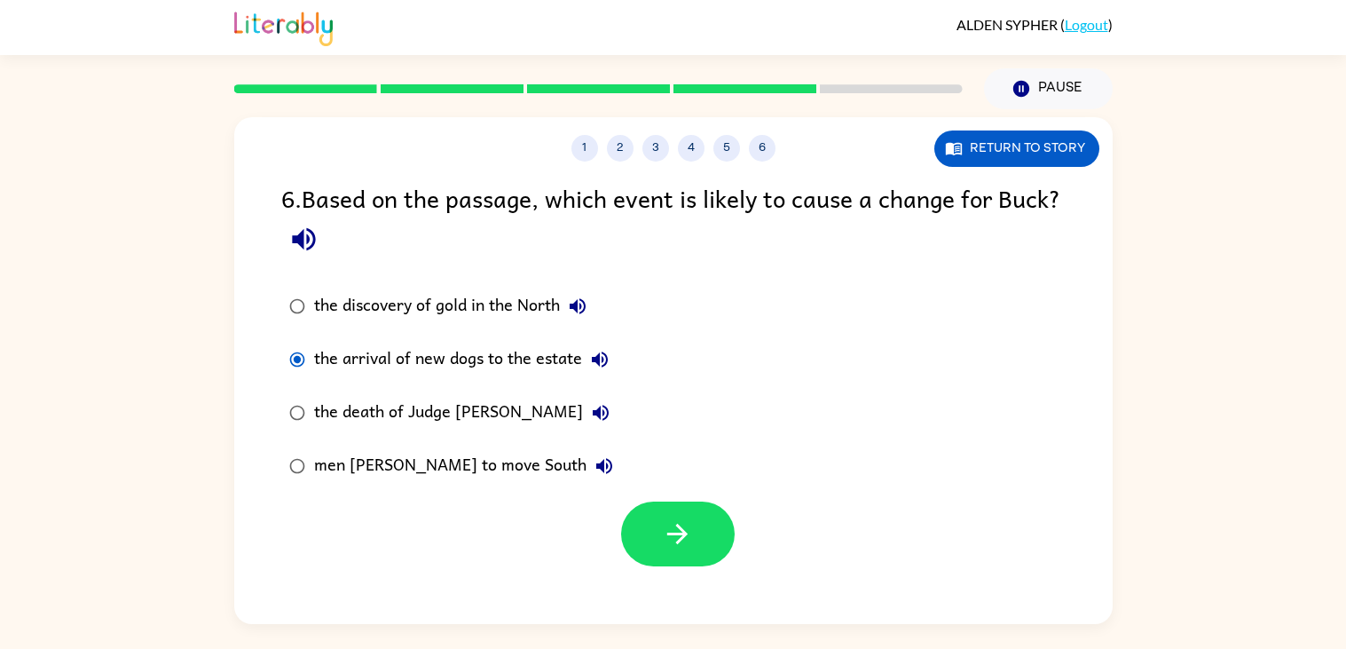
click at [350, 372] on div "the arrival of new dogs to the estate" at bounding box center [465, 359] width 303 height 35
click at [295, 330] on label "the discovery of gold in the North" at bounding box center [450, 305] width 359 height 53
click at [271, 308] on label "the discovery of gold in the North" at bounding box center [450, 305] width 359 height 53
click at [636, 528] on button "button" at bounding box center [678, 533] width 114 height 65
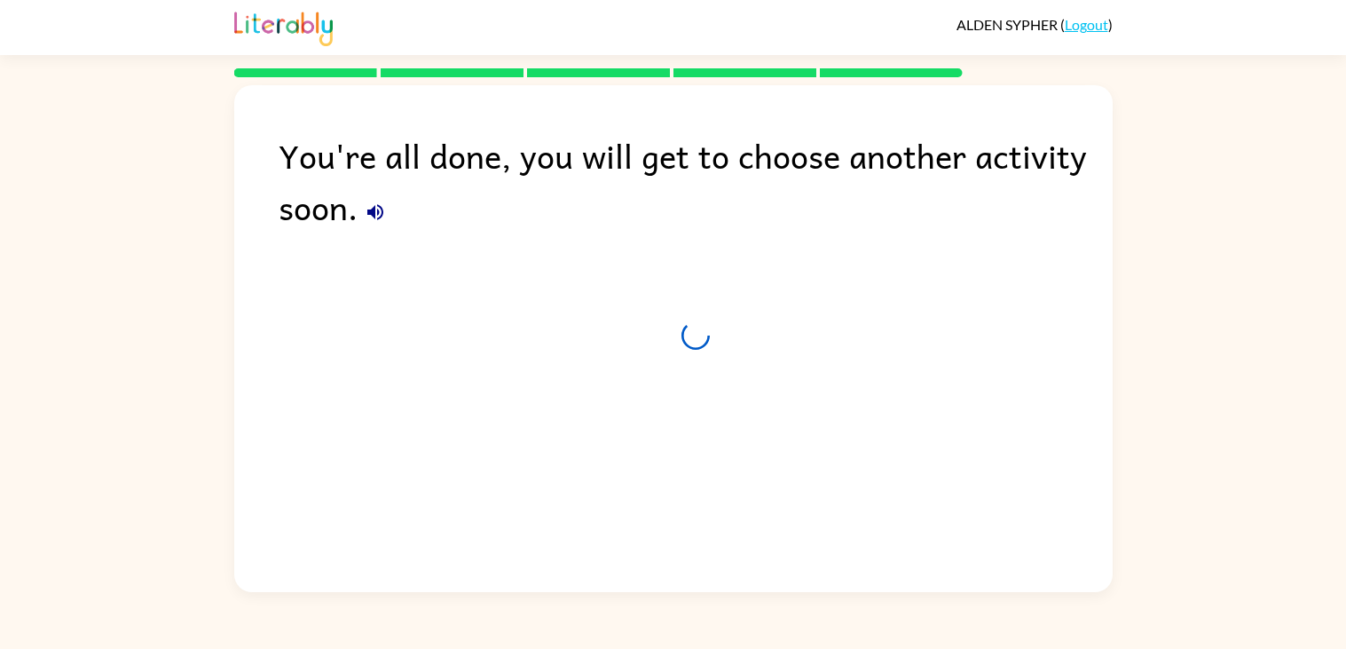
click at [652, 547] on div "You're all done, you will get to choose another activity soon." at bounding box center [673, 334] width 878 height 498
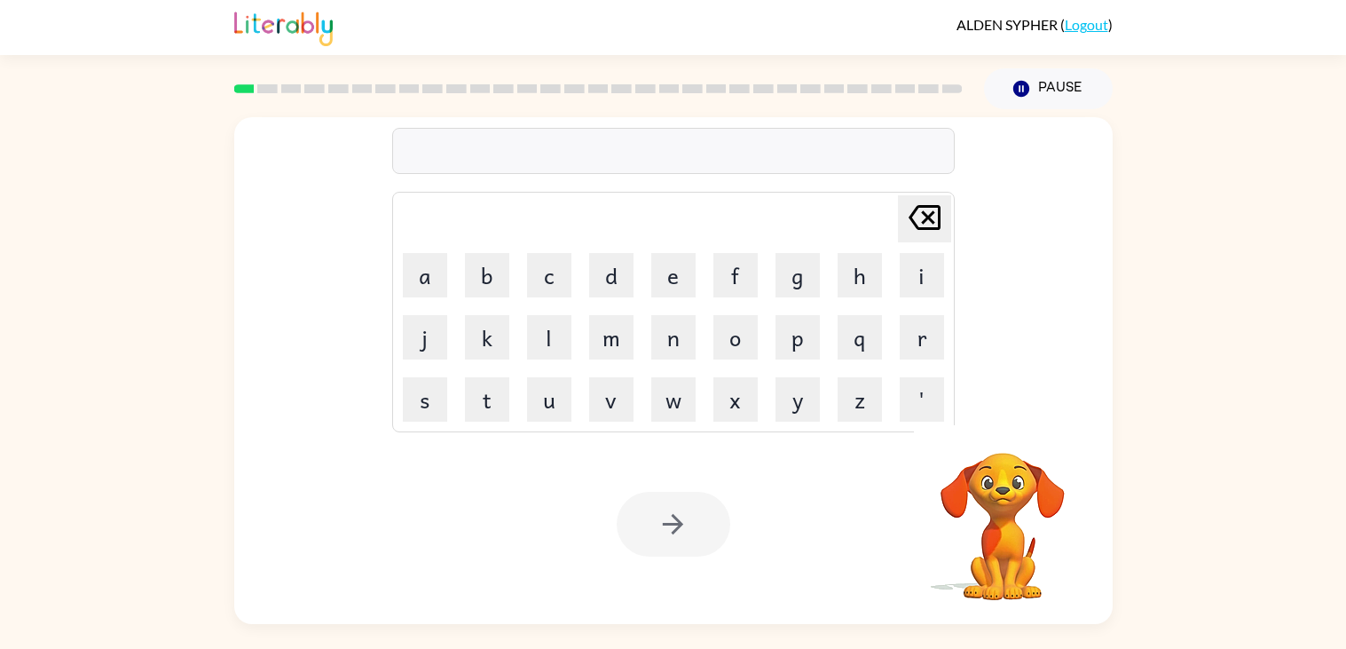
click at [855, 550] on div "Your browser must support playing .mp4 files to use Literably. Please try using…" at bounding box center [673, 524] width 878 height 200
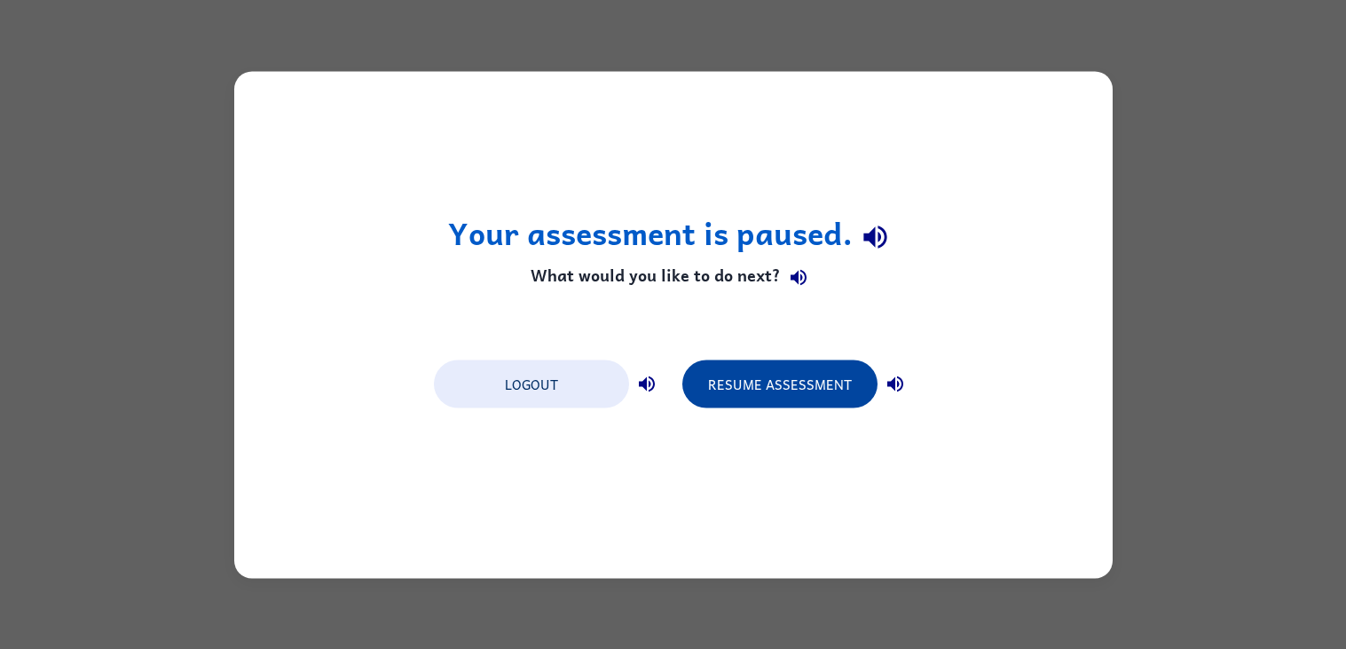
click at [749, 373] on button "Resume Assessment" at bounding box center [779, 383] width 195 height 48
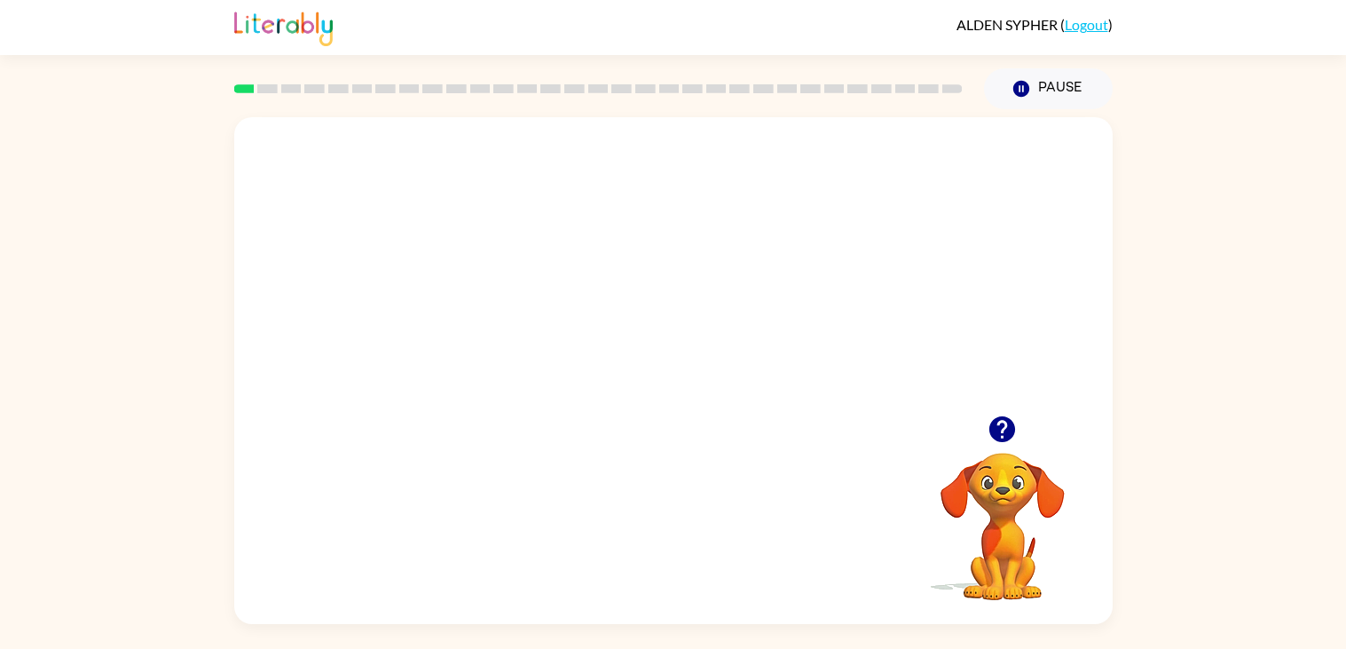
click at [879, 241] on video "Your browser must support playing .mp4 files to use Literably. Please try using…" at bounding box center [673, 266] width 878 height 298
click at [751, 386] on div at bounding box center [673, 370] width 878 height 507
click at [647, 397] on div at bounding box center [673, 266] width 878 height 298
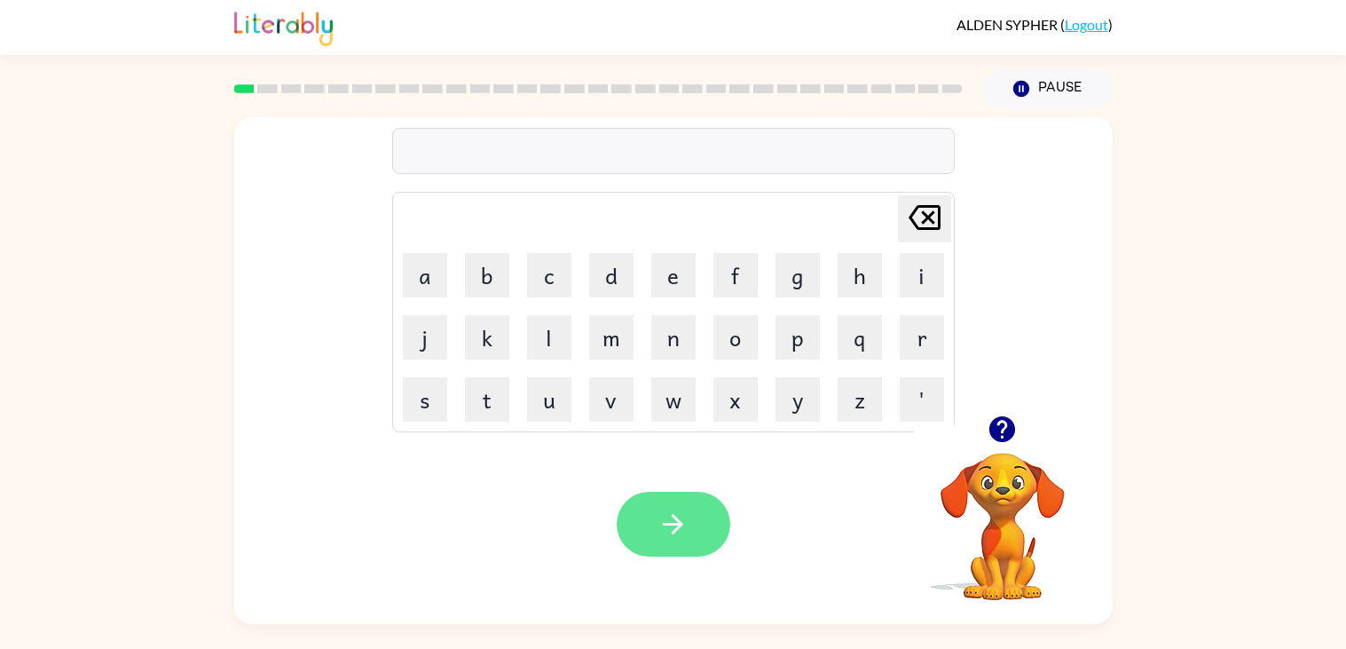
click at [661, 545] on button "button" at bounding box center [674, 524] width 114 height 65
click at [975, 440] on icon "button" at bounding box center [1002, 429] width 26 height 26
click at [975, 519] on video "Your browser must support playing .mp4 files to use Literably. Please try using…" at bounding box center [1002, 513] width 177 height 177
click at [975, 442] on icon "button" at bounding box center [1002, 428] width 31 height 31
click at [975, 484] on video "Your browser must support playing .mp4 files to use Literably. Please try using…" at bounding box center [1002, 513] width 177 height 177
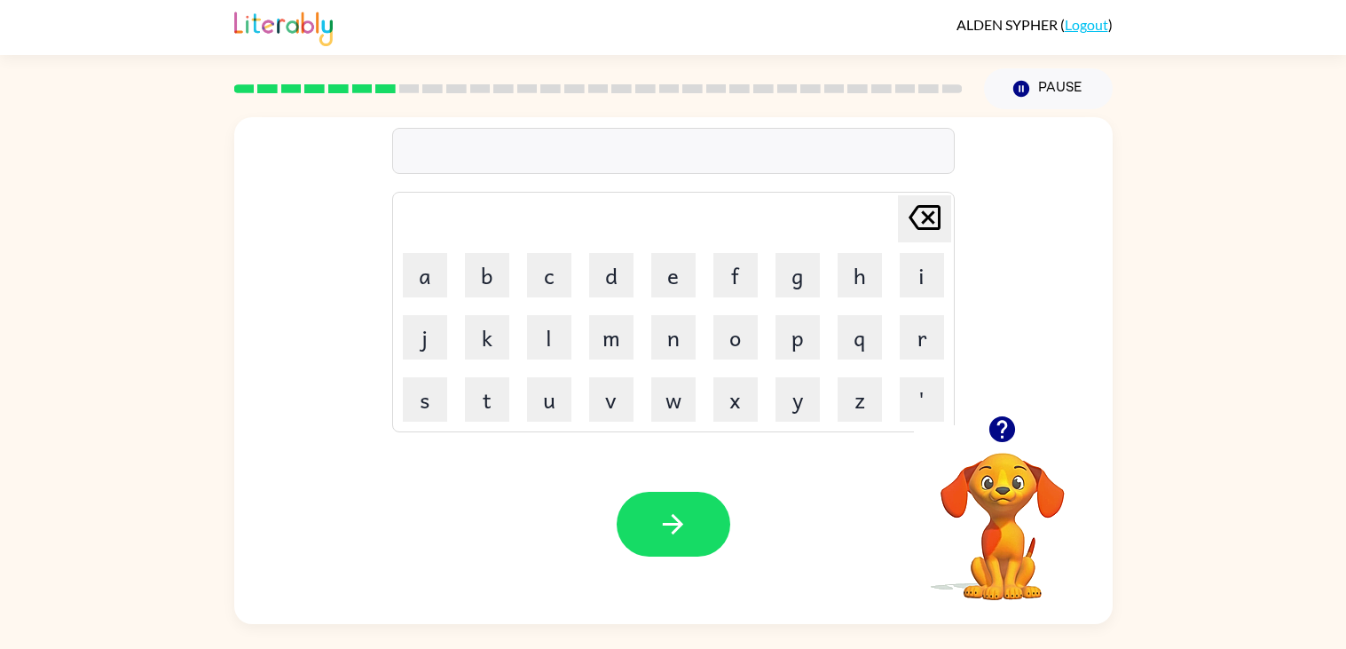
click at [975, 440] on icon "button" at bounding box center [1002, 429] width 26 height 26
click at [701, 602] on div "Your browser must support playing .mp4 files to use Literably. Please try using…" at bounding box center [673, 524] width 878 height 200
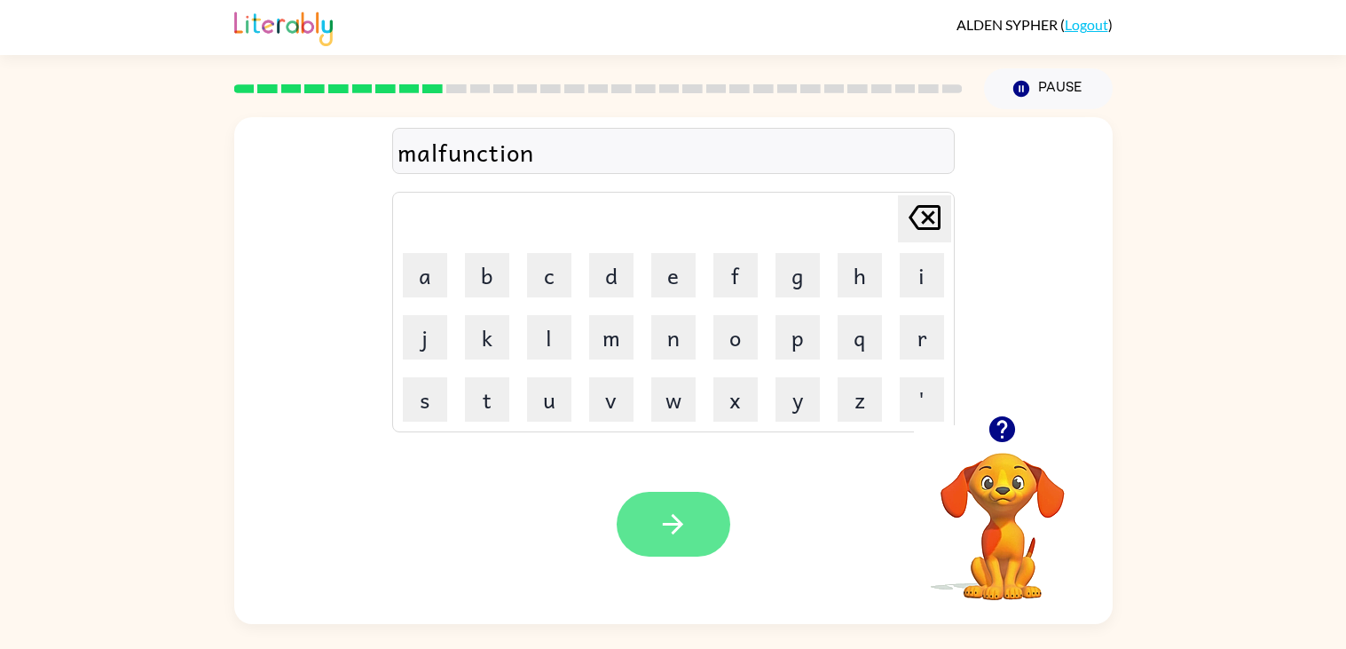
click at [690, 549] on button "button" at bounding box center [674, 524] width 114 height 65
click at [706, 540] on div at bounding box center [674, 524] width 114 height 65
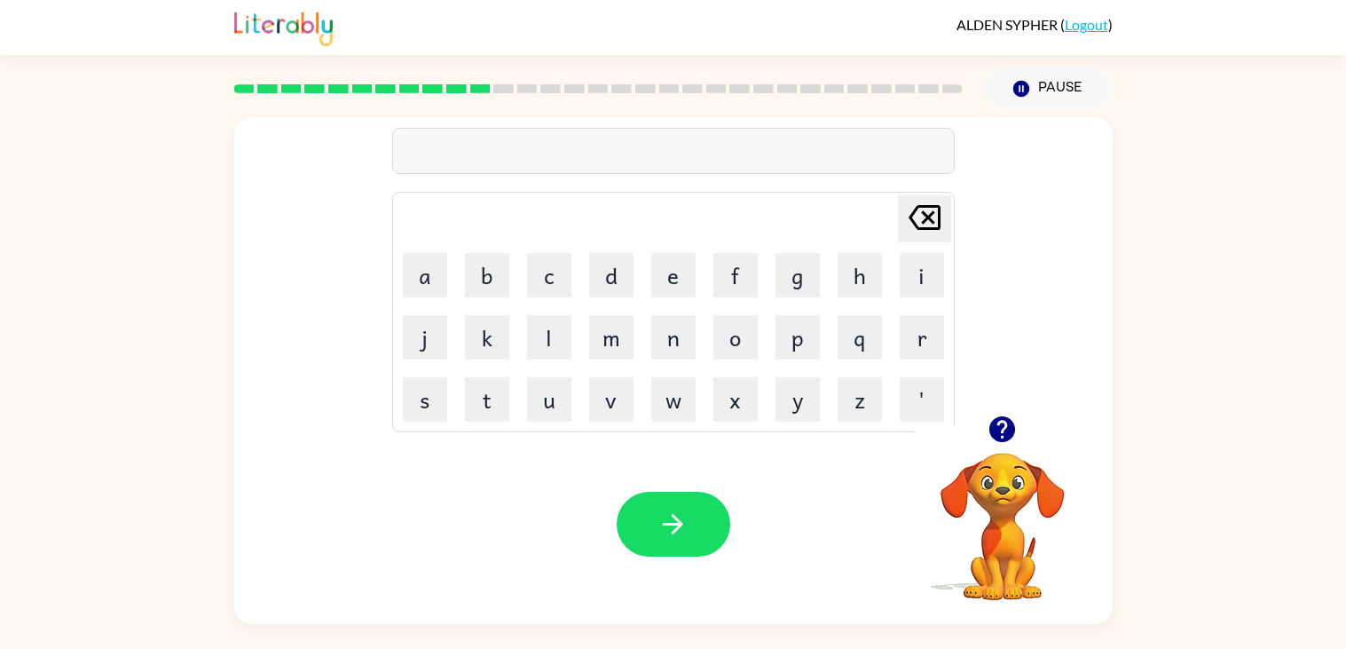
click at [975, 585] on video "Your browser must support playing .mp4 files to use Literably. Please try using…" at bounding box center [1002, 513] width 177 height 177
click at [975, 435] on icon "button" at bounding box center [1002, 429] width 26 height 26
click at [975, 452] on video "Your browser must support playing .mp4 files to use Literably. Please try using…" at bounding box center [1002, 513] width 177 height 177
click at [975, 484] on video "Your browser must support playing .mp4 files to use Literably. Please try using…" at bounding box center [1002, 513] width 177 height 177
click at [975, 449] on div at bounding box center [1002, 428] width 177 height 45
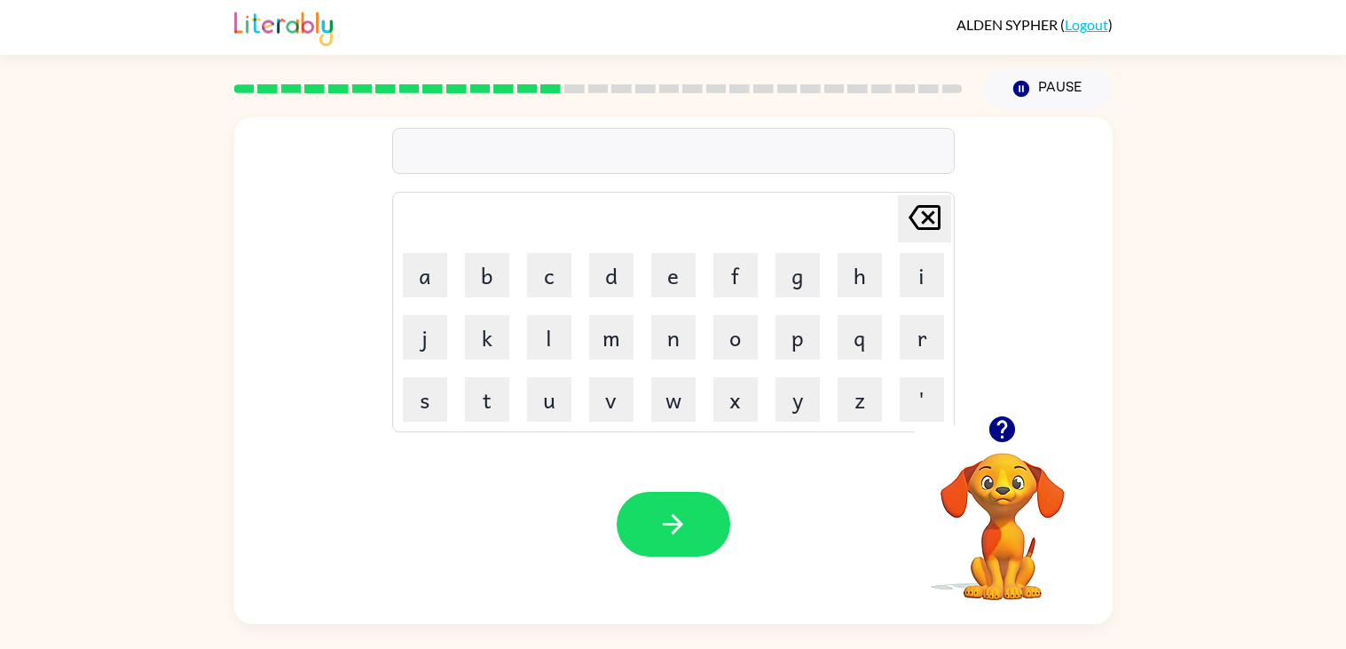
click at [975, 435] on icon "button" at bounding box center [1002, 429] width 26 height 26
click at [975, 476] on video "Your browser must support playing .mp4 files to use Literably. Please try using…" at bounding box center [1002, 513] width 177 height 177
click at [975, 444] on icon "button" at bounding box center [1002, 428] width 31 height 31
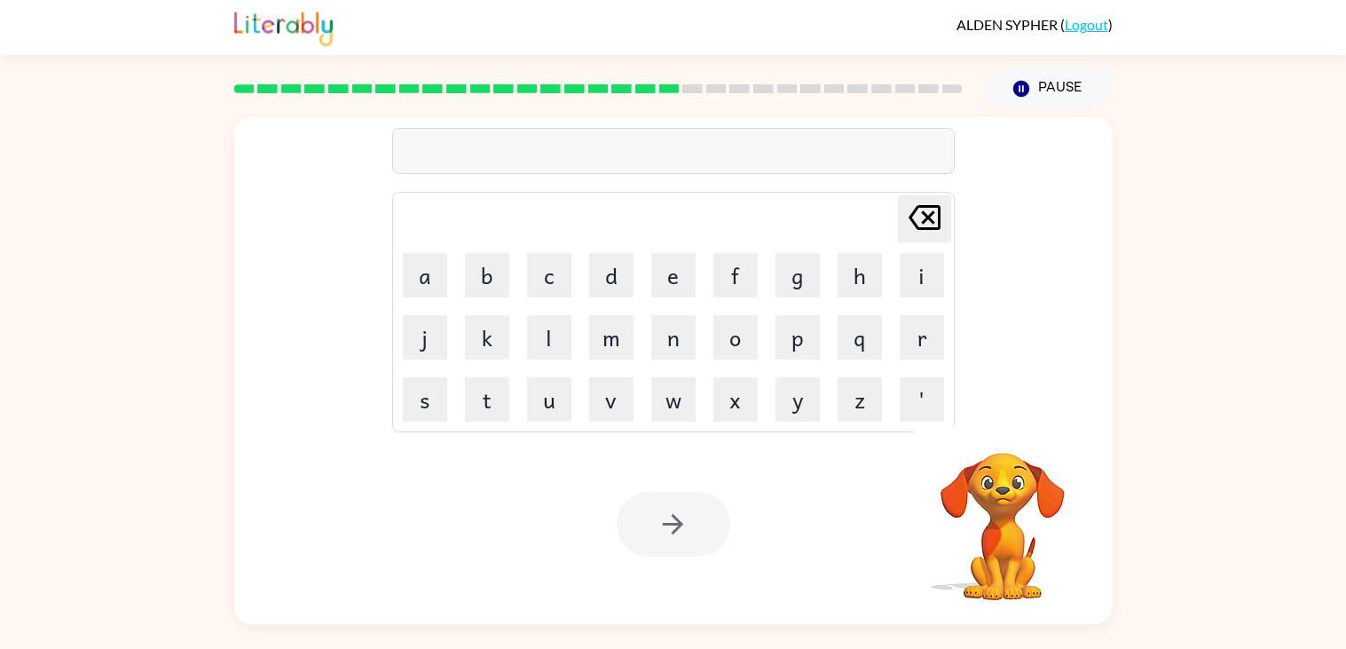
click at [975, 578] on video "Your browser must support playing .mp4 files to use Literably. Please try using…" at bounding box center [1002, 513] width 177 height 177
click at [975, 575] on video "Your browser must support playing .mp4 files to use Literably. Please try using…" at bounding box center [1002, 513] width 177 height 177
click at [975, 568] on video "Your browser must support playing .mp4 files to use Literably. Please try using…" at bounding box center [1002, 513] width 177 height 177
click at [975, 570] on video "Your browser must support playing .mp4 files to use Literably. Please try using…" at bounding box center [1002, 513] width 177 height 177
click at [975, 582] on video "Your browser must support playing .mp4 files to use Literably. Please try using…" at bounding box center [1002, 513] width 177 height 177
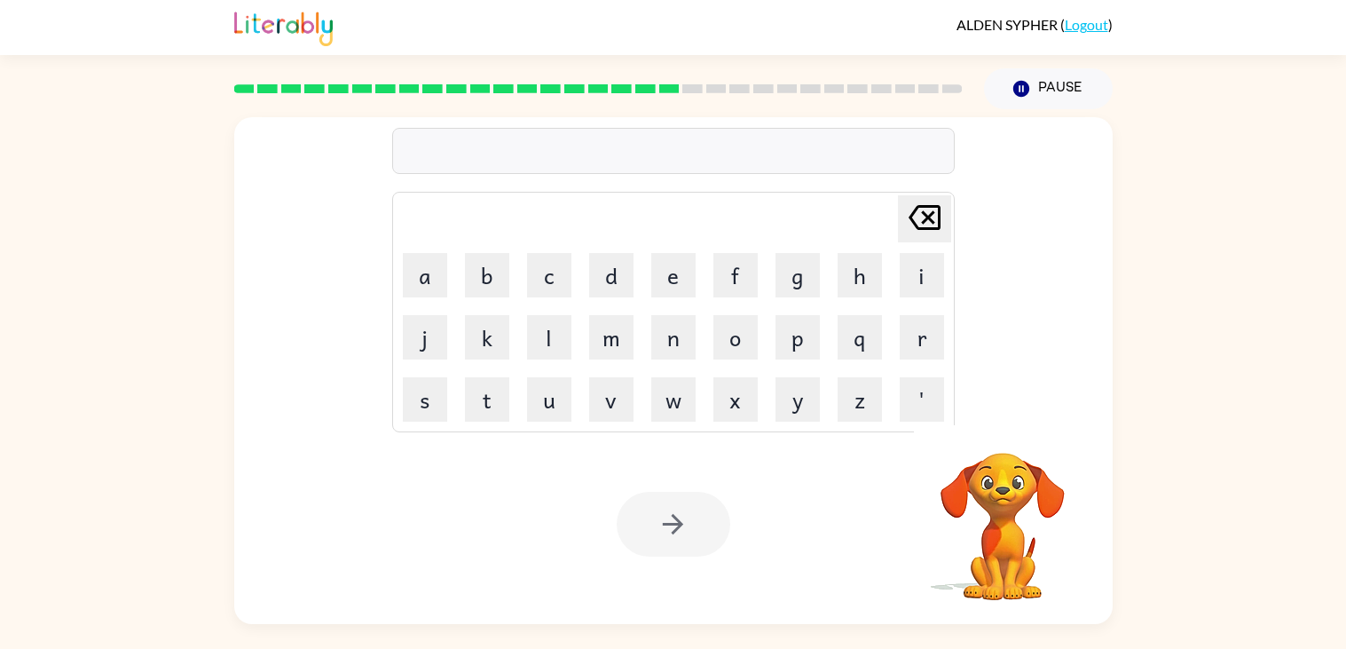
click at [975, 578] on video "Your browser must support playing .mp4 files to use Literably. Please try using…" at bounding box center [1002, 513] width 177 height 177
click at [975, 515] on video "Your browser must support playing .mp4 files to use Literably. Please try using…" at bounding box center [1002, 513] width 177 height 177
click at [975, 458] on video "Your browser must support playing .mp4 files to use Literably. Please try using…" at bounding box center [1002, 513] width 177 height 177
click at [975, 449] on div at bounding box center [1002, 428] width 177 height 45
click at [975, 449] on button "button" at bounding box center [1001, 428] width 45 height 45
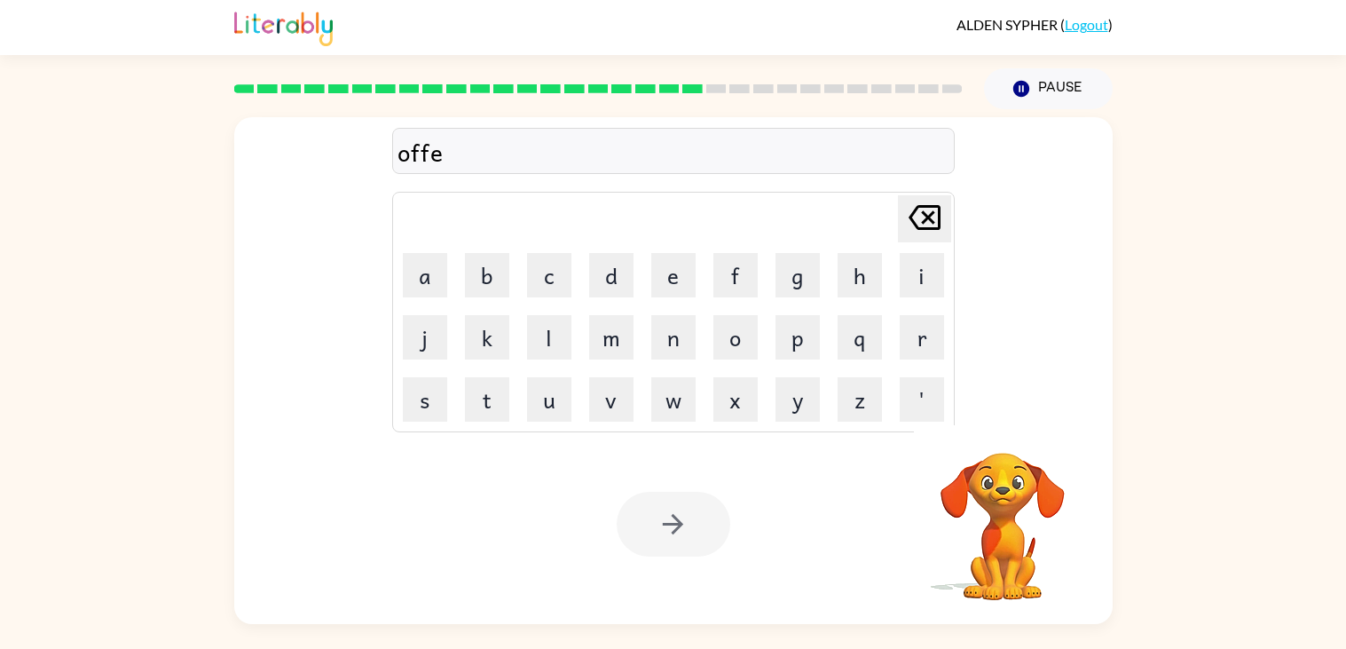
click at [146, 331] on div "offe Delete Delete last character input a b c d e f g h i j k l m n o p q r s t…" at bounding box center [673, 366] width 1346 height 515
click at [1176, 440] on div "Delete Delete last character input a b c d e f g h i j k l m n o p q r s t u v …" at bounding box center [673, 366] width 1346 height 515
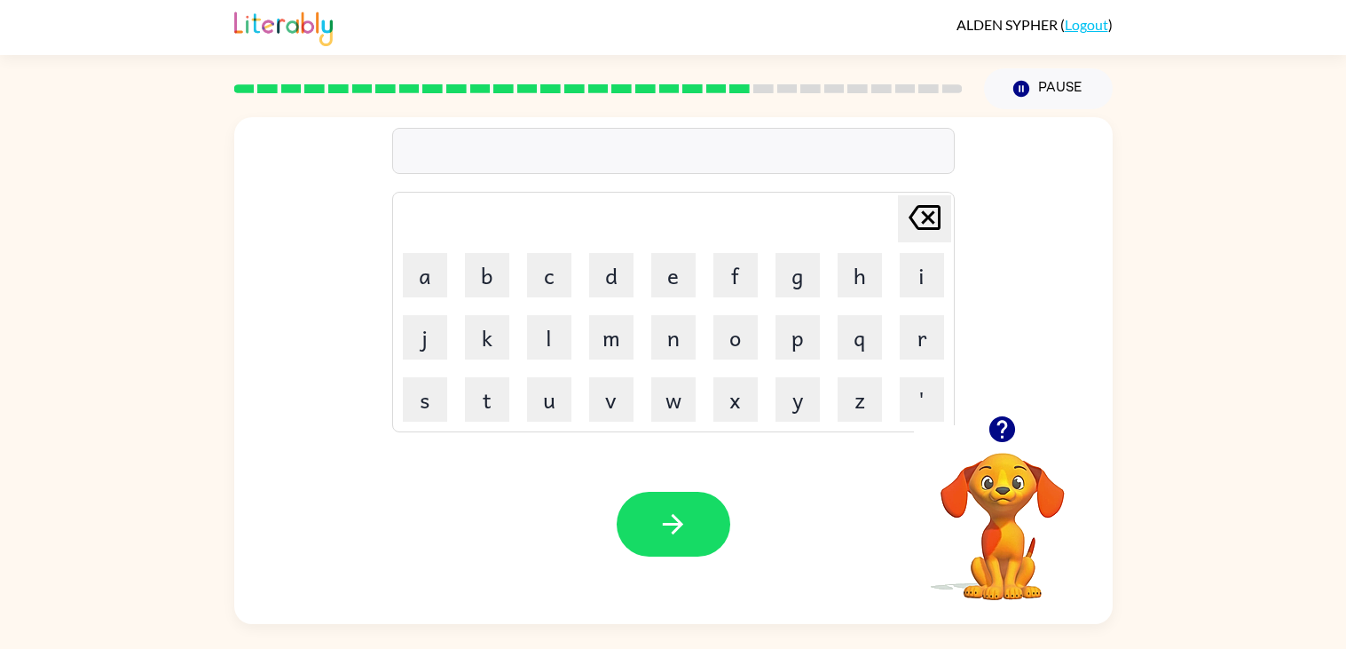
click at [1010, 491] on video "Your browser must support playing .mp4 files to use Literably. Please try using…" at bounding box center [1002, 513] width 177 height 177
click at [1011, 440] on icon "button" at bounding box center [1002, 428] width 31 height 31
click at [974, 532] on video "Your browser must support playing .mp4 files to use Literably. Please try using…" at bounding box center [1002, 513] width 177 height 177
click at [1019, 432] on button "button" at bounding box center [1001, 428] width 45 height 45
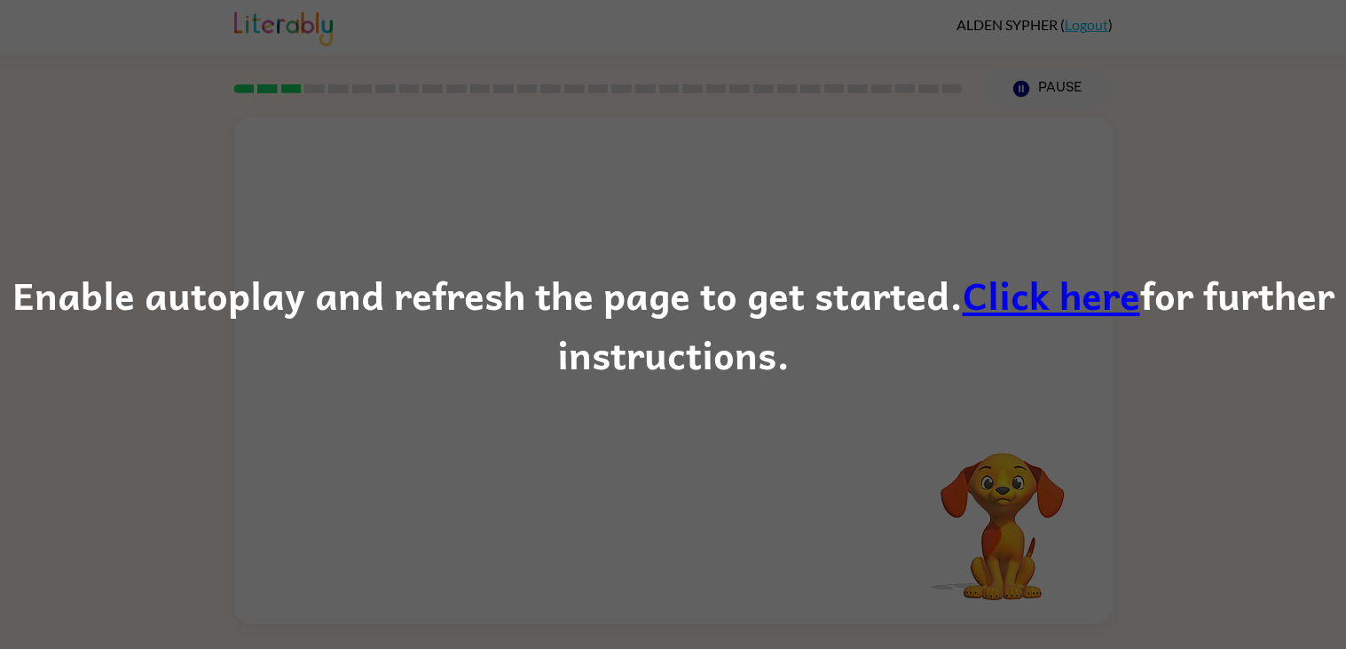
click at [1011, 501] on div "Enable autoplay and refresh the page to get started. Click here for further ins…" at bounding box center [673, 324] width 1346 height 649
click at [1095, 300] on link "Click here" at bounding box center [1051, 293] width 177 height 59
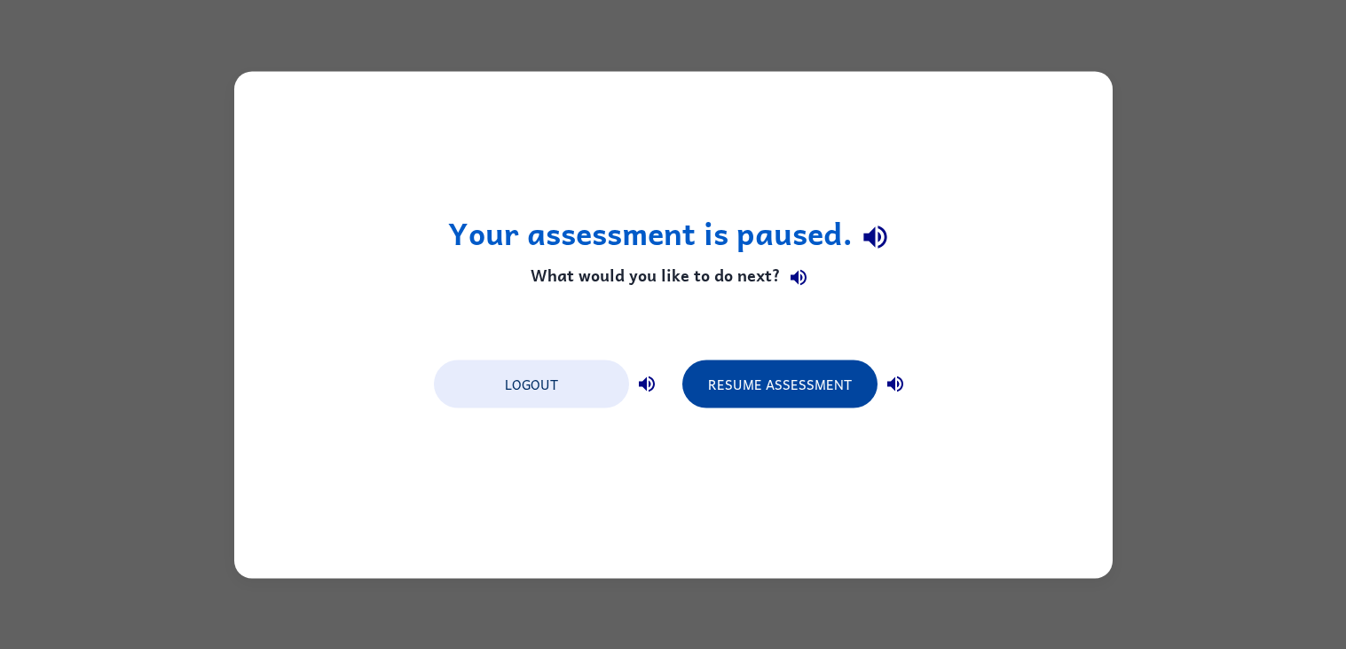
click at [805, 359] on button "Resume Assessment" at bounding box center [779, 383] width 195 height 48
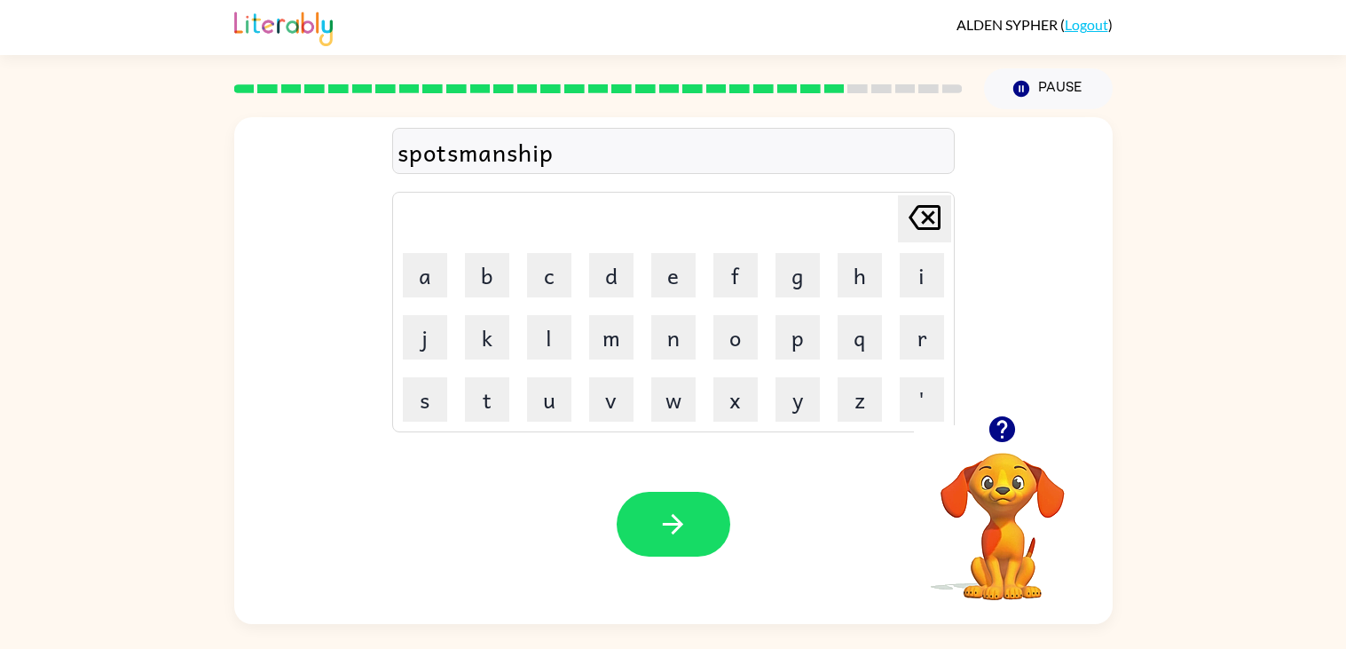
click at [414, 170] on div "spotsmanship" at bounding box center [673, 151] width 552 height 37
click at [459, 164] on div "spotsmanship" at bounding box center [673, 151] width 552 height 37
click at [433, 174] on div "spotsmanship" at bounding box center [673, 151] width 562 height 46
click at [439, 163] on div "spotsmanship" at bounding box center [673, 151] width 552 height 37
click at [437, 162] on div "spotsmanship" at bounding box center [673, 151] width 552 height 37
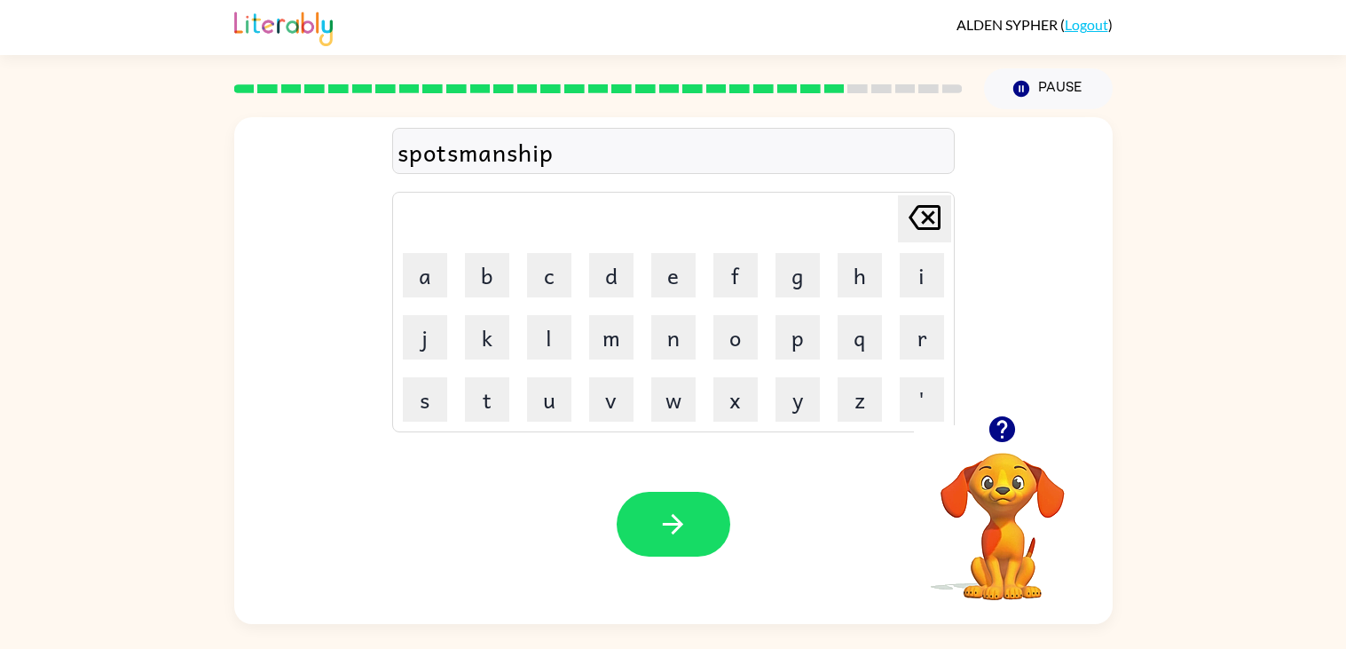
click at [437, 162] on div "spotsmanship" at bounding box center [673, 151] width 552 height 37
click at [437, 162] on div "spotsmanshipr" at bounding box center [673, 151] width 552 height 37
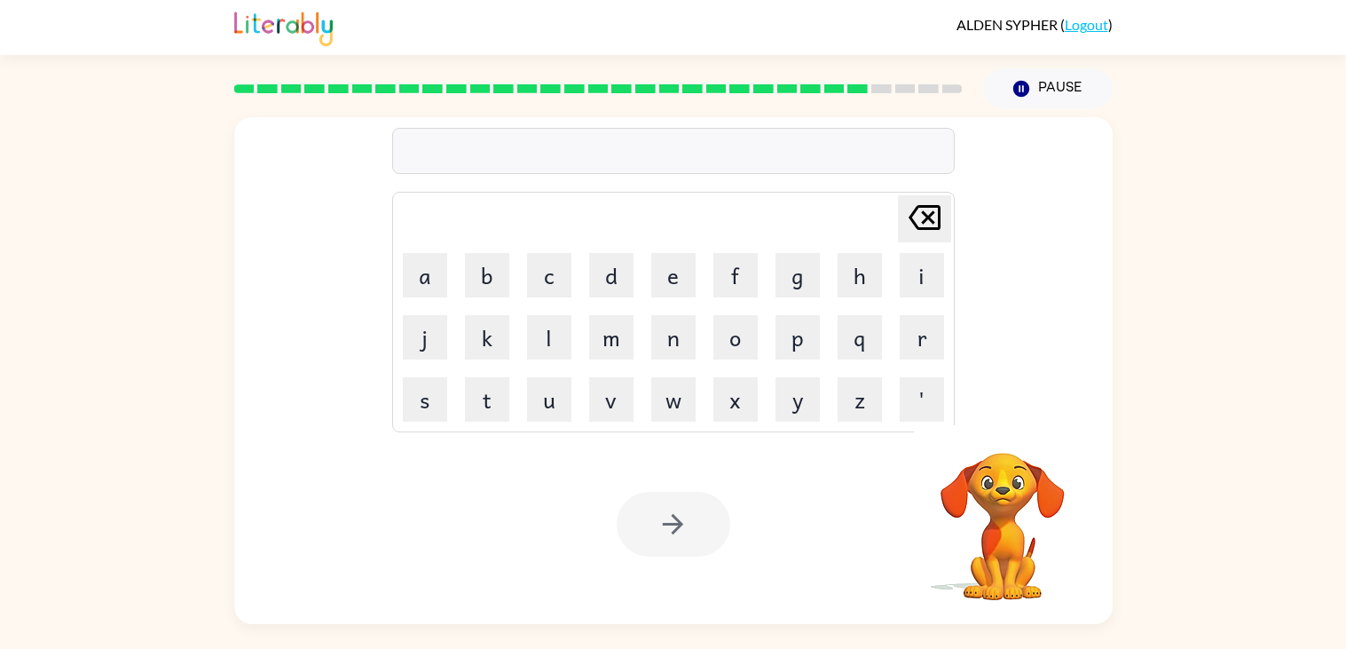
click at [150, 581] on div "[PERSON_NAME] last character input a b c d e f g h i j k l m n o p q r s t u v …" at bounding box center [673, 366] width 1346 height 515
click at [251, 366] on div "[PERSON_NAME] last character input a b c d e f g h i j k l m n o p q r s t u v …" at bounding box center [673, 266] width 878 height 298
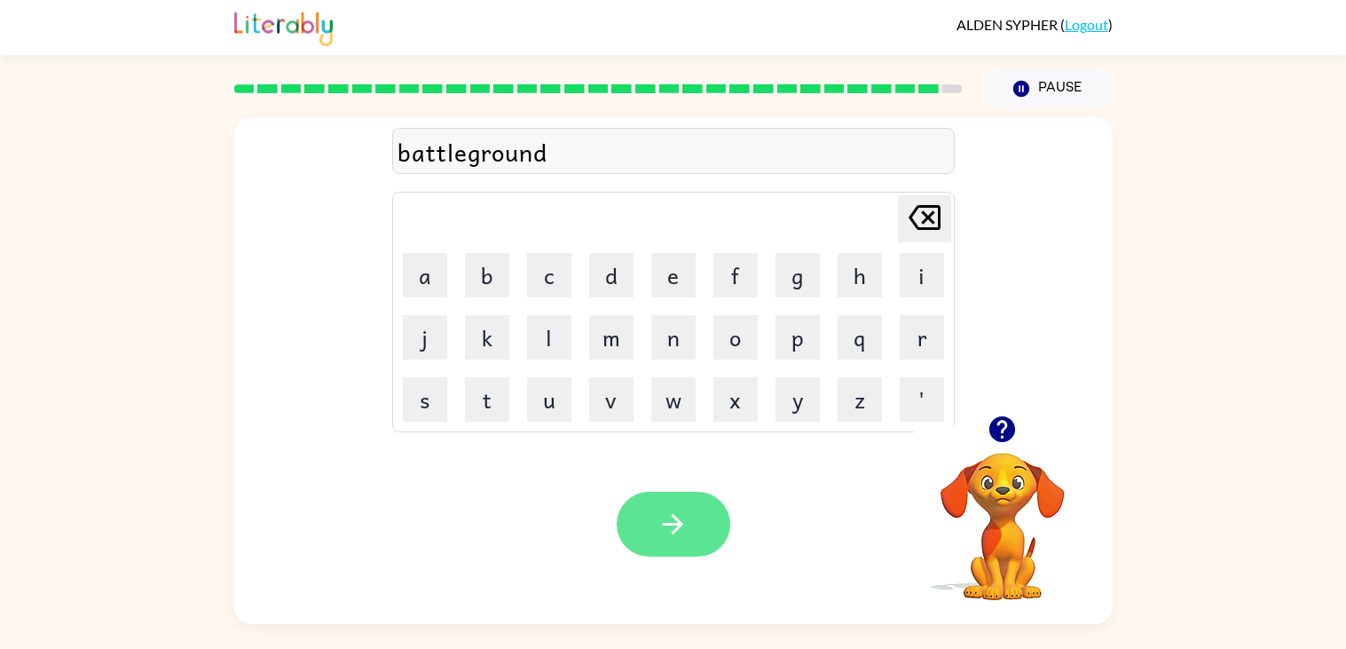
click at [673, 523] on icon "button" at bounding box center [673, 524] width 20 height 20
click at [688, 529] on div at bounding box center [674, 524] width 114 height 65
